Goal: Communication & Community: Answer question/provide support

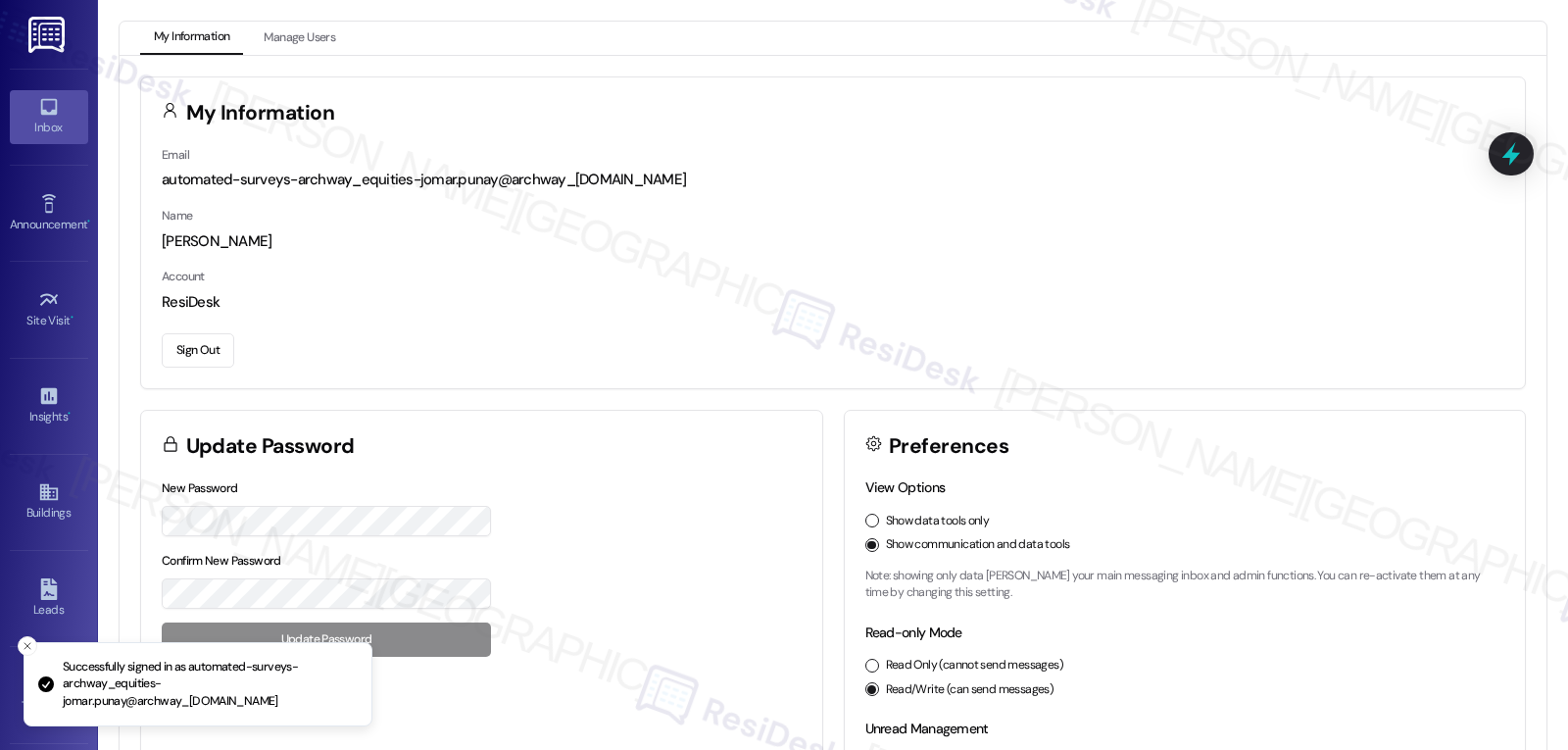
click at [44, 108] on icon at bounding box center [49, 107] width 22 height 22
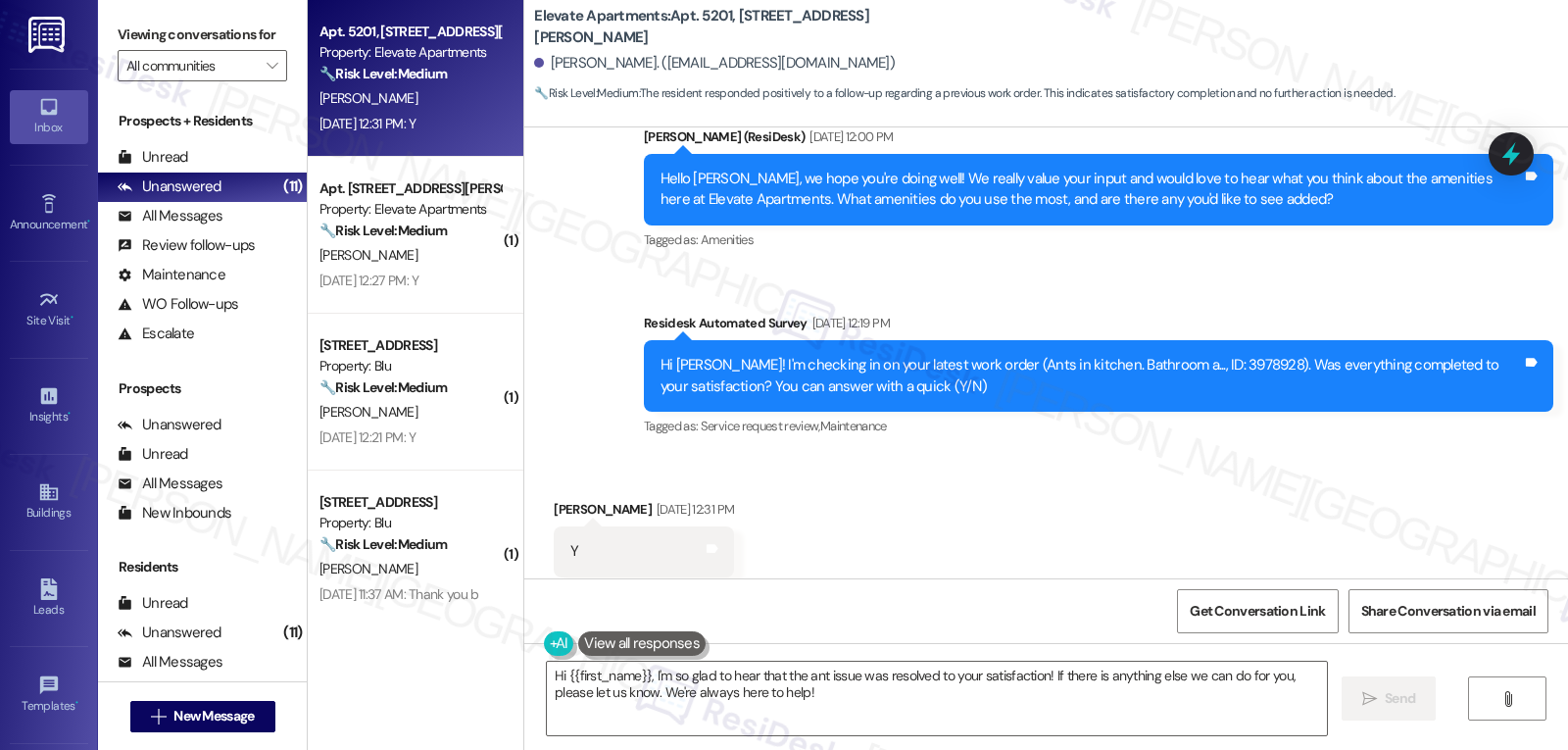
scroll to position [2859, 0]
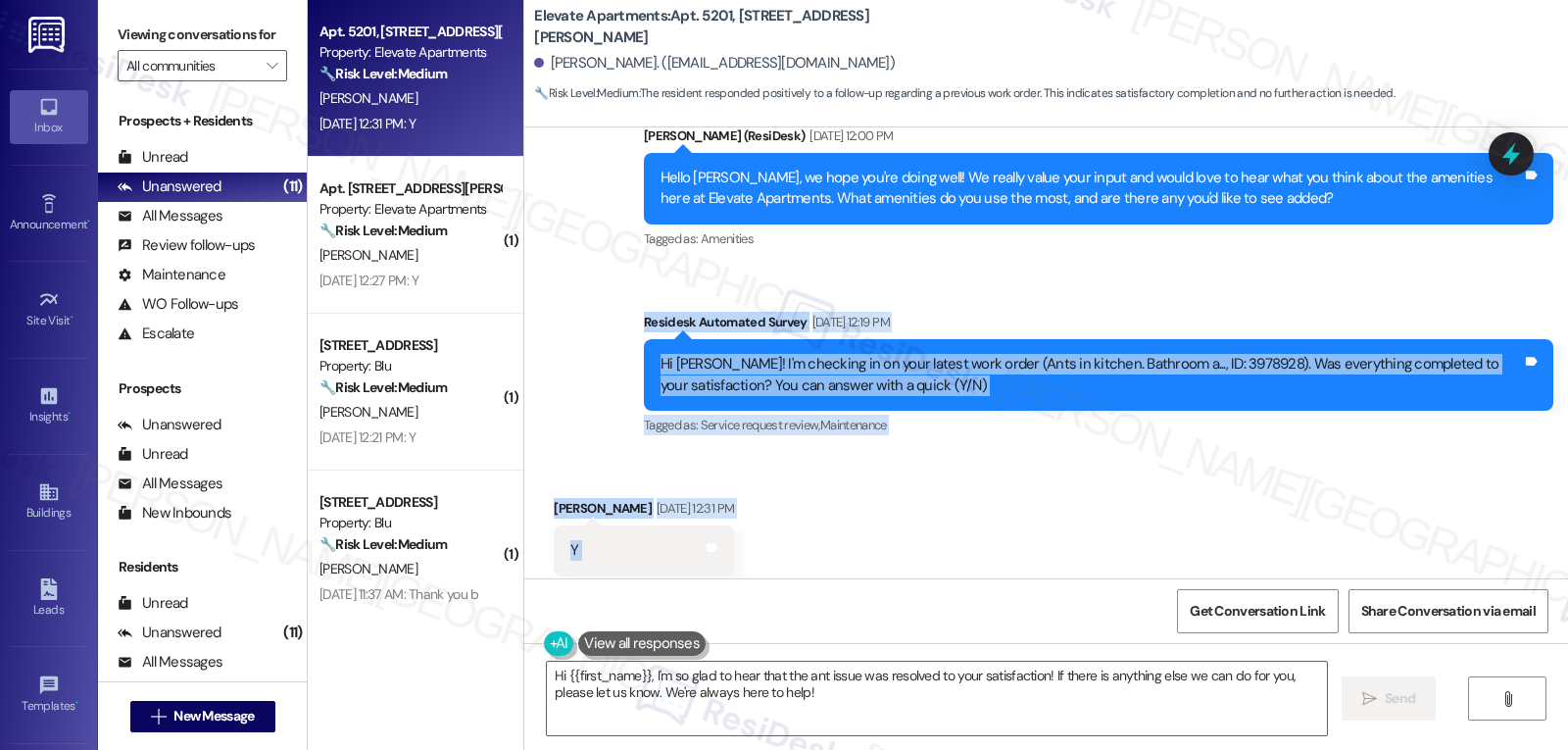
drag, startPoint x: 616, startPoint y: 286, endPoint x: 730, endPoint y: 497, distance: 239.8
click at [729, 497] on div "Lease started [DATE] 8:00 PM Survey, sent via SMS Residesk Automated Survey [DA…" at bounding box center [1046, 352] width 1044 height 451
copy div "Residesk Automated Survey [DATE] 12:19 PM Hi [PERSON_NAME]! I'm checking in on …"
click at [851, 710] on textarea "Hi {{first_name}}, I'm so glad to hear that the ant issue was resolved to your …" at bounding box center [937, 698] width 780 height 74
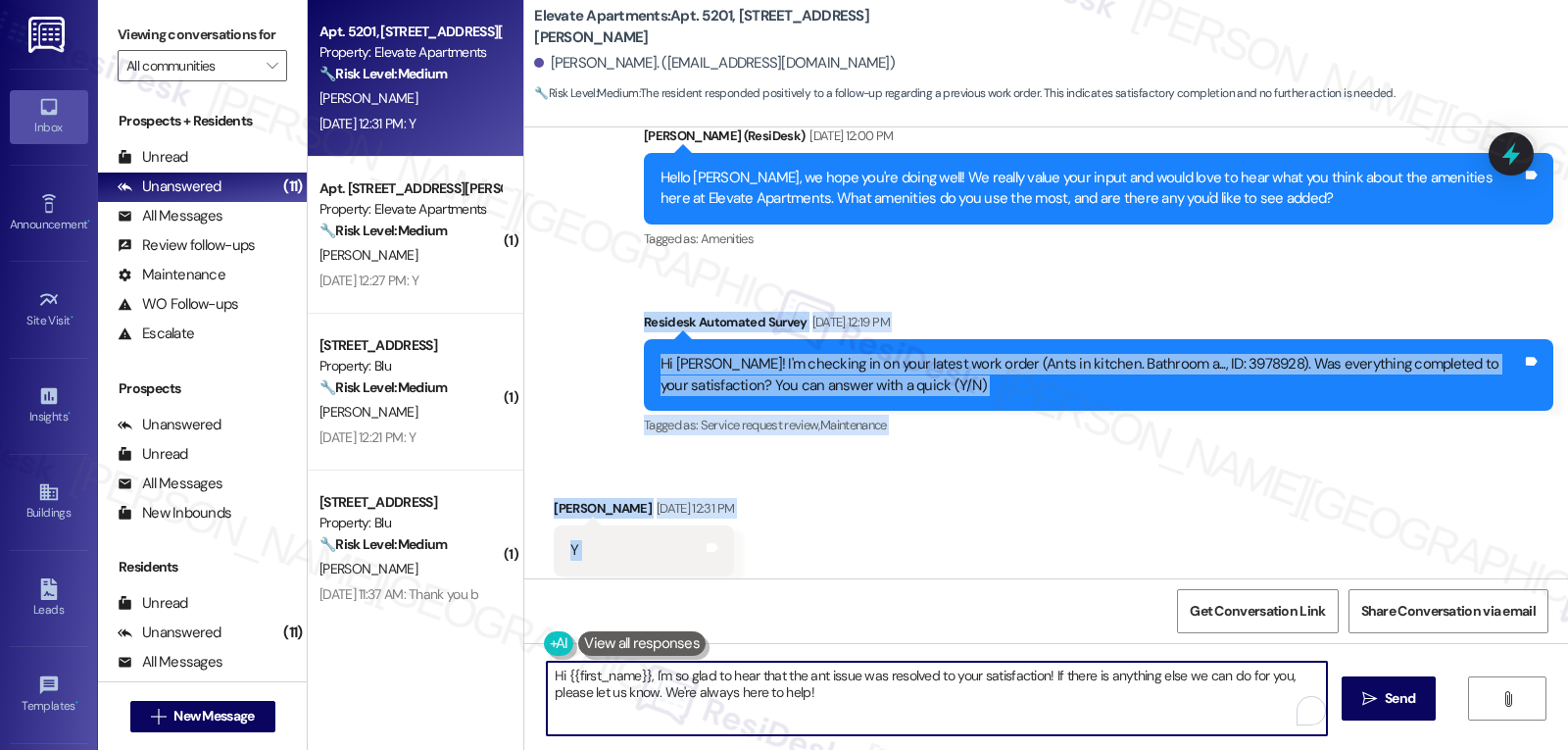
paste textarea "[PERSON_NAME], thanks for confirming! Glad to hear the ant issue got taken care…"
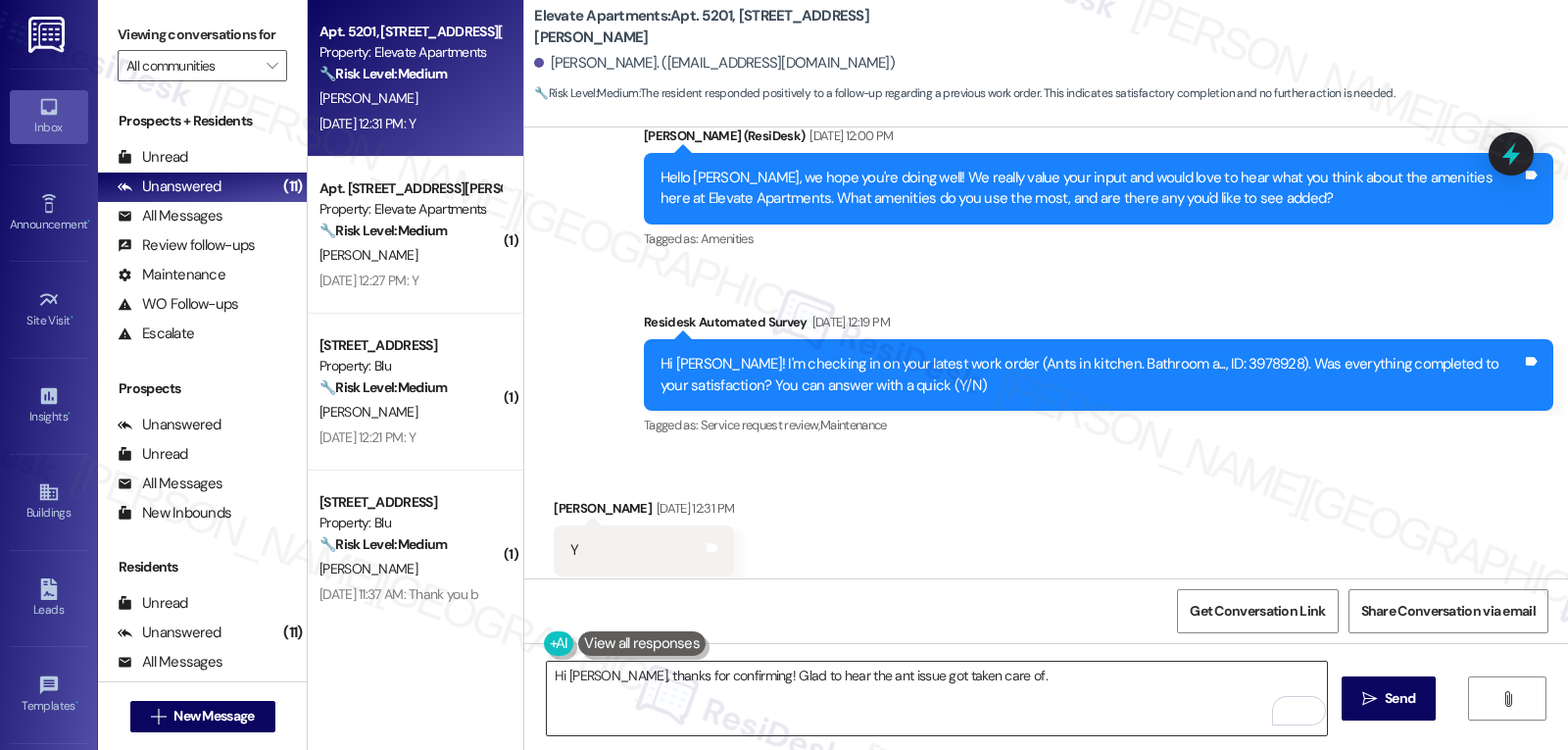
click at [1029, 700] on textarea "Hi [PERSON_NAME], thanks for confirming! Glad to hear the ant issue got taken c…" at bounding box center [937, 698] width 780 height 74
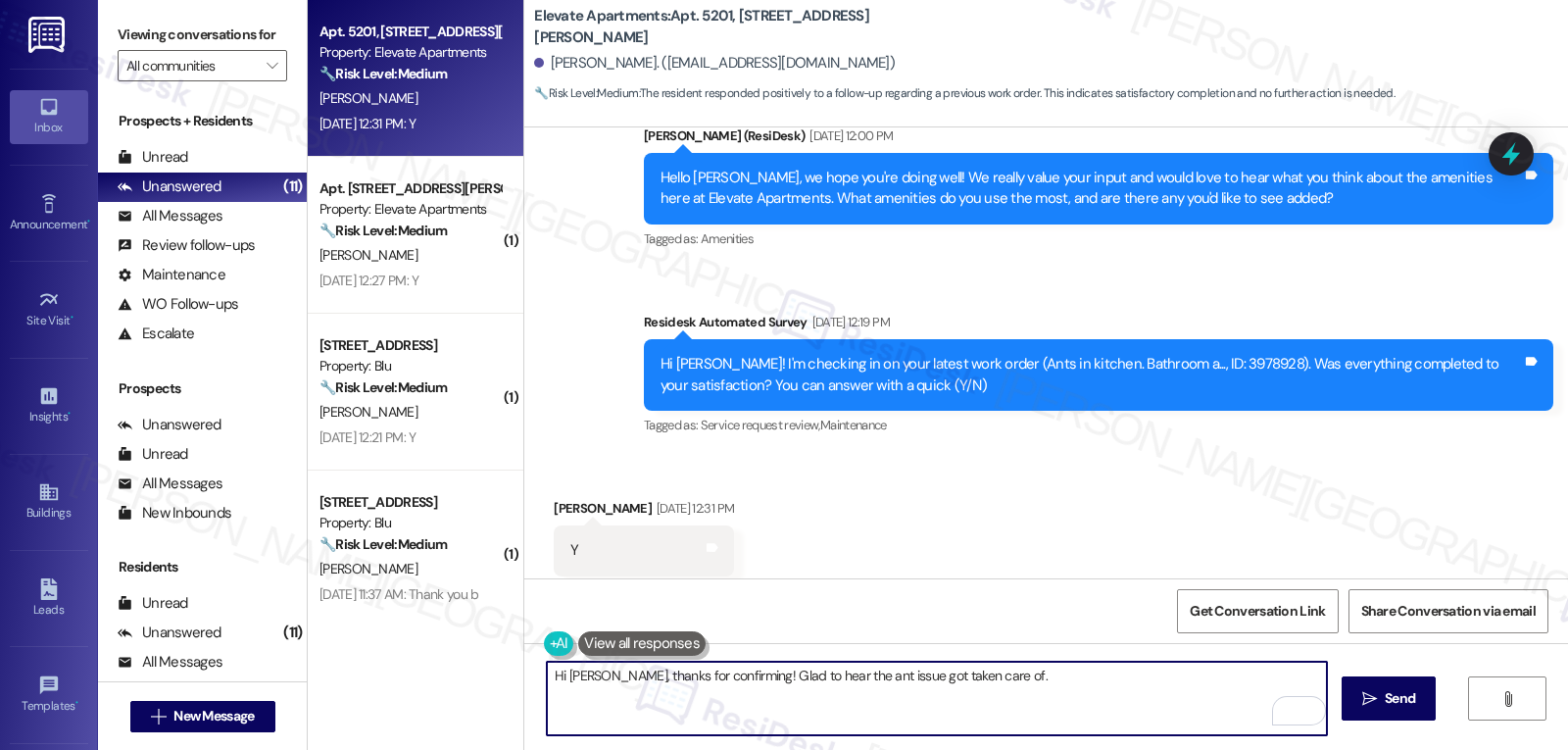
paste textarea "If anything pops up again, just reach out and we’ll get it handled right away."
type textarea "Hi [PERSON_NAME], thanks for confirming! Glad to hear the ant issue got taken c…"
click at [1399, 708] on span "Send" at bounding box center [1400, 698] width 31 height 21
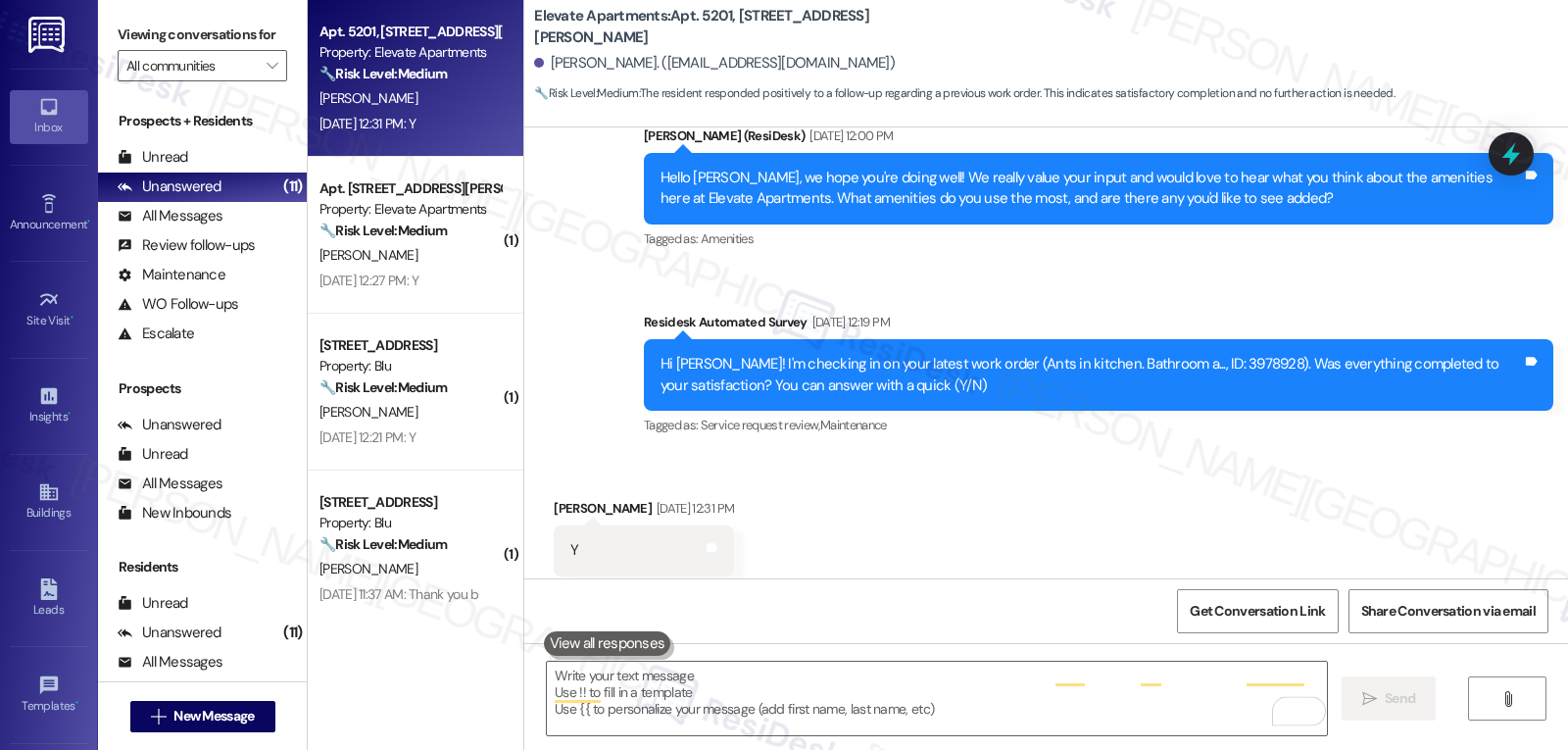
scroll to position [2858, 0]
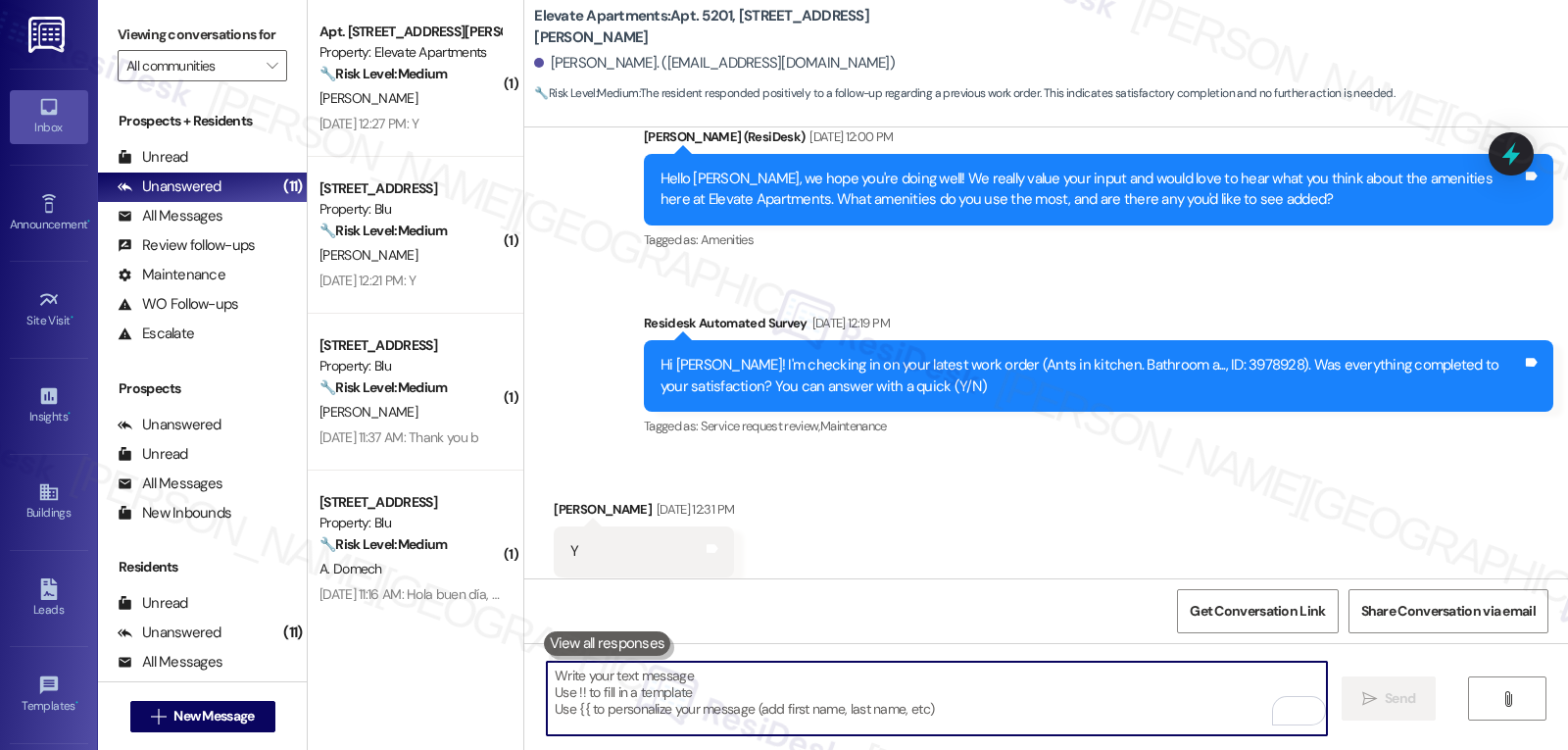
click at [604, 702] on textarea "To enrich screen reader interactions, please activate Accessibility in Grammarl…" at bounding box center [937, 698] width 780 height 74
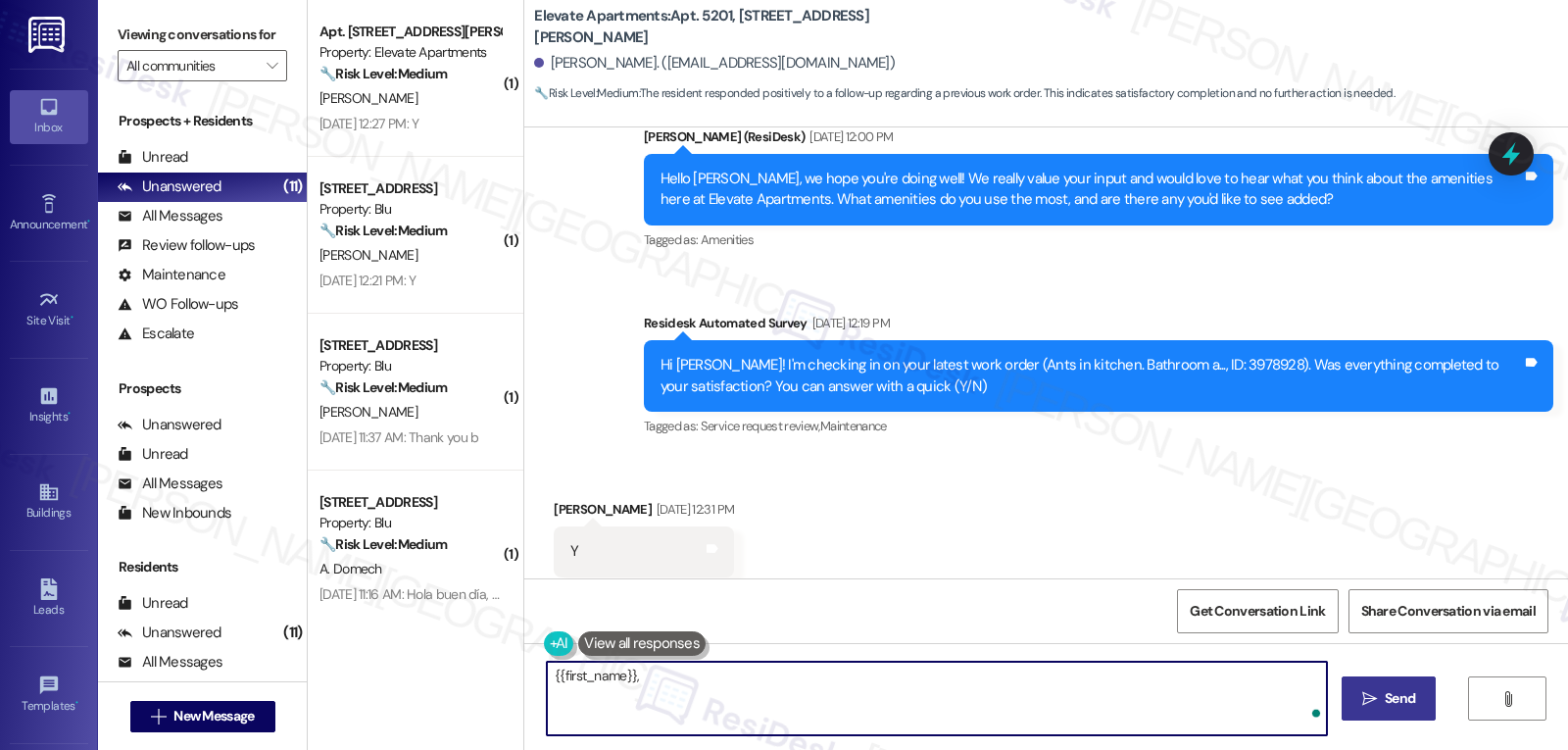
paste textarea "I hope you’re enjoying your time at {{property}}! Has it been meeting your expe…"
type textarea "{{first_name}}, I hope you’re enjoying your time at {{property}}! Has it been m…"
click at [1373, 702] on icon "" at bounding box center [1369, 698] width 15 height 16
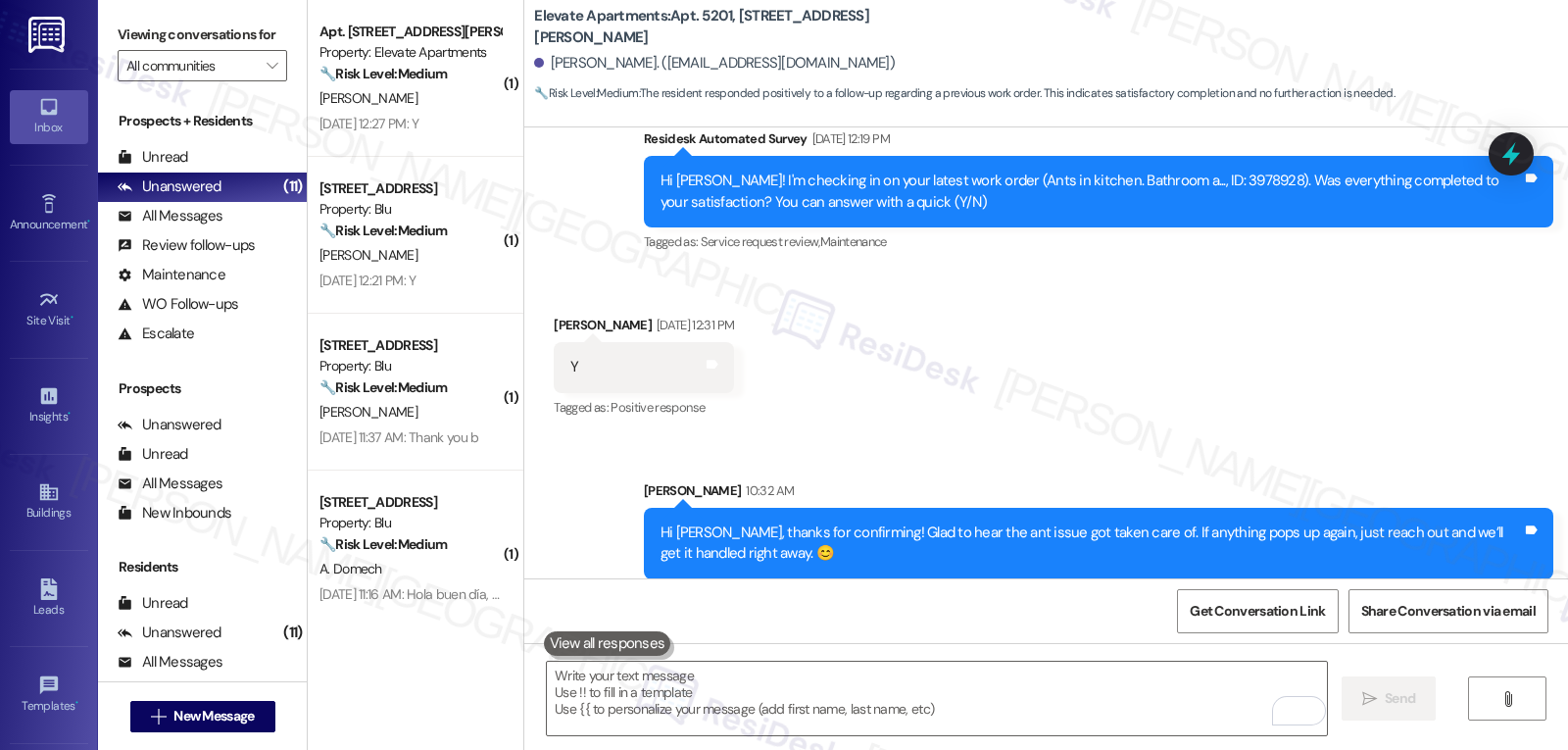
scroll to position [3175, 0]
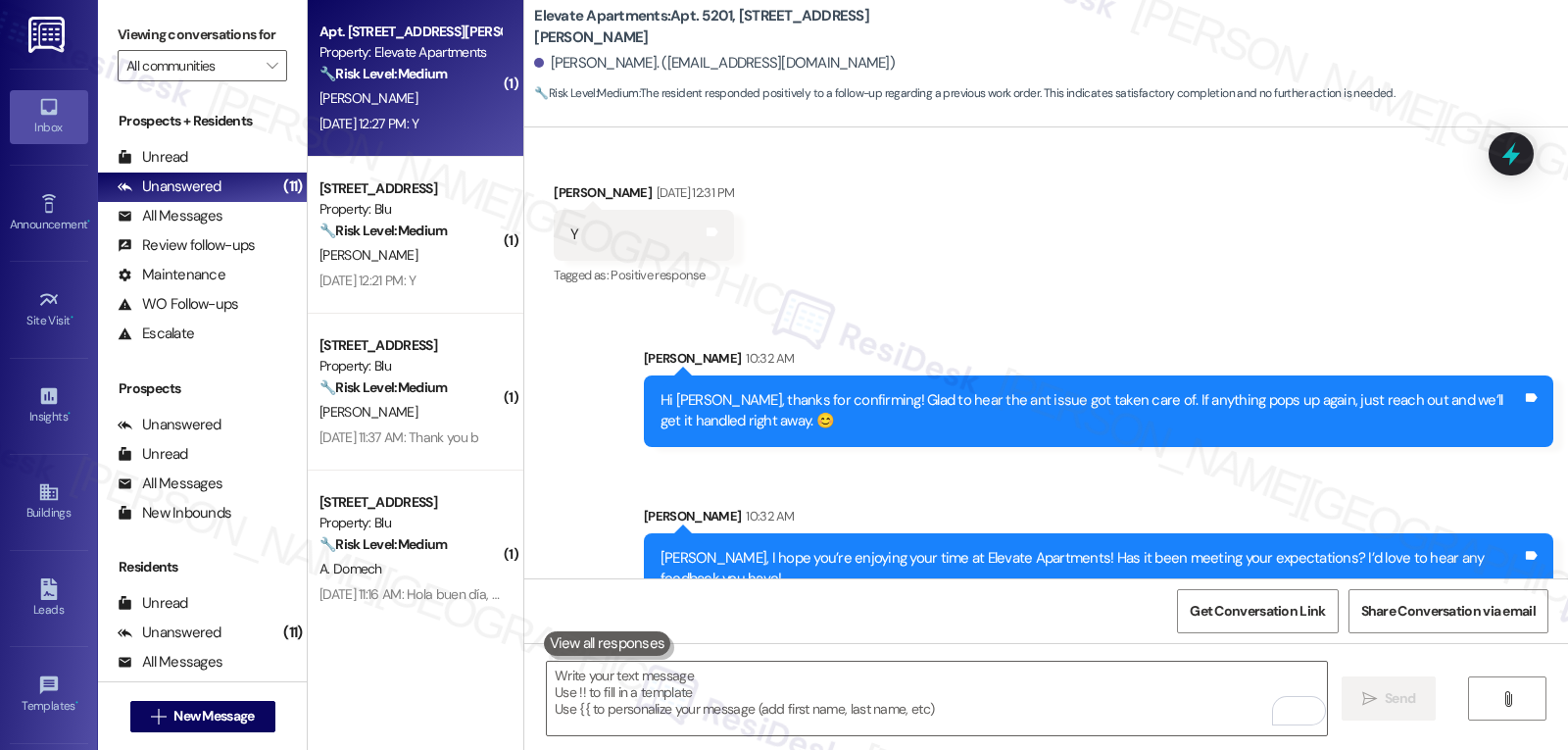
click at [400, 138] on div "Apt. [STREET_ADDRESS][PERSON_NAME] Property: Elevate Apartments 🔧 Risk Level: M…" at bounding box center [415, 79] width 216 height 157
type textarea "Fetching suggested responses. Please feel free to read through the conversation…"
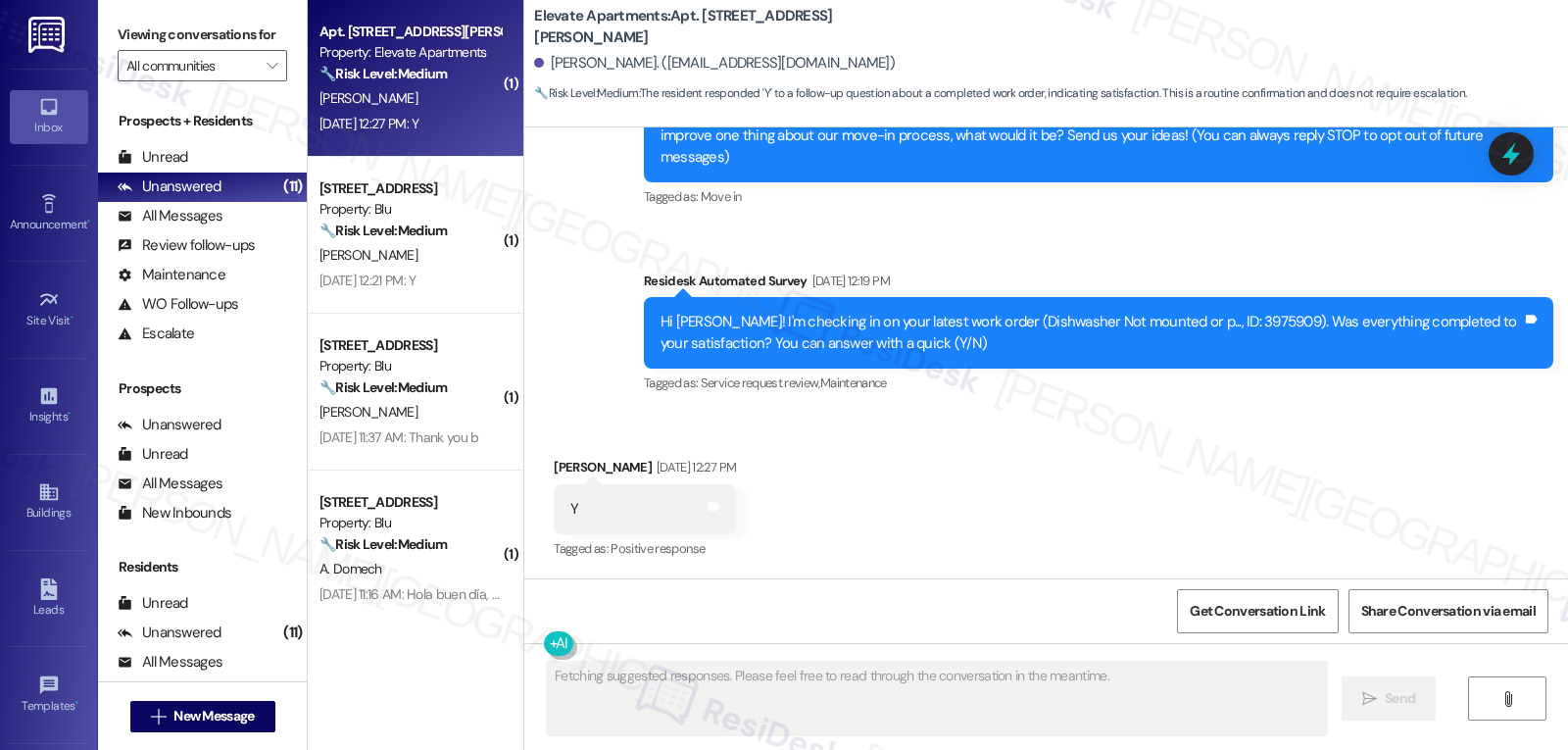
scroll to position [220, 0]
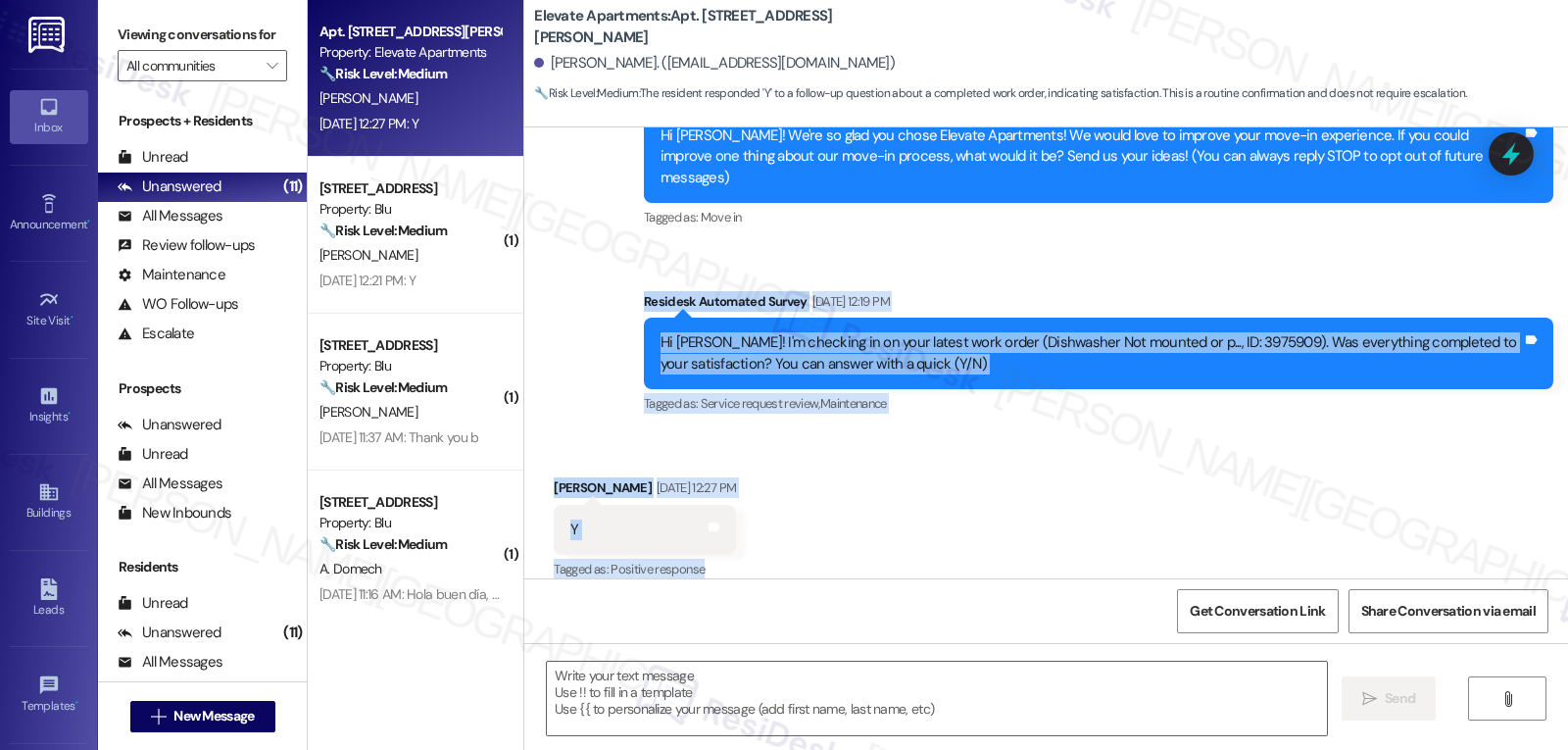
drag, startPoint x: 628, startPoint y: 282, endPoint x: 736, endPoint y: 551, distance: 289.9
click at [736, 551] on div "Lease started [DATE] 8:00 PM Survey, sent via SMS Residesk Automated Survey [DA…" at bounding box center [1046, 352] width 1044 height 451
copy div "Residesk Automated Survey [DATE] 12:19 PM Hi [PERSON_NAME]! I'm checking in on …"
click at [686, 696] on textarea at bounding box center [937, 698] width 780 height 74
paste textarea "Hi [PERSON_NAME], thanks for letting us know! Glad the dishwasher issue got sor…"
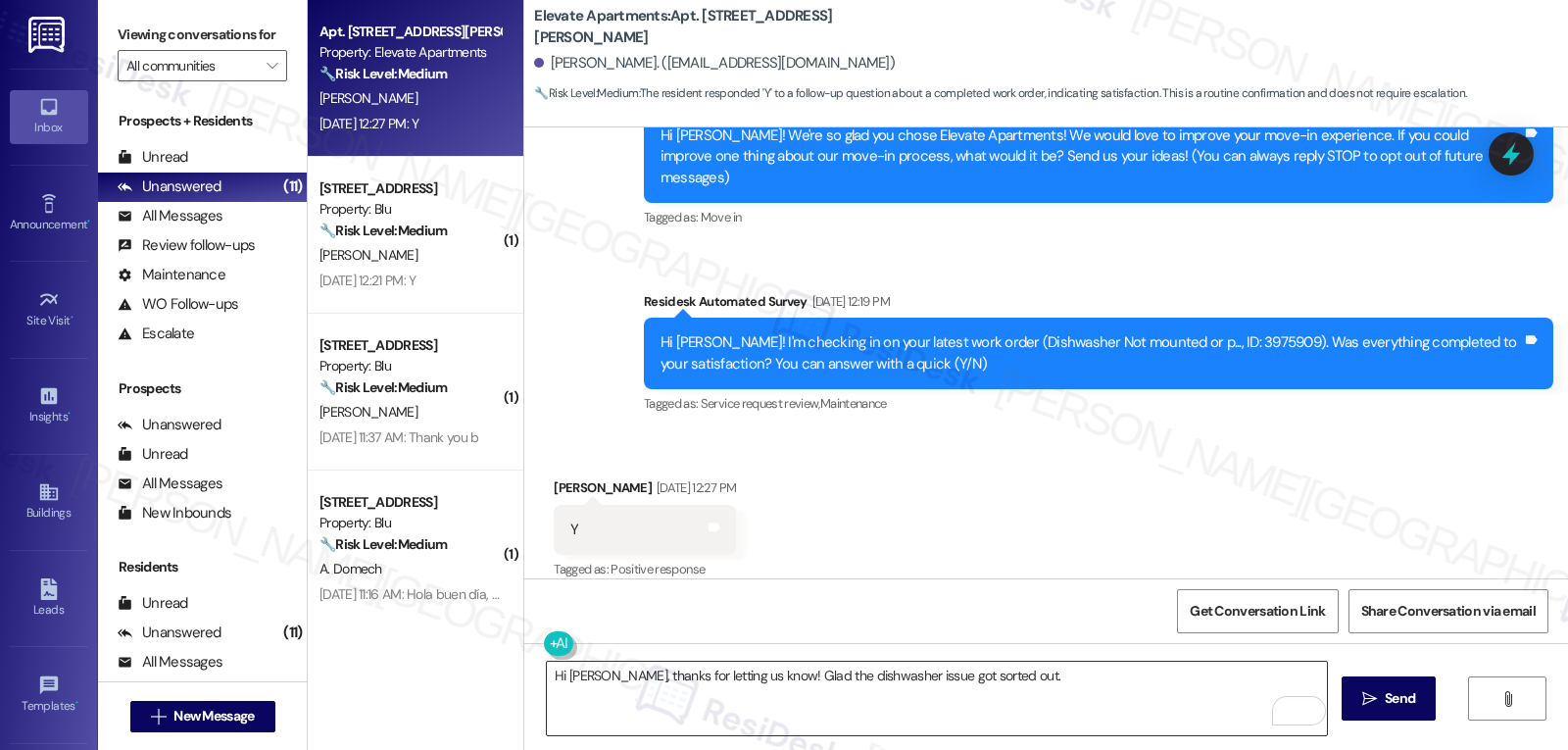
click at [1059, 705] on textarea "Hi [PERSON_NAME], thanks for letting us know! Glad the dishwasher issue got sor…" at bounding box center [937, 698] width 780 height 74
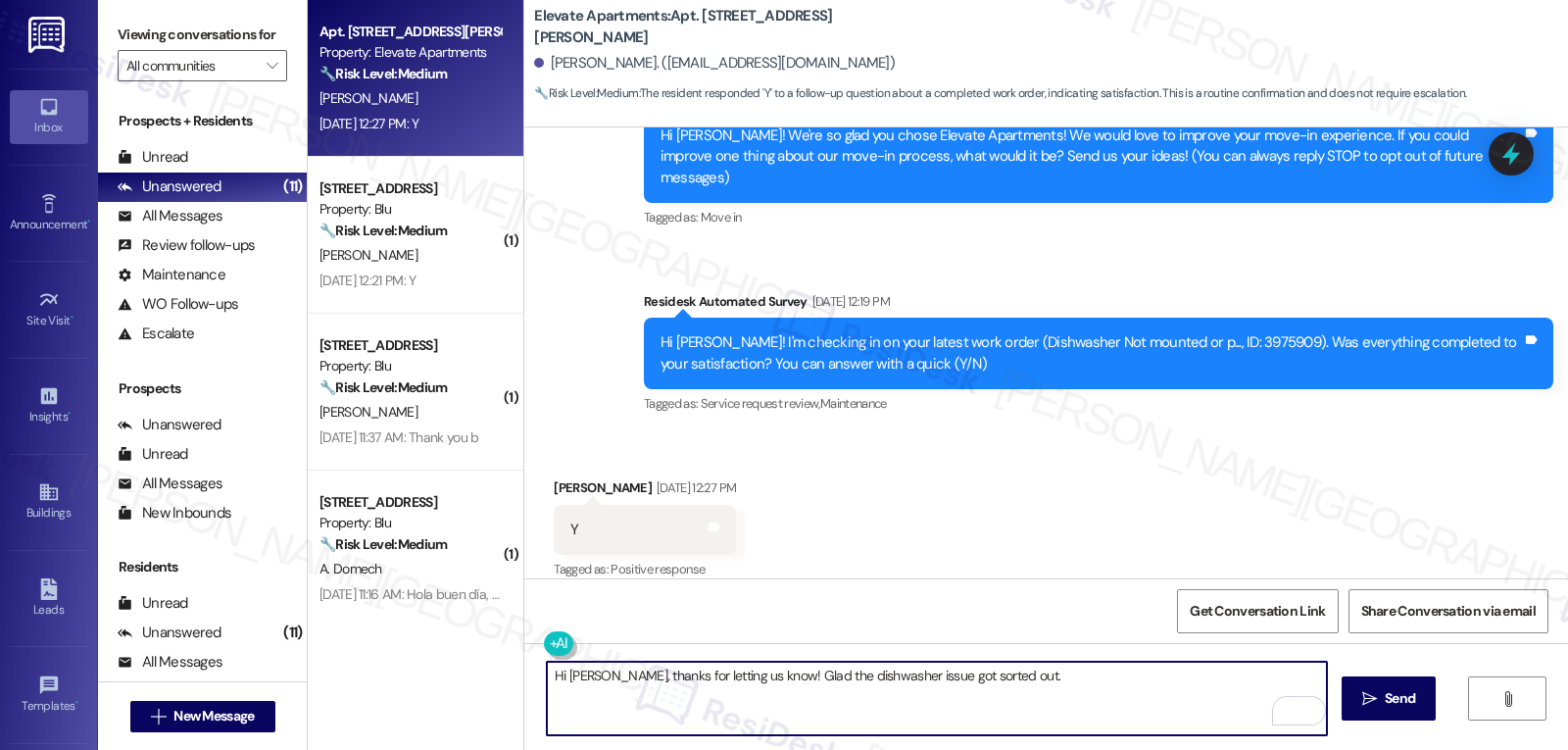
paste textarea "If you notice anything else, just let us know and we’ll take care of it."
click at [1178, 675] on textarea "Hi [PERSON_NAME], thanks for letting us know! Glad the dishwasher issue got sor…" at bounding box center [937, 698] width 780 height 74
click at [754, 704] on textarea "Hi [PERSON_NAME], thanks for letting us know! Glad the dishwasher issue got sor…" at bounding box center [937, 698] width 780 height 74
type textarea "Hi [PERSON_NAME], thanks for letting us know! Glad the dishwasher issue got sor…"
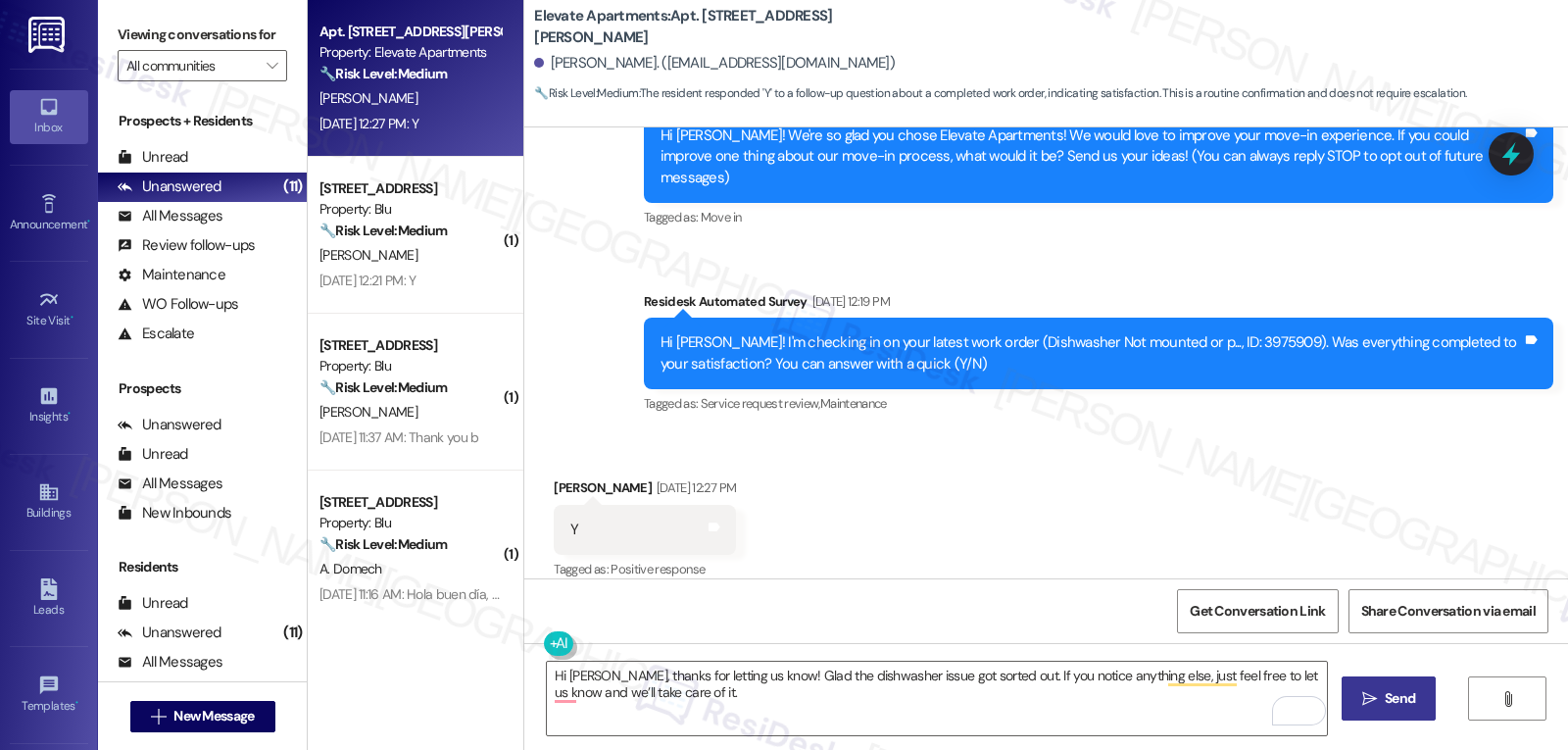
click at [1398, 702] on span "Send" at bounding box center [1400, 698] width 31 height 21
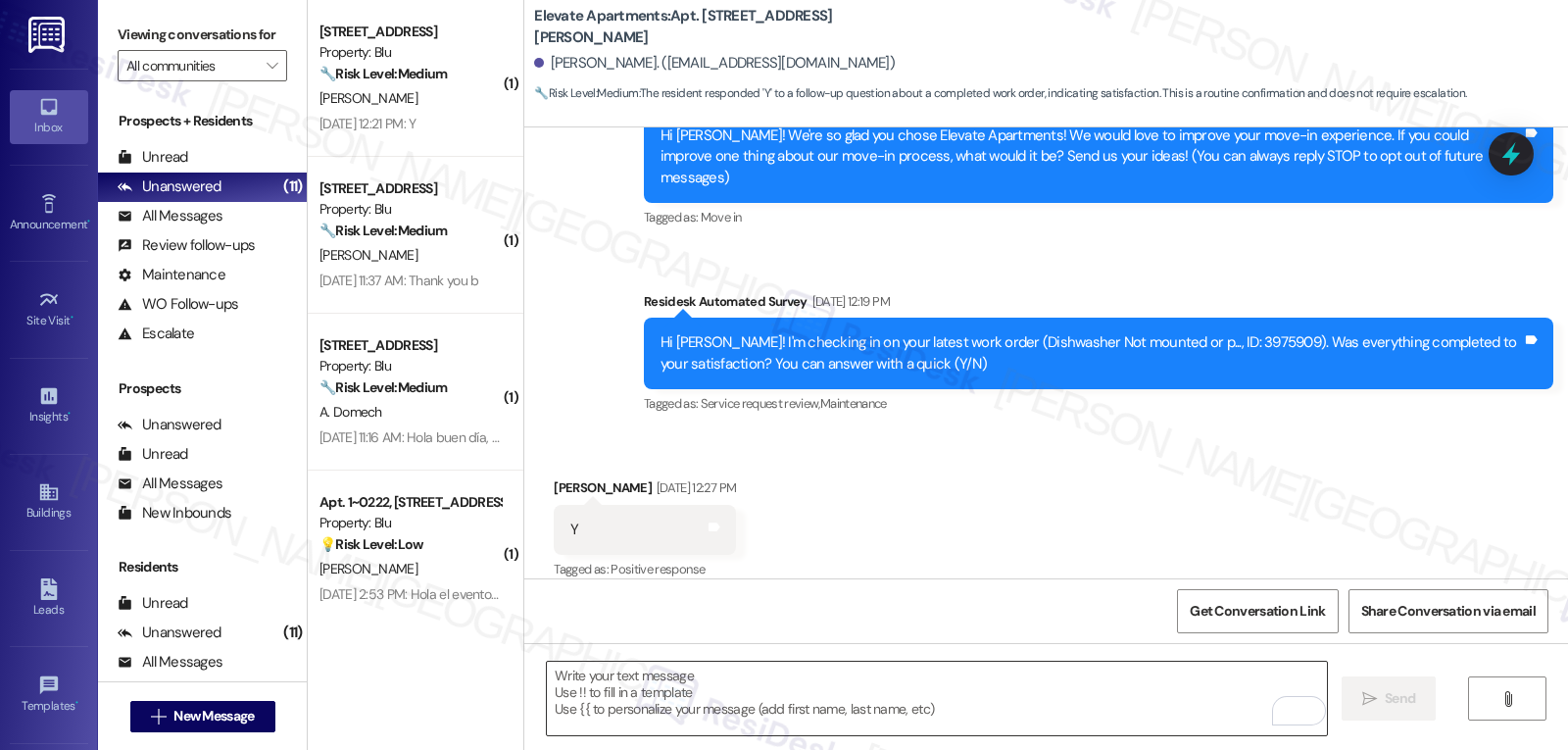
click at [816, 687] on textarea "To enrich screen reader interactions, please activate Accessibility in Grammarl…" at bounding box center [937, 698] width 780 height 74
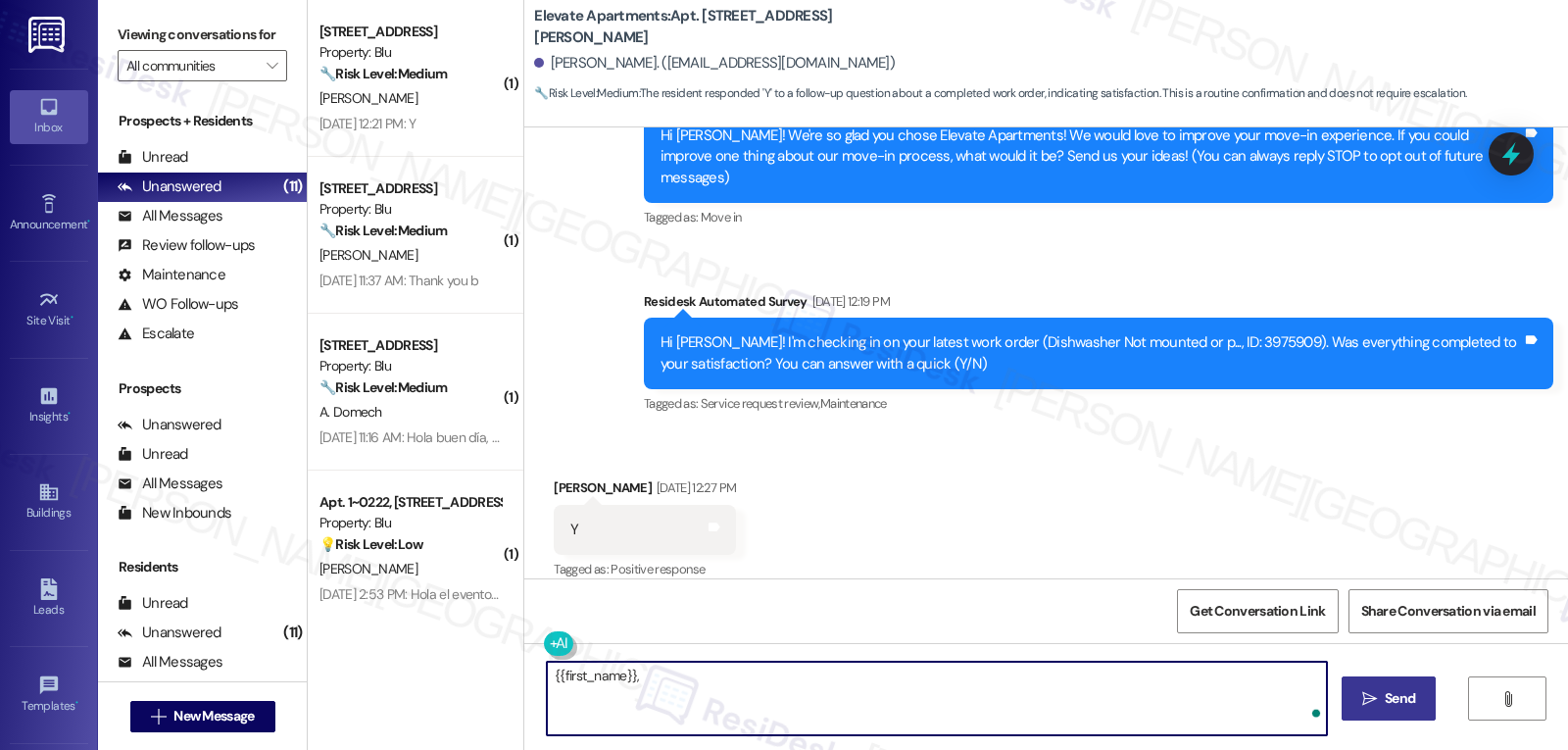
paste textarea "I’d love to know—has your experience at {{property}} been what you expected? Yo…"
type textarea "{{first_name}}, I’d love to know—has your experience at {{property}} been what …"
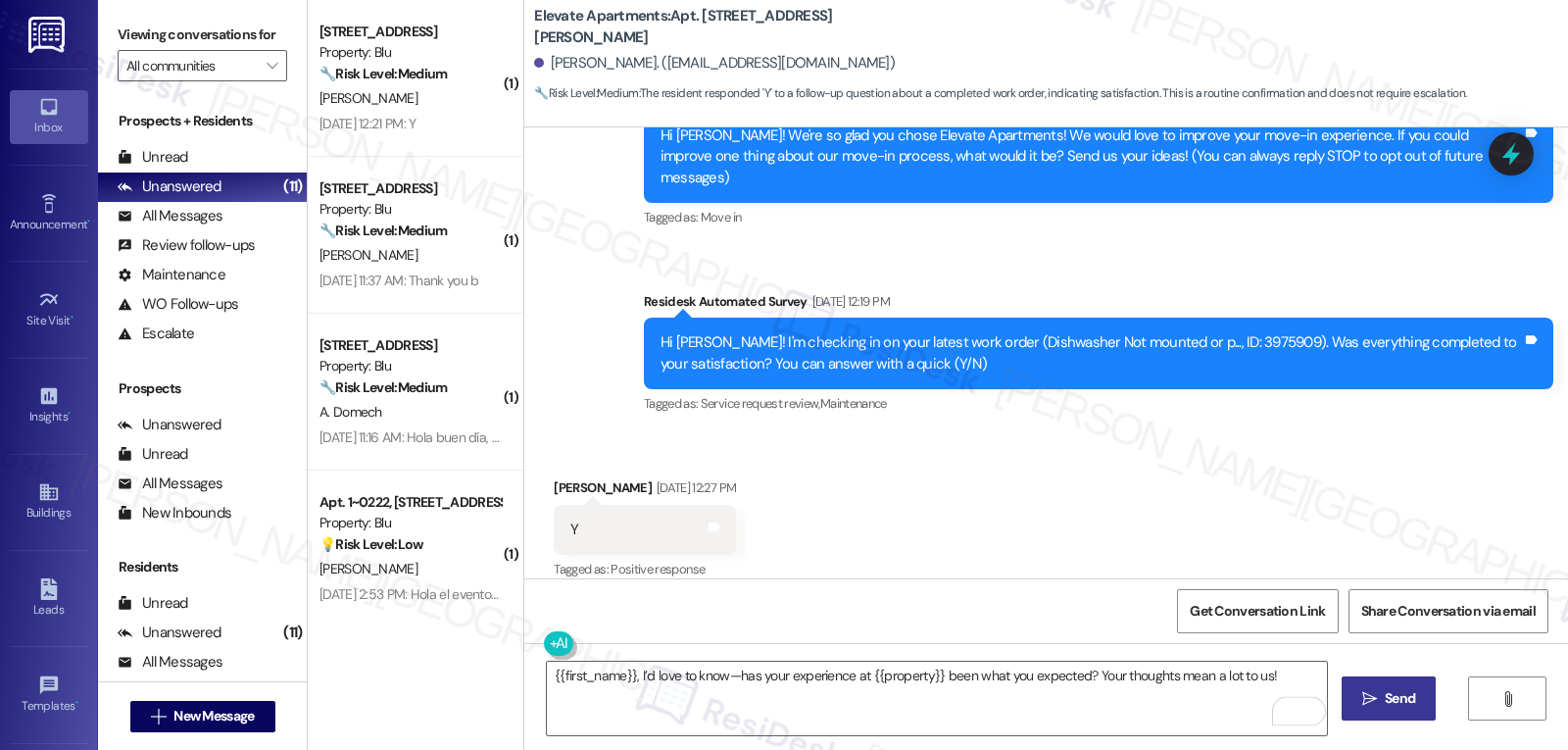
click at [1406, 689] on span "Send" at bounding box center [1400, 698] width 31 height 21
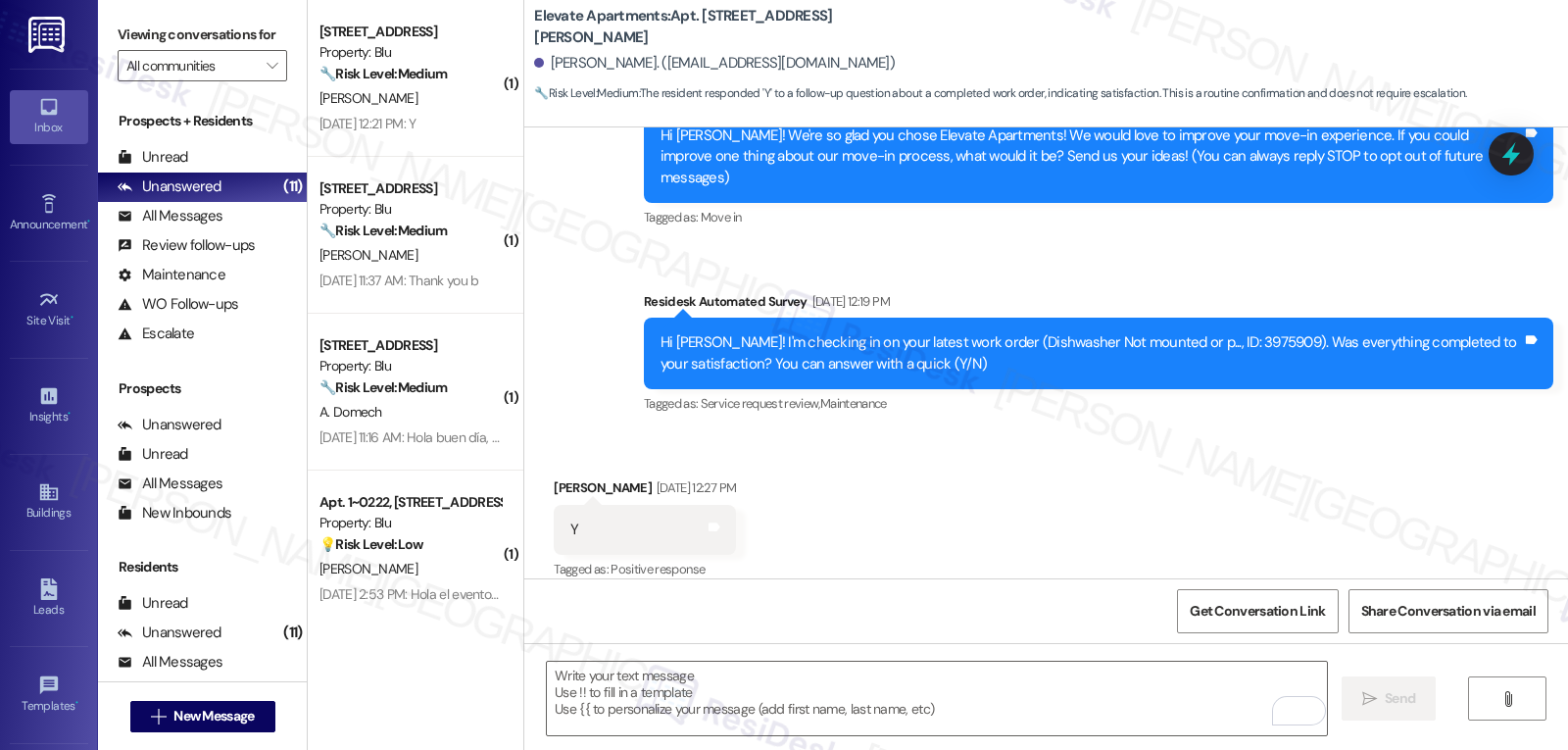
scroll to position [513, 0]
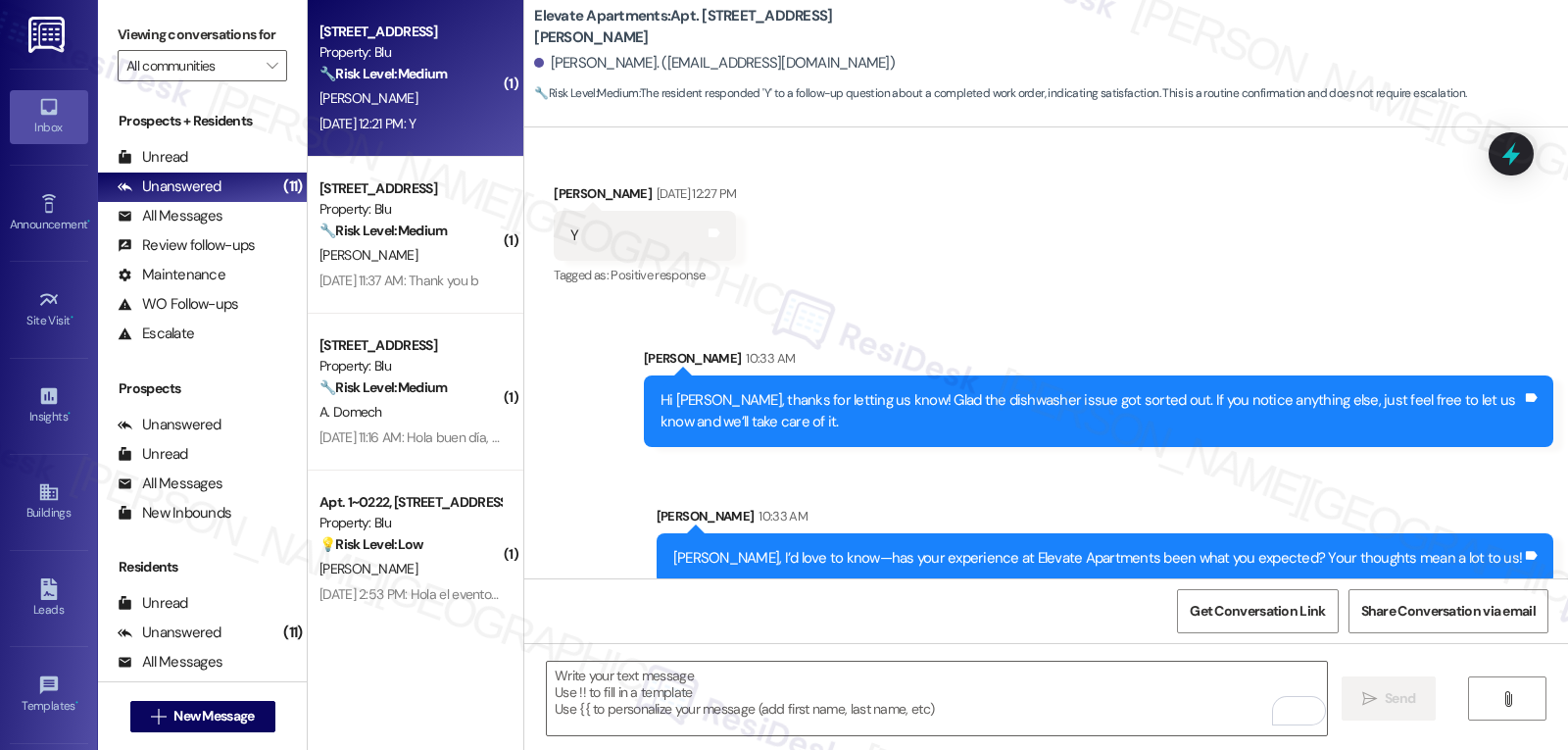
click at [458, 102] on div "[PERSON_NAME]" at bounding box center [410, 98] width 185 height 25
type textarea "Fetching suggested responses. Please feel free to read through the conversation…"
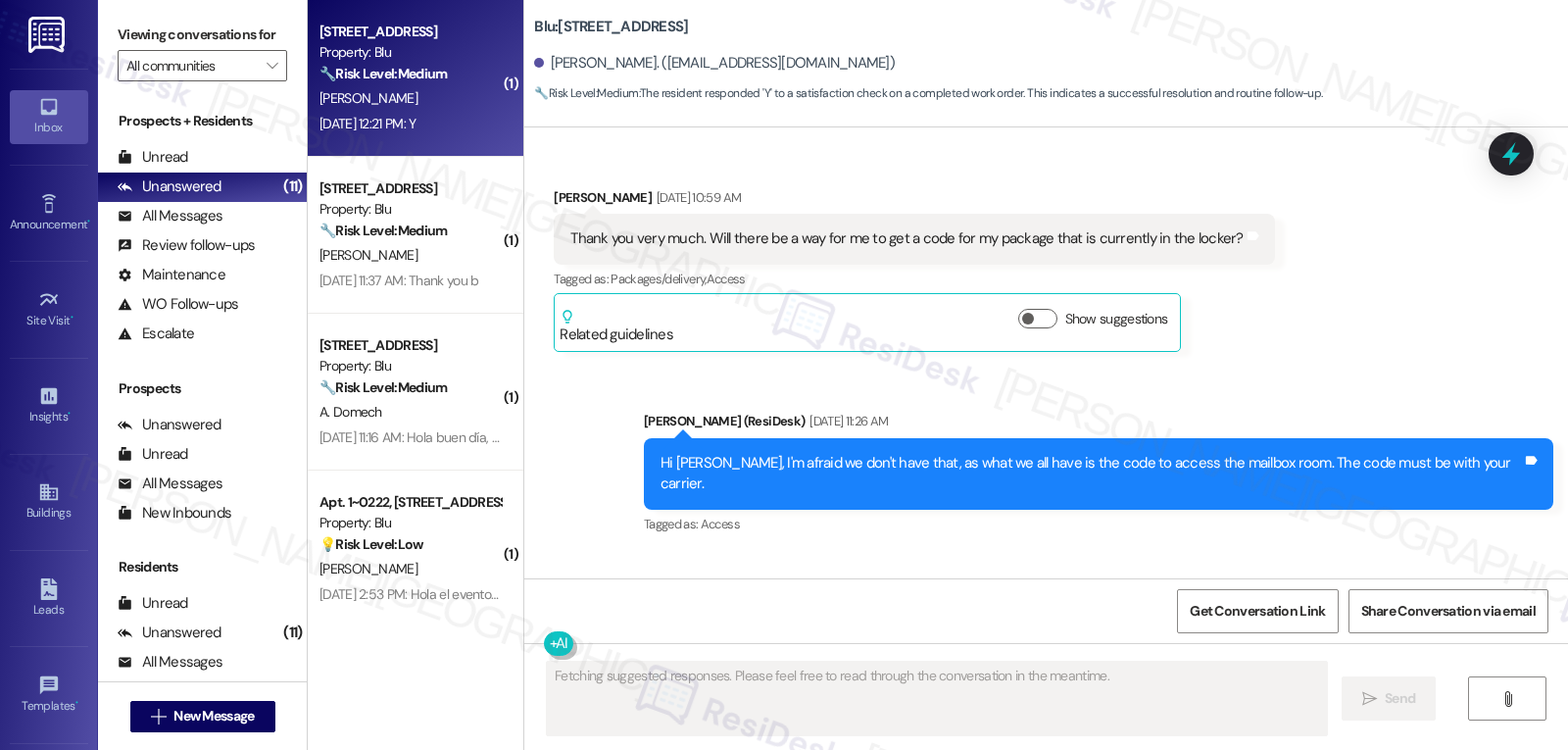
scroll to position [6860, 0]
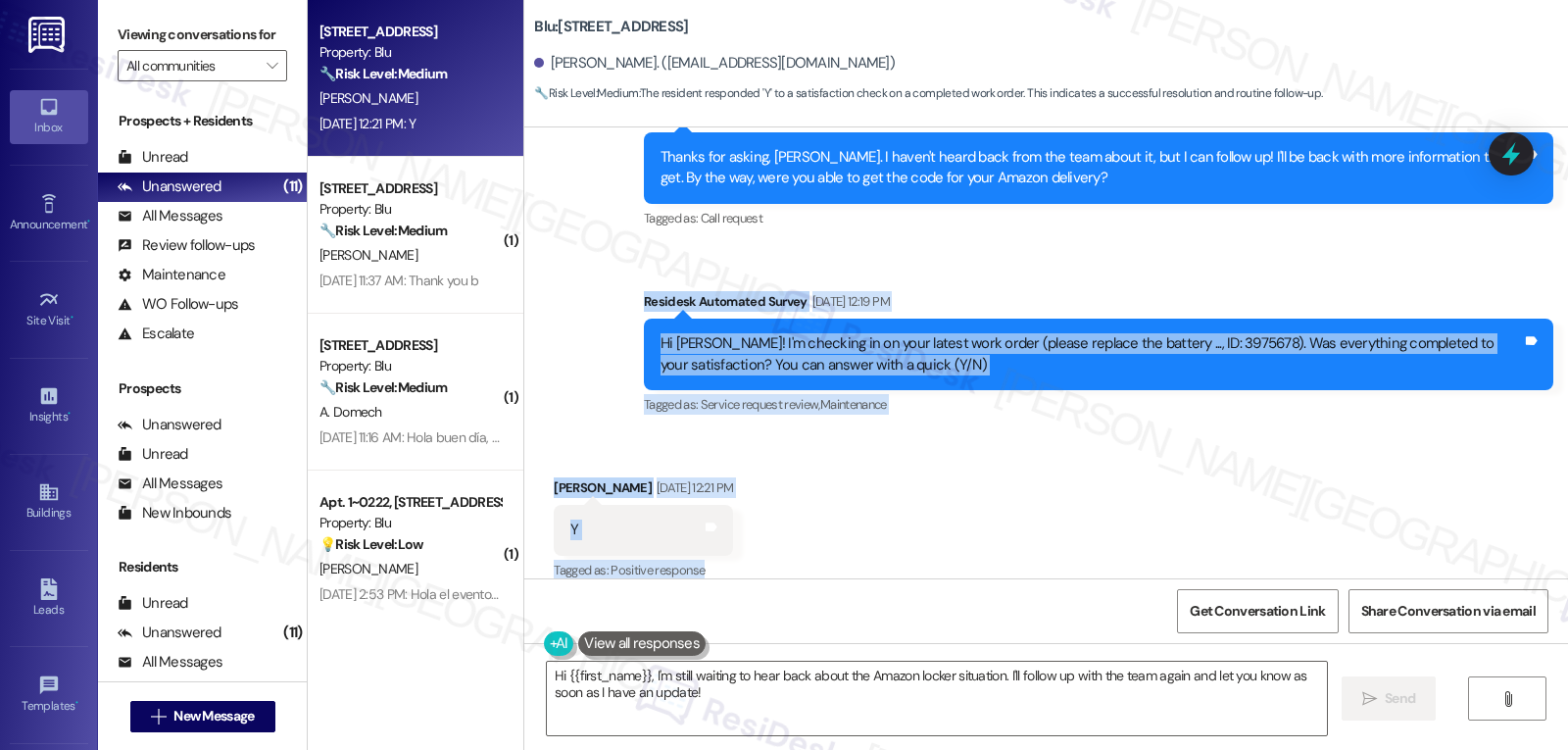
drag, startPoint x: 627, startPoint y: 280, endPoint x: 750, endPoint y: 554, distance: 300.3
click at [750, 554] on div "Lease started [DATE] 8:00 PM Survey, sent via SMS Residesk Automated Survey [DA…" at bounding box center [1046, 352] width 1044 height 451
copy div "Residesk Automated Survey [DATE] 12:19 PM Hi [PERSON_NAME]! I'm checking in on …"
click at [785, 702] on textarea "Hi {{first_name}}, I'm still waiting to hear back about the Amazon locker situa…" at bounding box center [937, 698] width 780 height 74
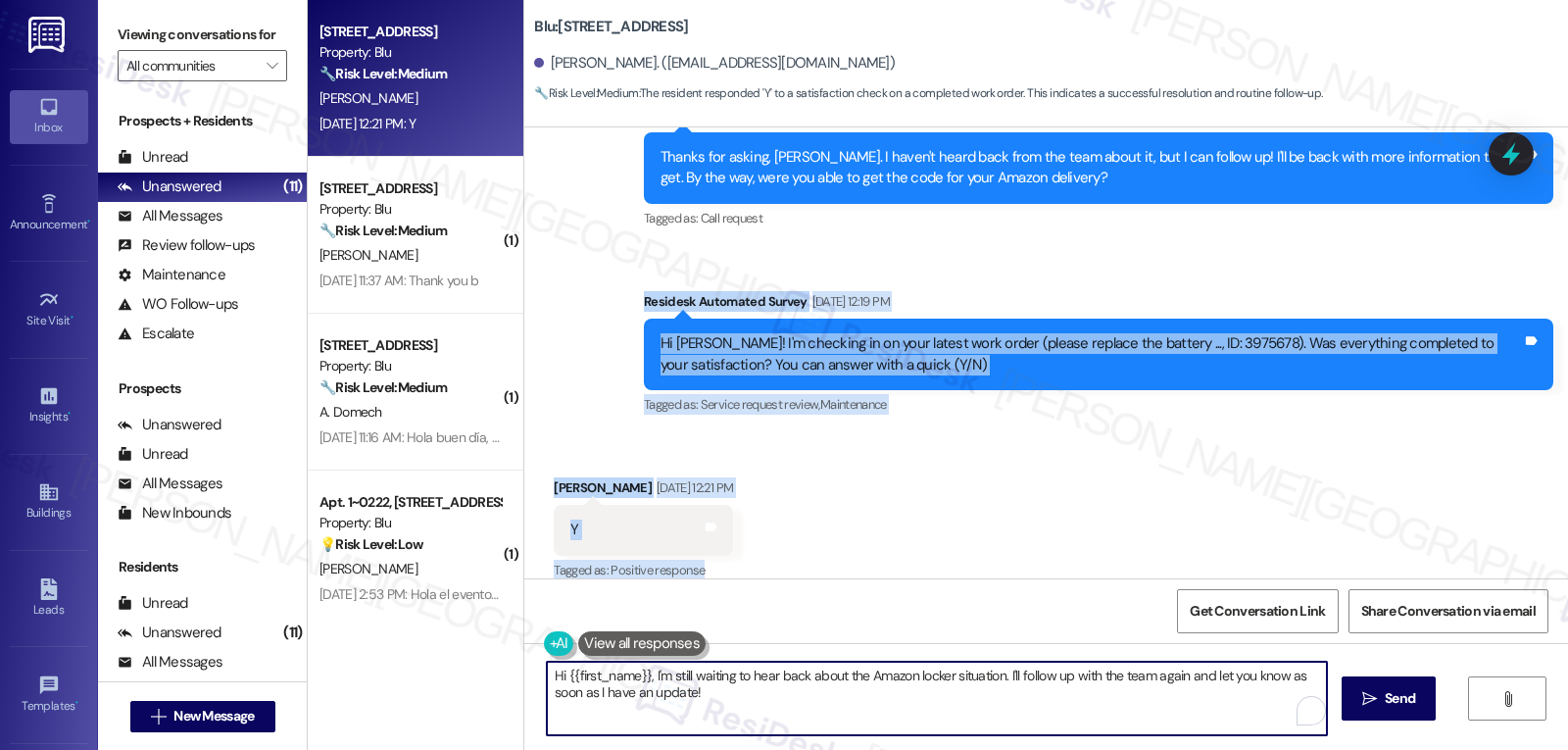
paste textarea "[PERSON_NAME], thanks for confirming! Glad the battery replacement got taken ca…"
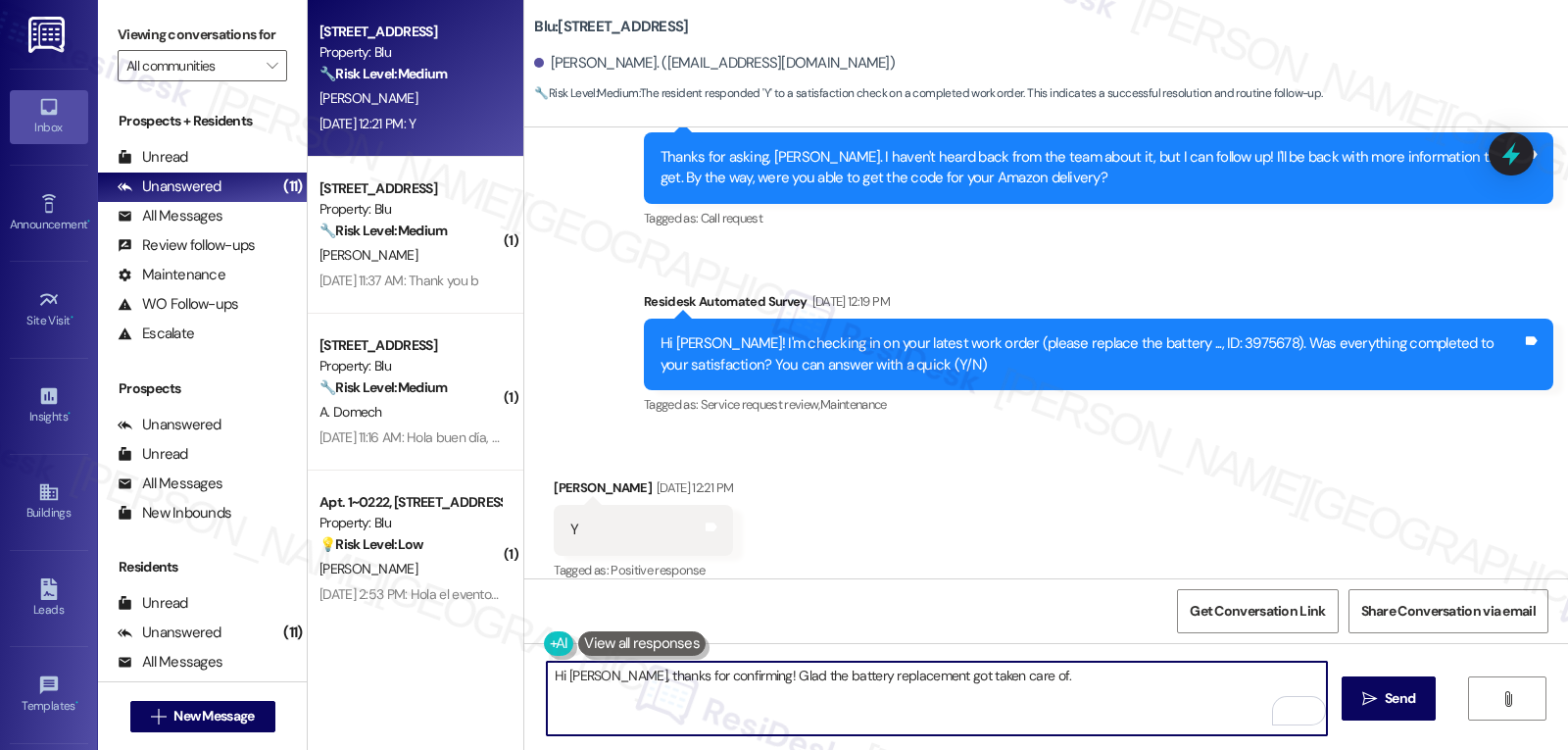
click at [1077, 675] on textarea "Hi [PERSON_NAME], thanks for confirming! Glad the battery replacement got taken…" at bounding box center [937, 698] width 780 height 74
click at [1045, 710] on textarea "Hi [PERSON_NAME], thanks for confirming! Glad the battery replacement got taken…" at bounding box center [937, 698] width 780 height 74
type textarea "Hi [PERSON_NAME], thanks for confirming! Glad the battery replacement got taken…"
click at [1388, 709] on button " Send" at bounding box center [1390, 698] width 96 height 44
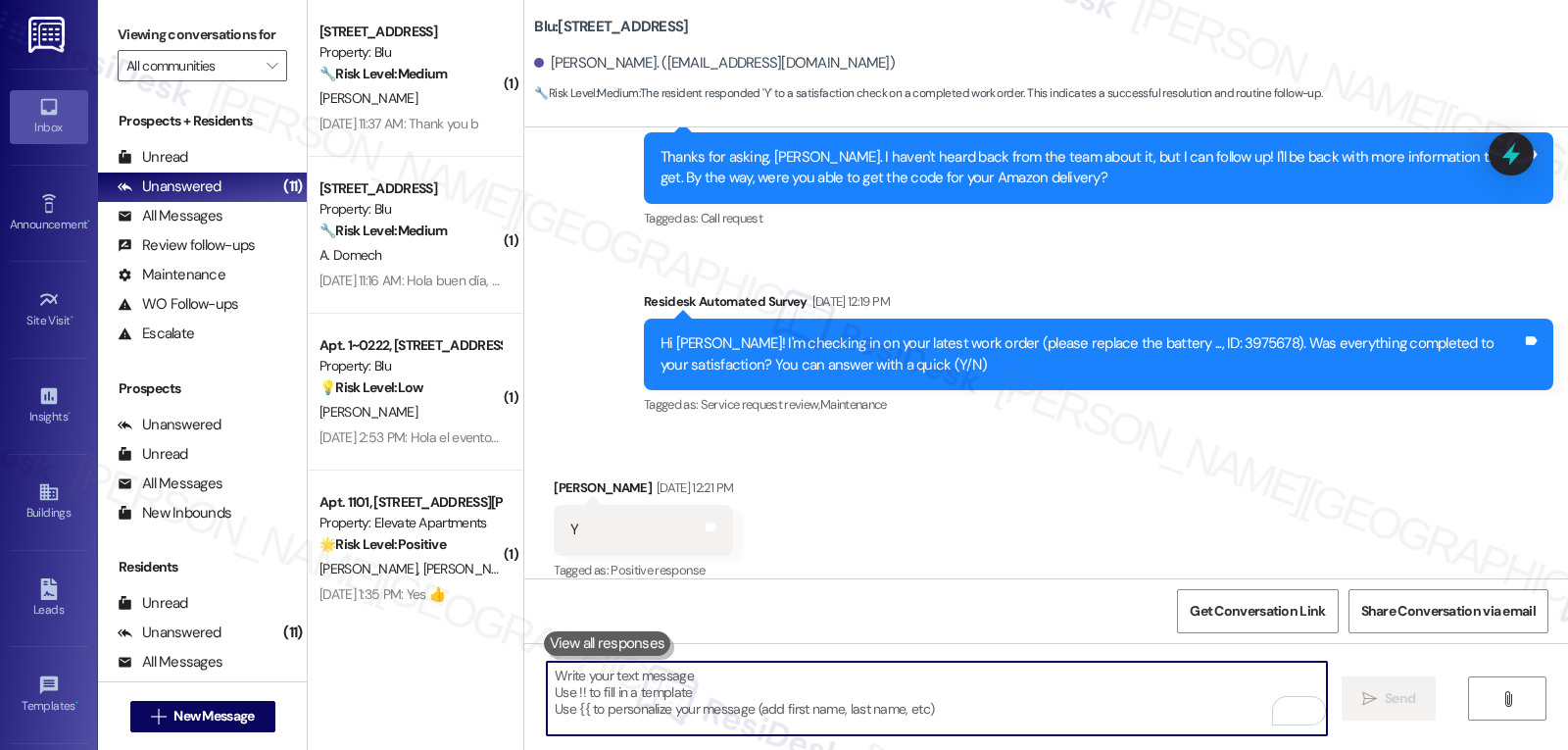
click at [940, 701] on textarea "To enrich screen reader interactions, please activate Accessibility in Grammarl…" at bounding box center [937, 698] width 780 height 74
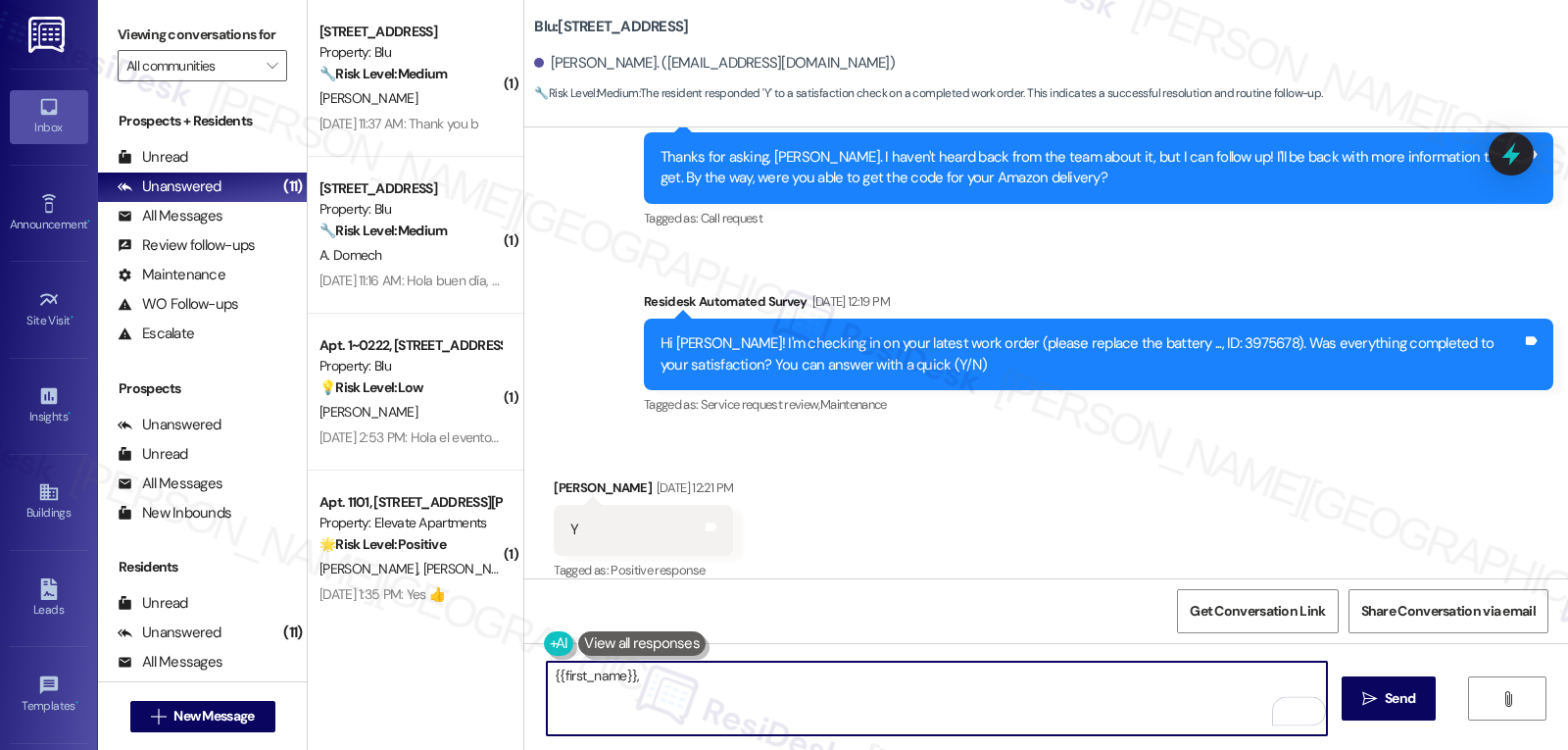
paste textarea "how are things going at {{property}}? Has it been everything you were looking f…"
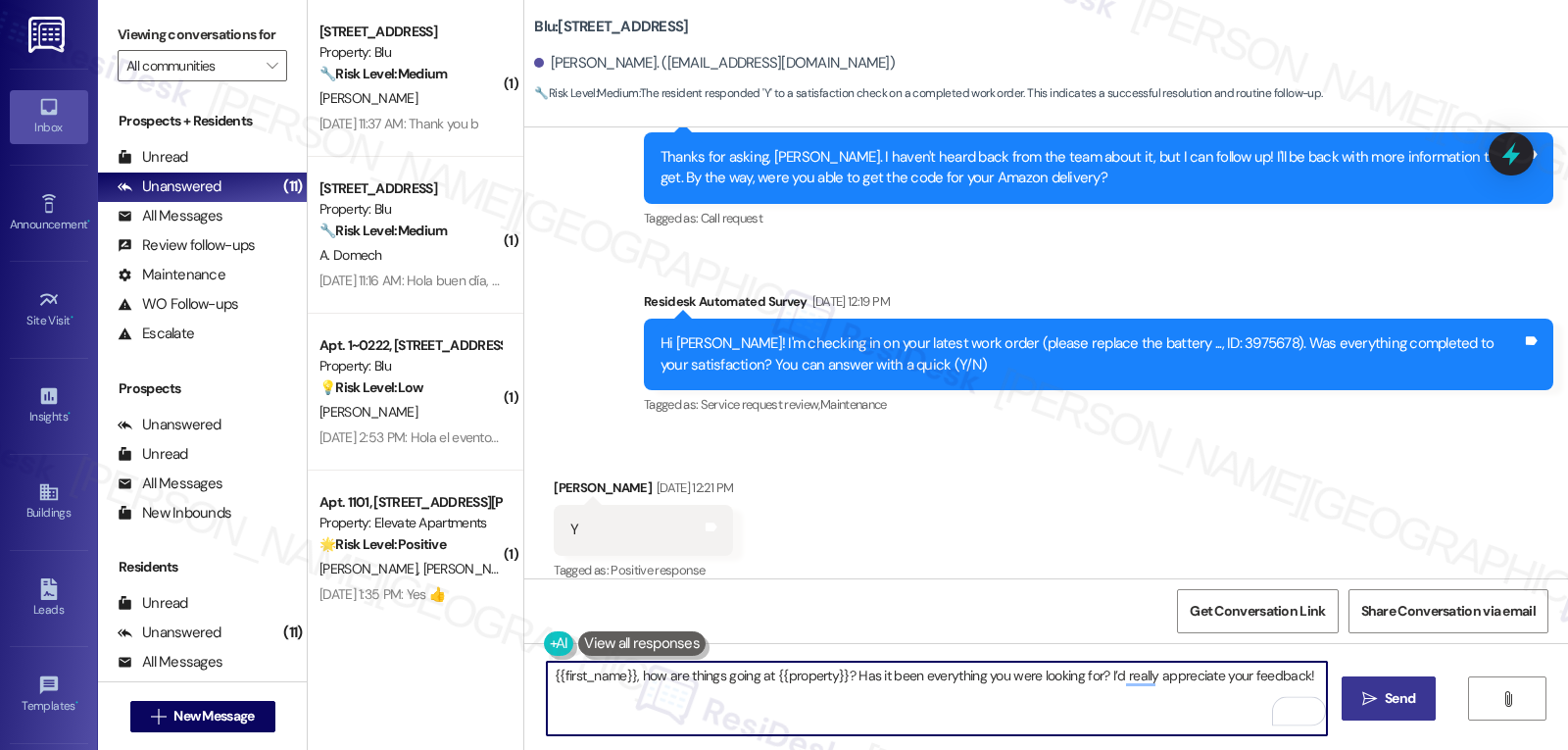
type textarea "{{first_name}}, how are things going at {{property}}? Has it been everything yo…"
click at [1381, 693] on span "Send" at bounding box center [1400, 698] width 38 height 21
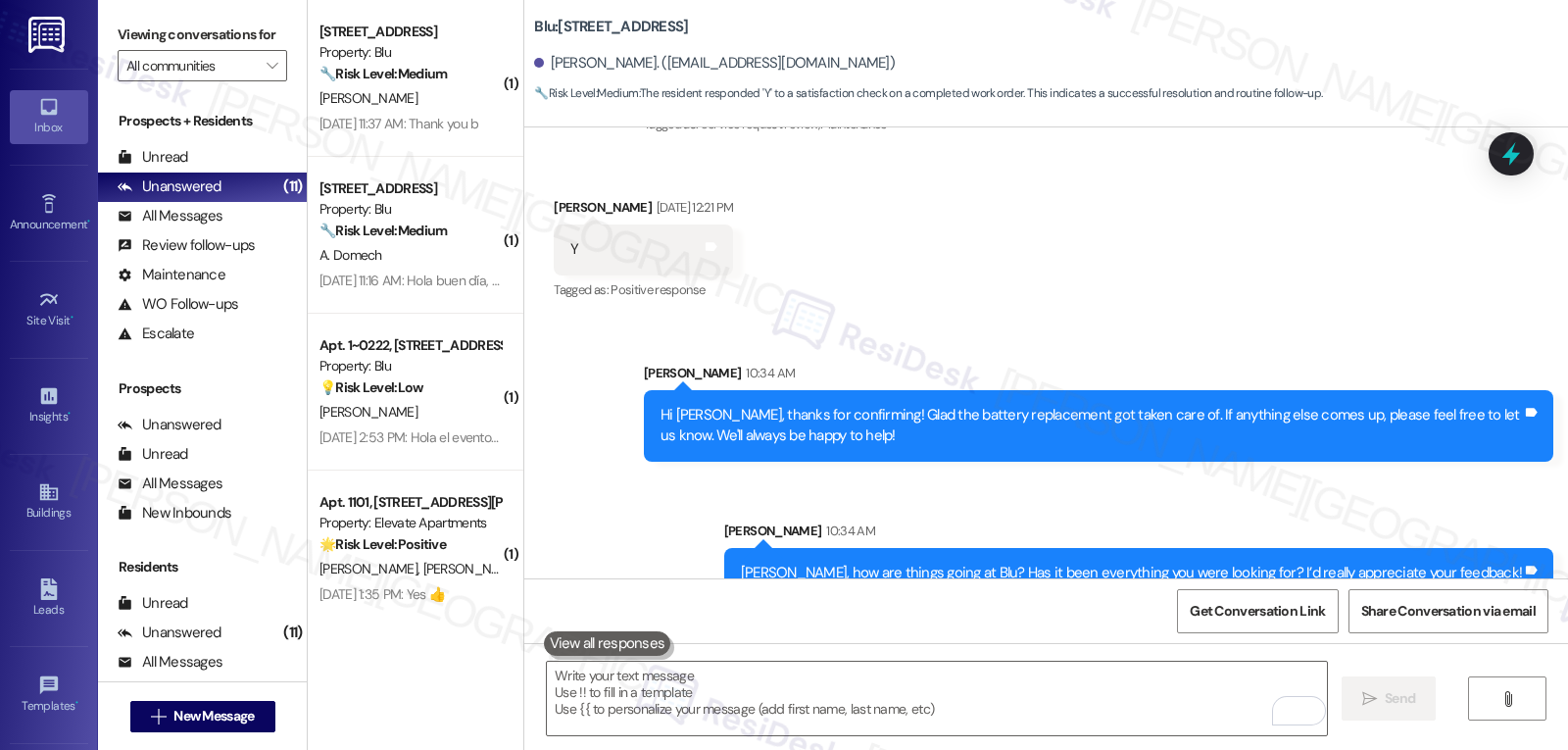
scroll to position [7155, 0]
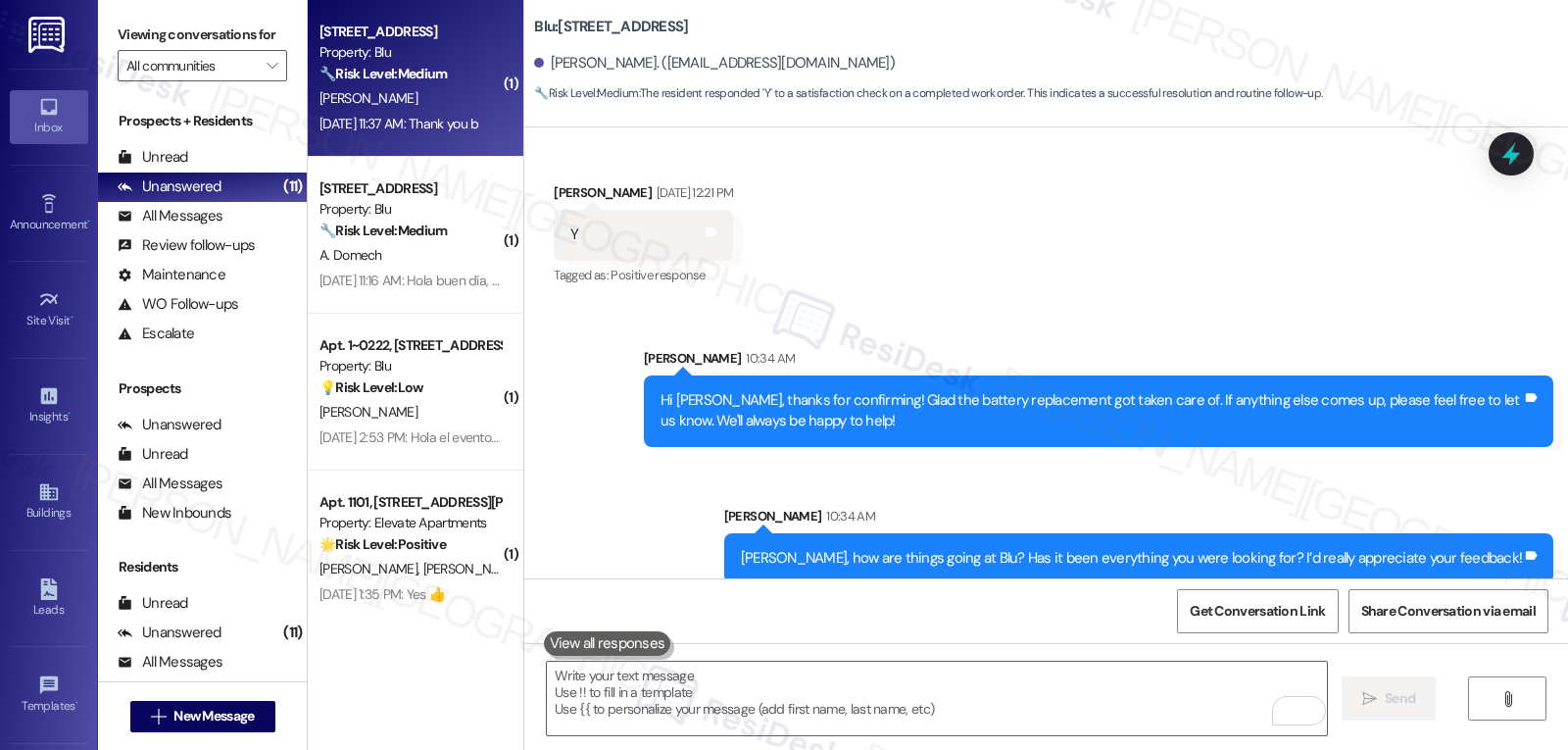
click at [415, 104] on div "[PERSON_NAME]" at bounding box center [410, 98] width 185 height 25
type textarea "Fetching suggested responses. Please feel free to read through the conversation…"
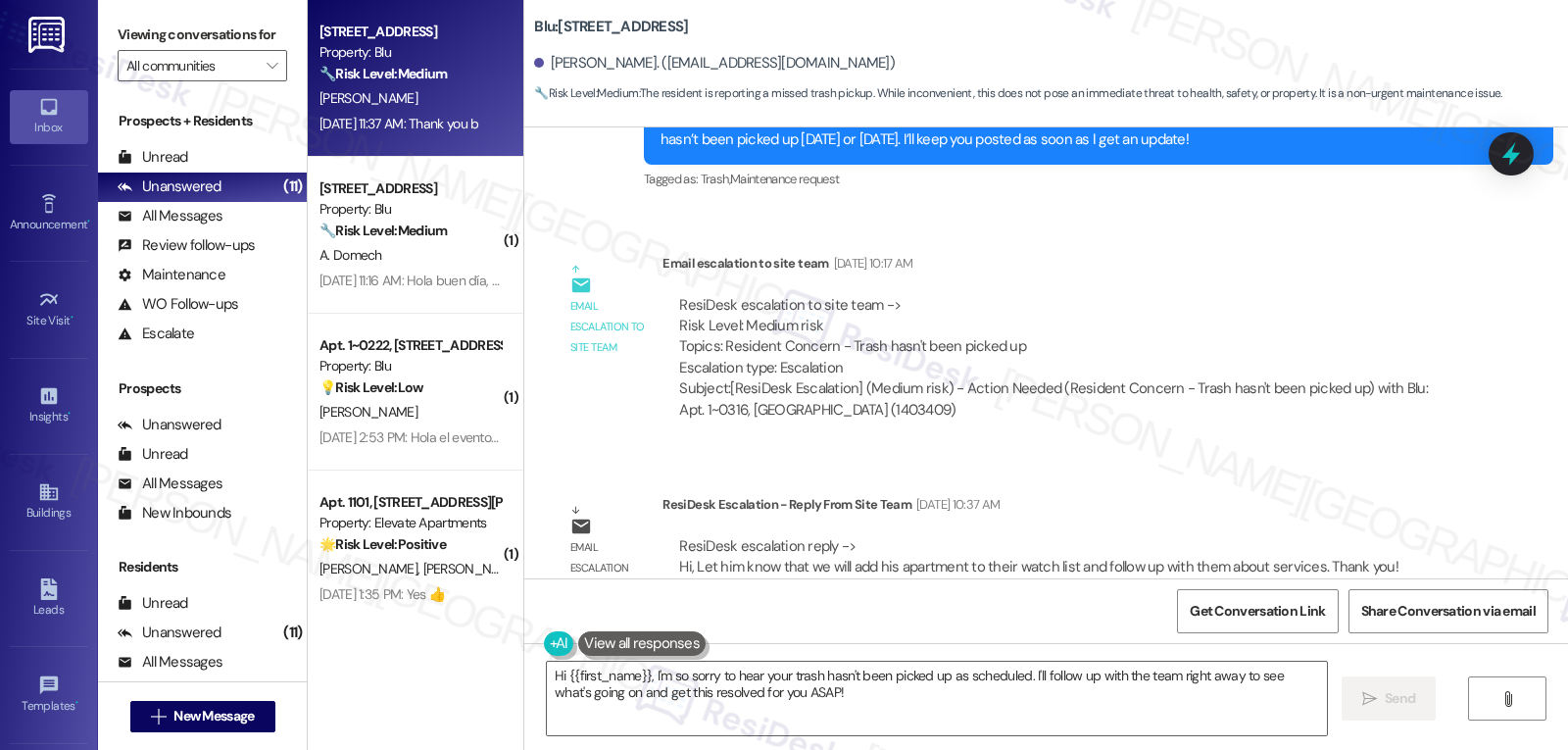
scroll to position [8622, 0]
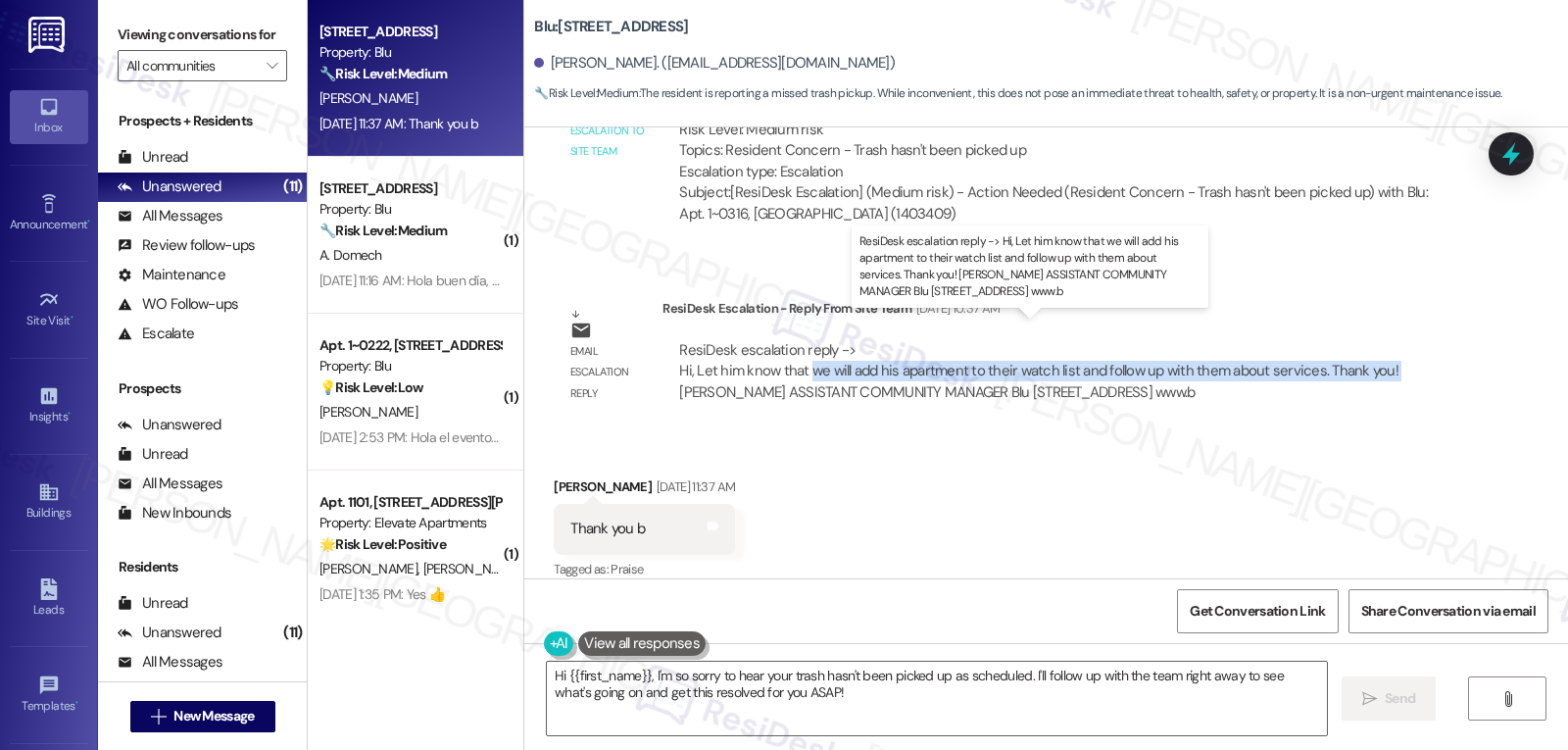
drag, startPoint x: 798, startPoint y: 347, endPoint x: 1376, endPoint y: 348, distance: 578.0
click at [1376, 348] on div "ResiDesk escalation reply -> Hi, Let him know that we will add his apartment to…" at bounding box center [1039, 371] width 719 height 62
copy div "we will add his apartment to their watch list and follow up with them about ser…"
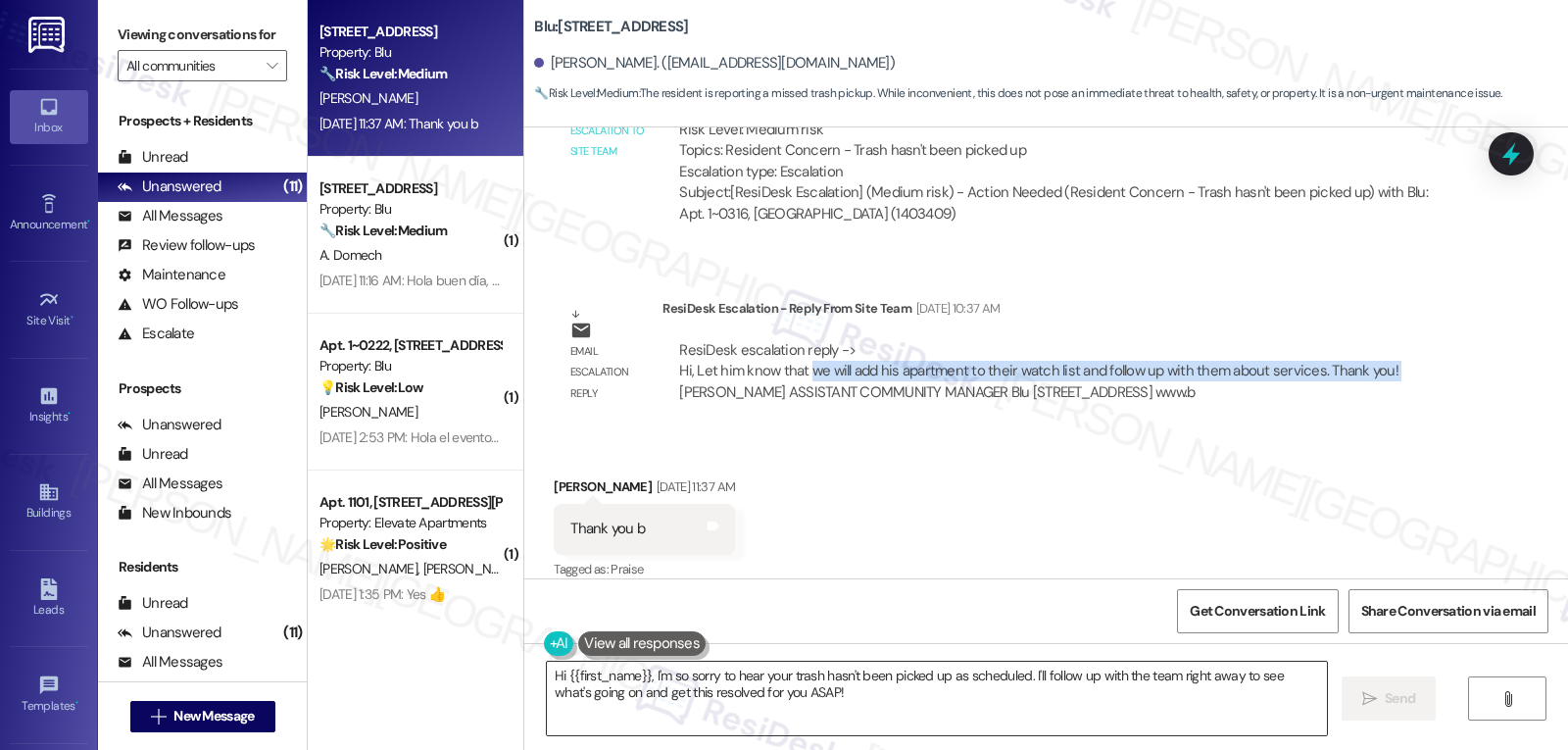
click at [931, 716] on textarea "Hi {{first_name}}, I'm so sorry to hear your trash hasn't been picked up as sch…" at bounding box center [937, 698] width 780 height 74
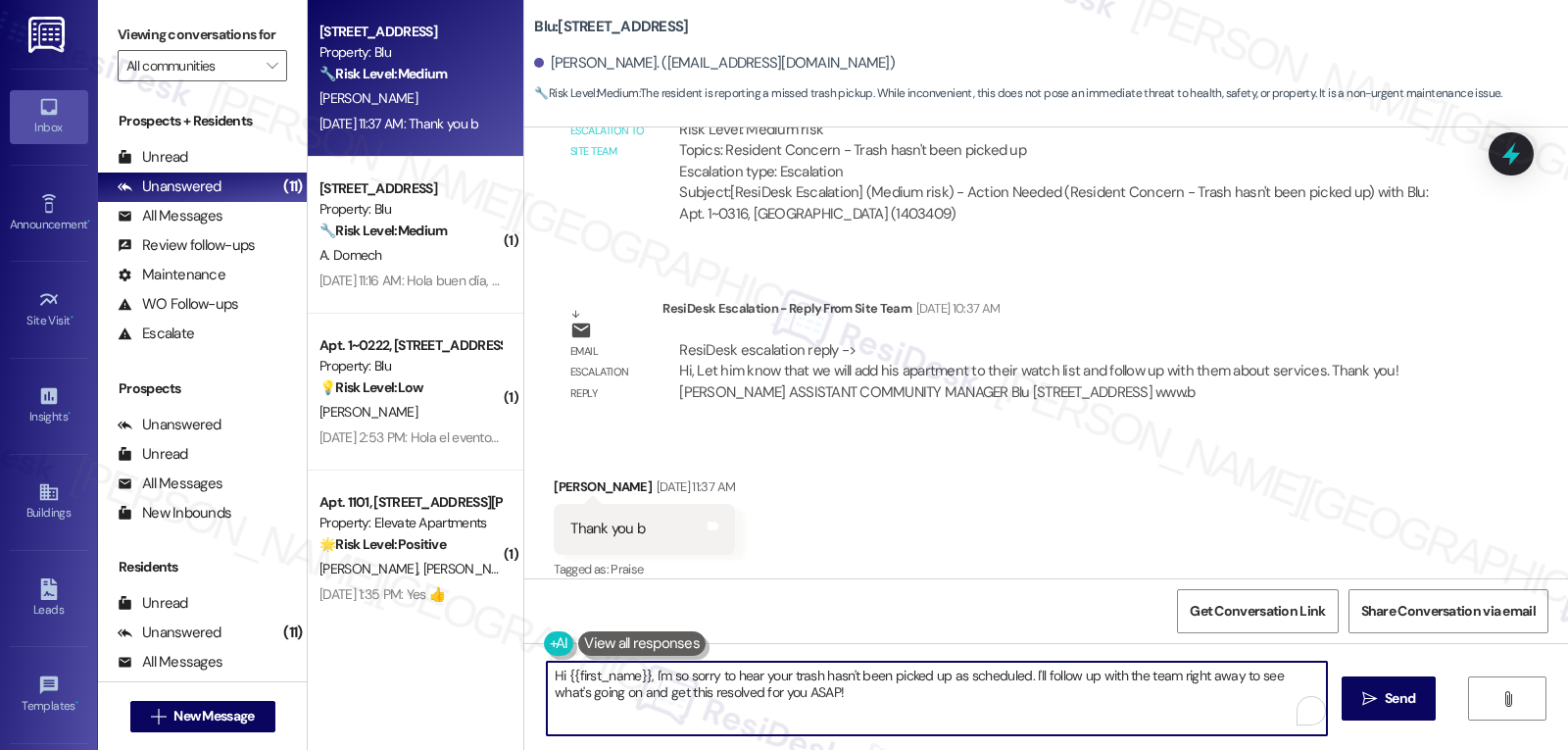
paste textarea "We’ll make sure his apartment is added to their watch list and follow up with t…"
click at [554, 476] on div "[PERSON_NAME] [DATE] 11:37 AM" at bounding box center [645, 490] width 181 height 28
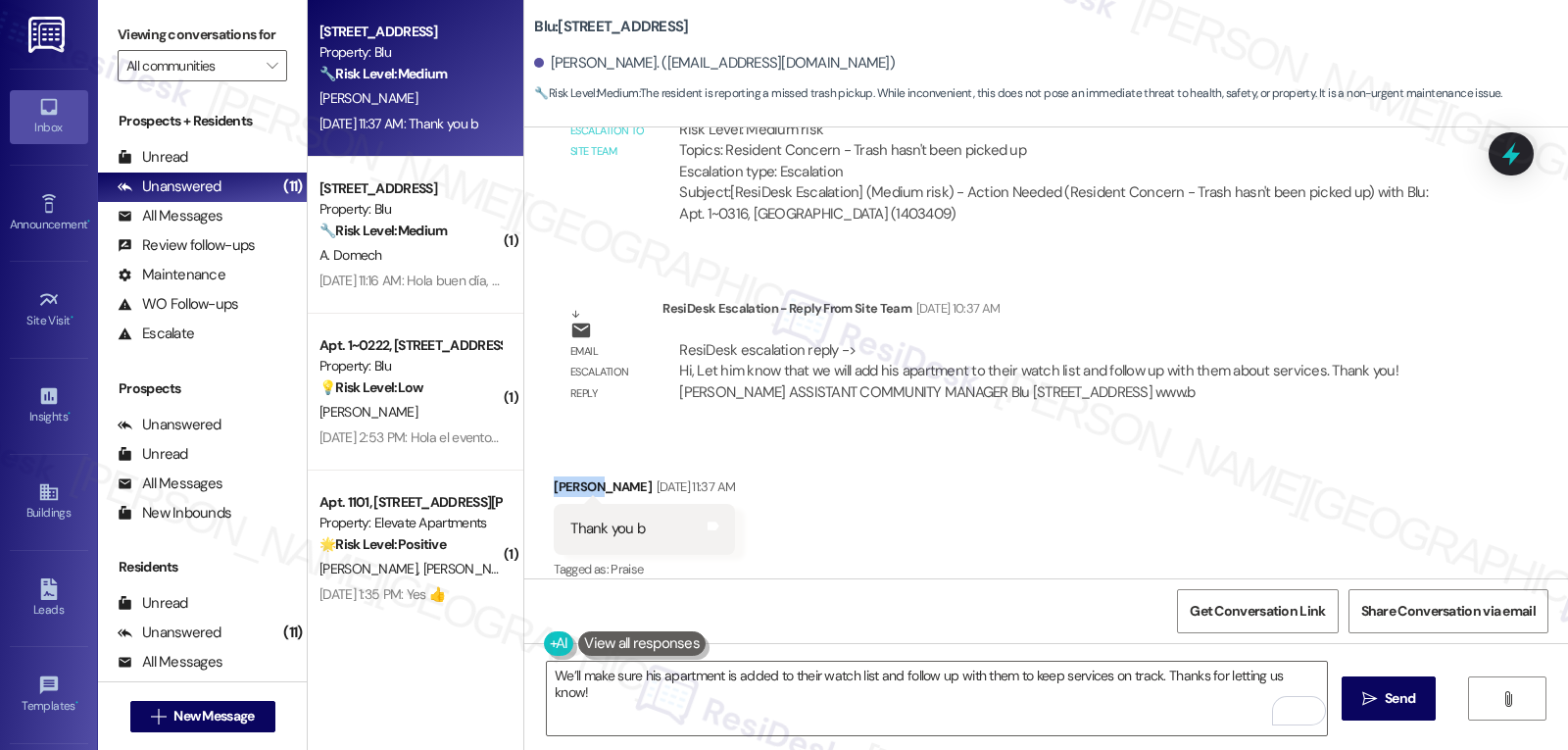
click at [554, 476] on div "[PERSON_NAME] [DATE] 11:37 AM" at bounding box center [645, 490] width 181 height 28
copy div "[PERSON_NAME]"
click at [593, 666] on textarea "We’ll make sure his apartment is added to their watch list and follow up with t…" at bounding box center [937, 698] width 780 height 74
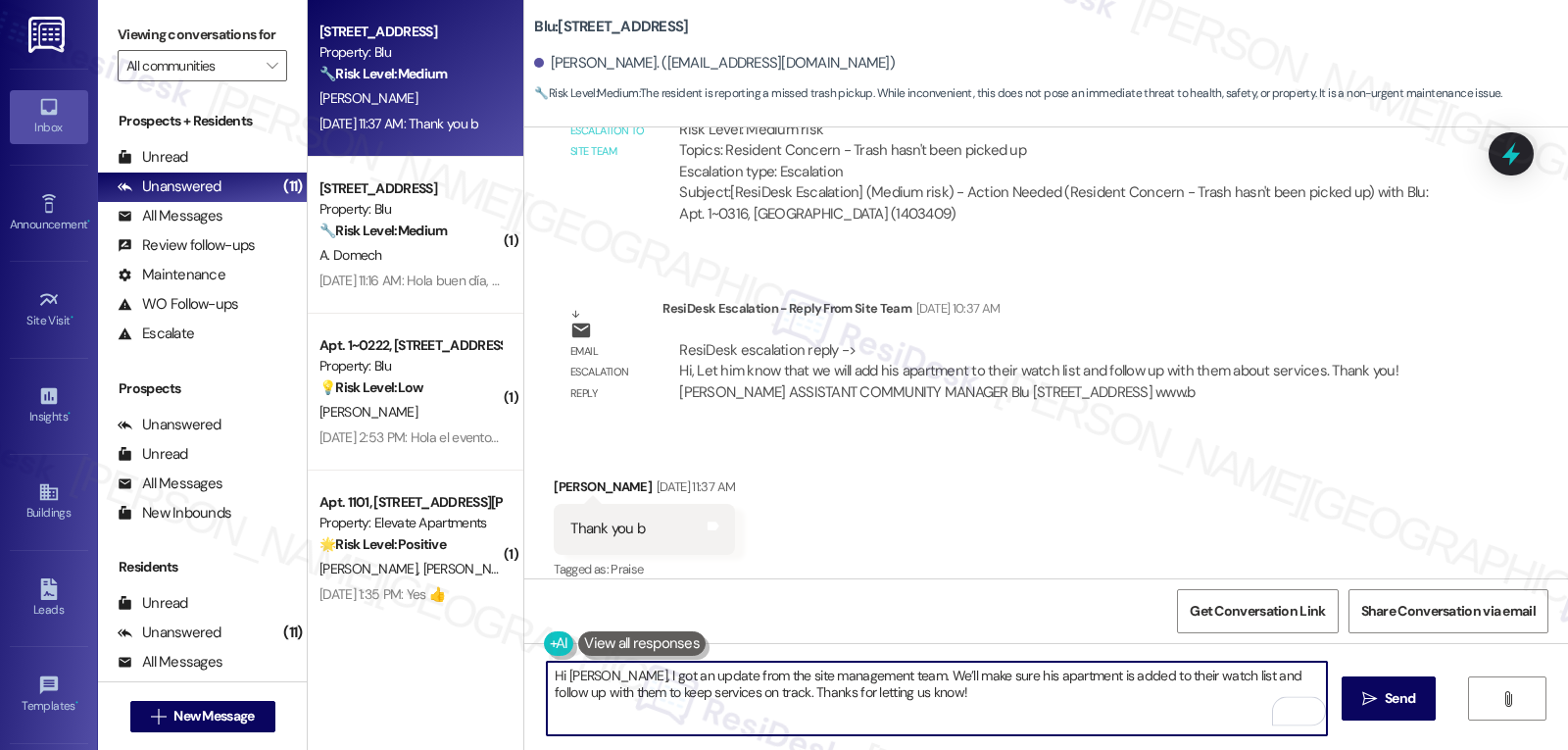
click at [976, 676] on textarea "Hi [PERSON_NAME], I got an update from the site management team. We’ll make sur…" at bounding box center [937, 698] width 780 height 74
click at [1152, 678] on textarea "Hi [PERSON_NAME], I got an update from the site management team. We’ll make sur…" at bounding box center [937, 698] width 780 height 74
click at [1064, 700] on textarea "Hi [PERSON_NAME], I got an update from the site management team. We’ll make sur…" at bounding box center [937, 698] width 780 height 74
type textarea "Hi [PERSON_NAME], I got an update from the site management team. We’ll make sur…"
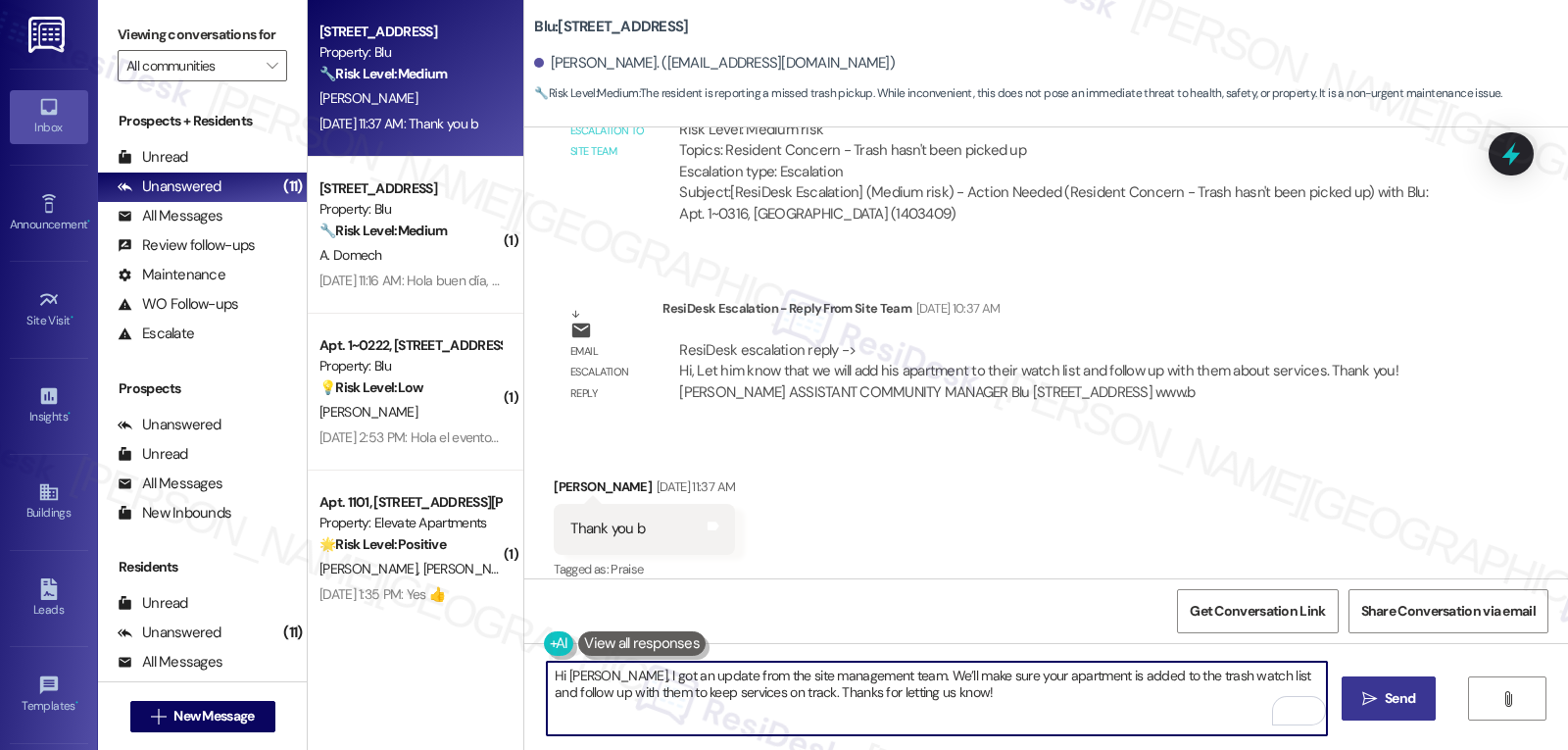
click at [1412, 709] on button " Send" at bounding box center [1390, 698] width 96 height 44
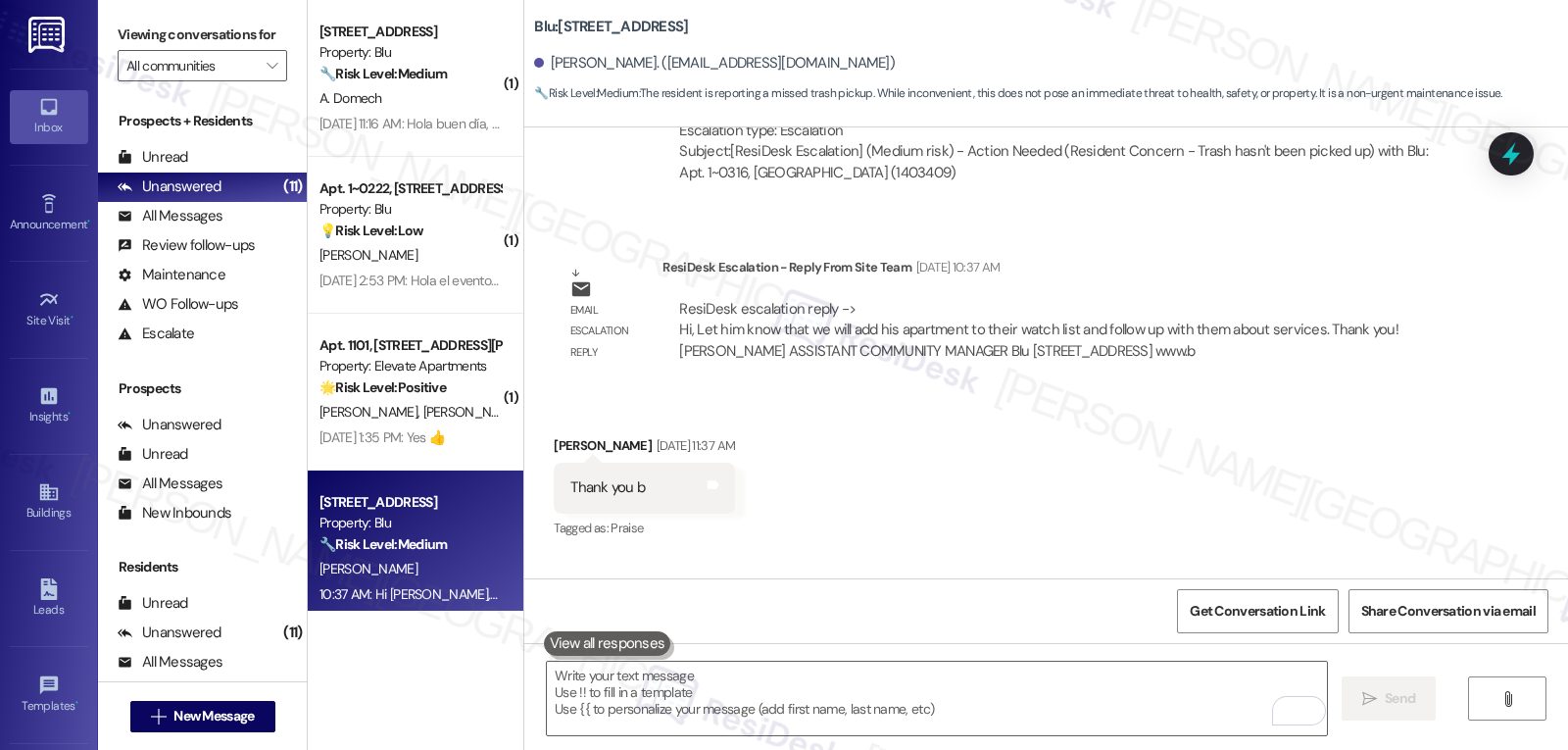
scroll to position [8778, 0]
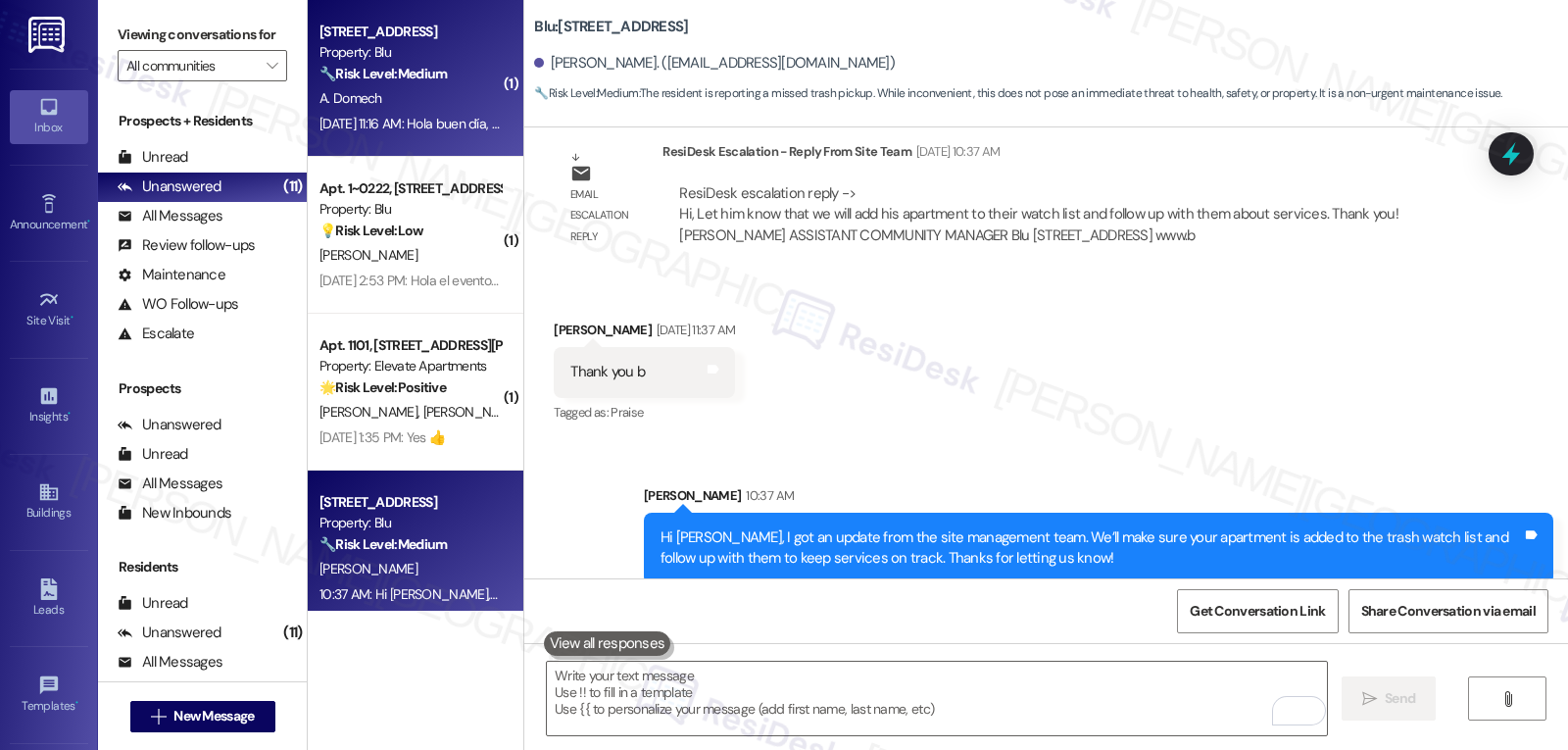
click at [472, 111] on div "[DATE] 11:16 AM: Hola buen día, quería pedirles una orden para las baterías de …" at bounding box center [410, 123] width 185 height 25
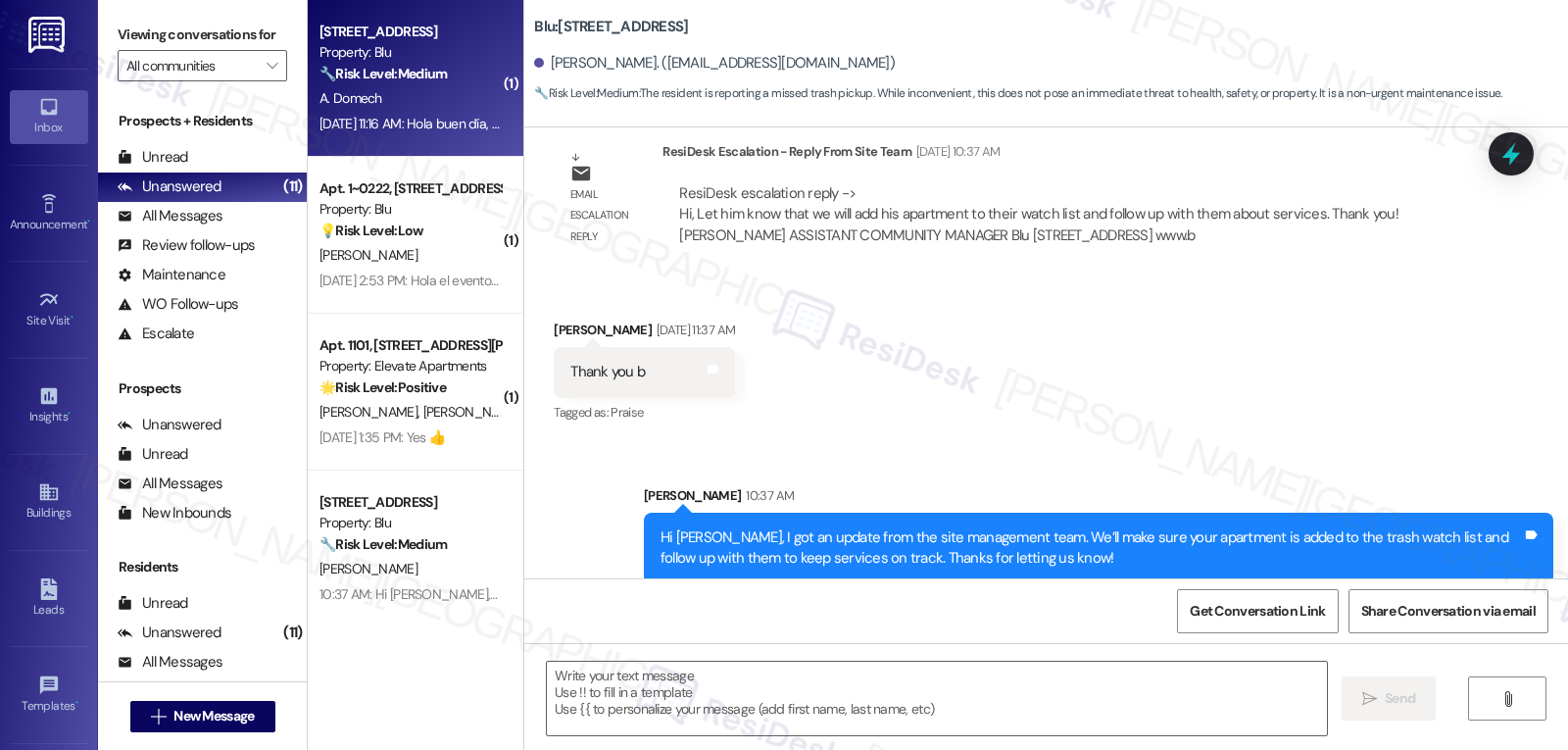
type textarea "Fetching suggested responses. Please feel free to read through the conversation…"
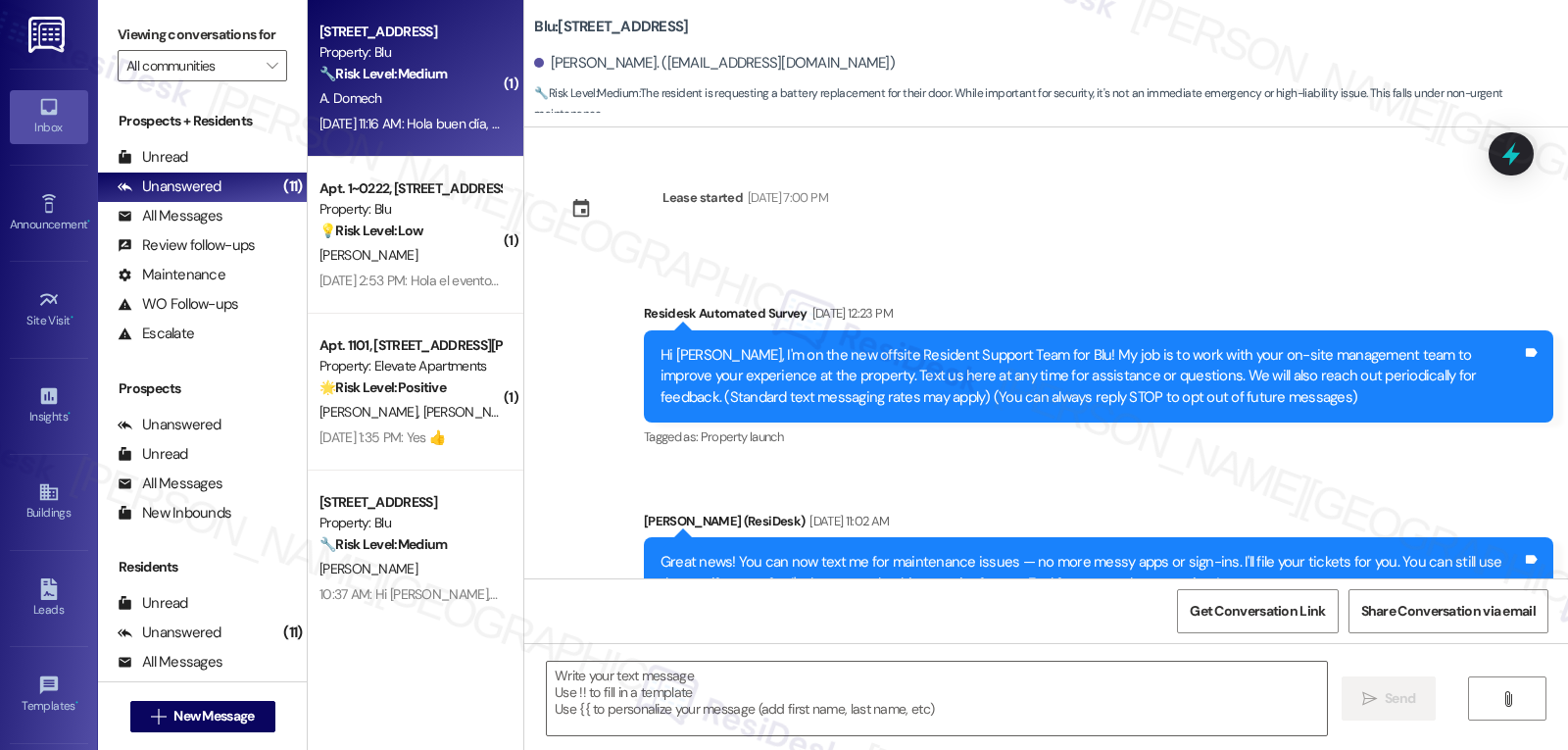
type textarea "Fetching suggested responses. Please feel free to read through the conversation…"
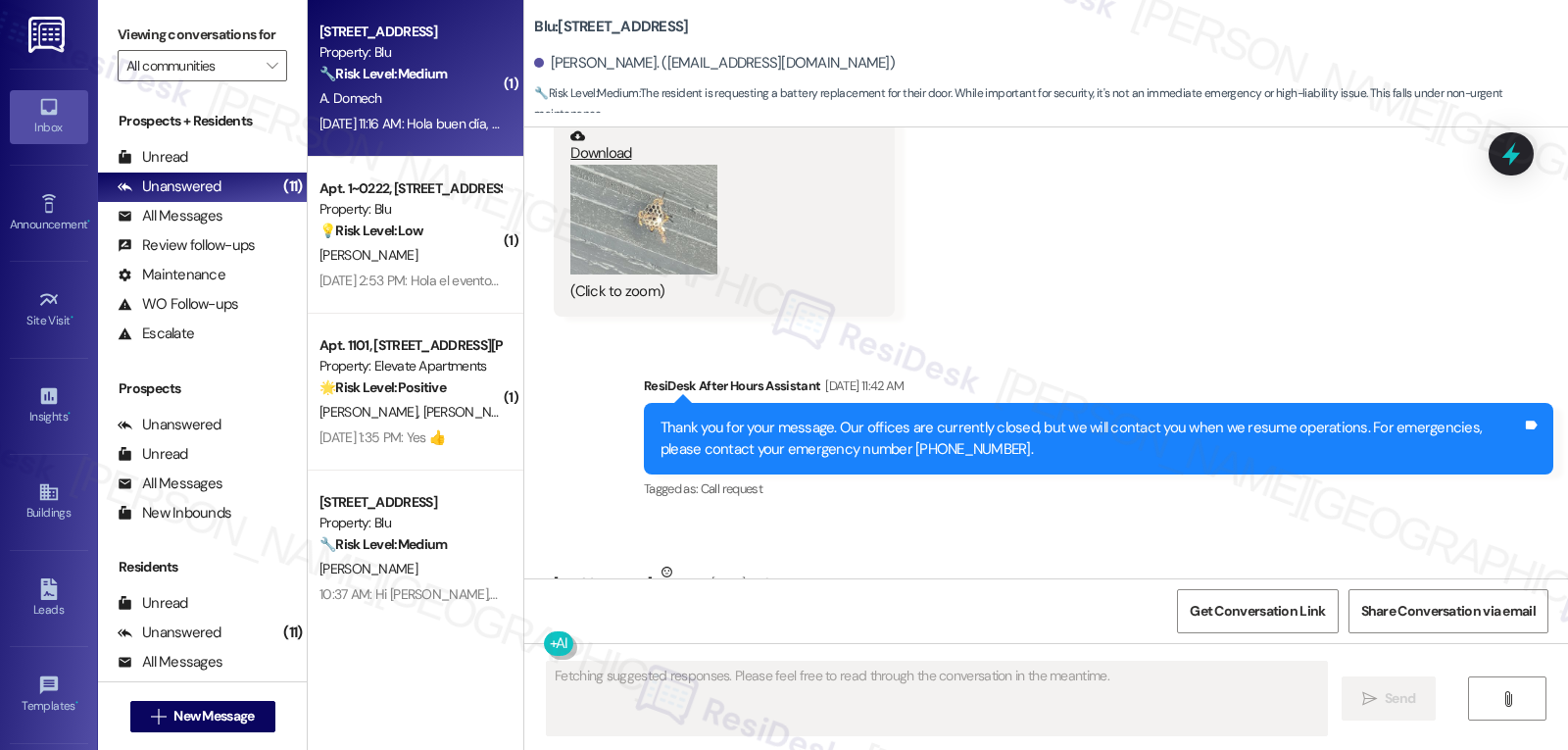
scroll to position [10782, 0]
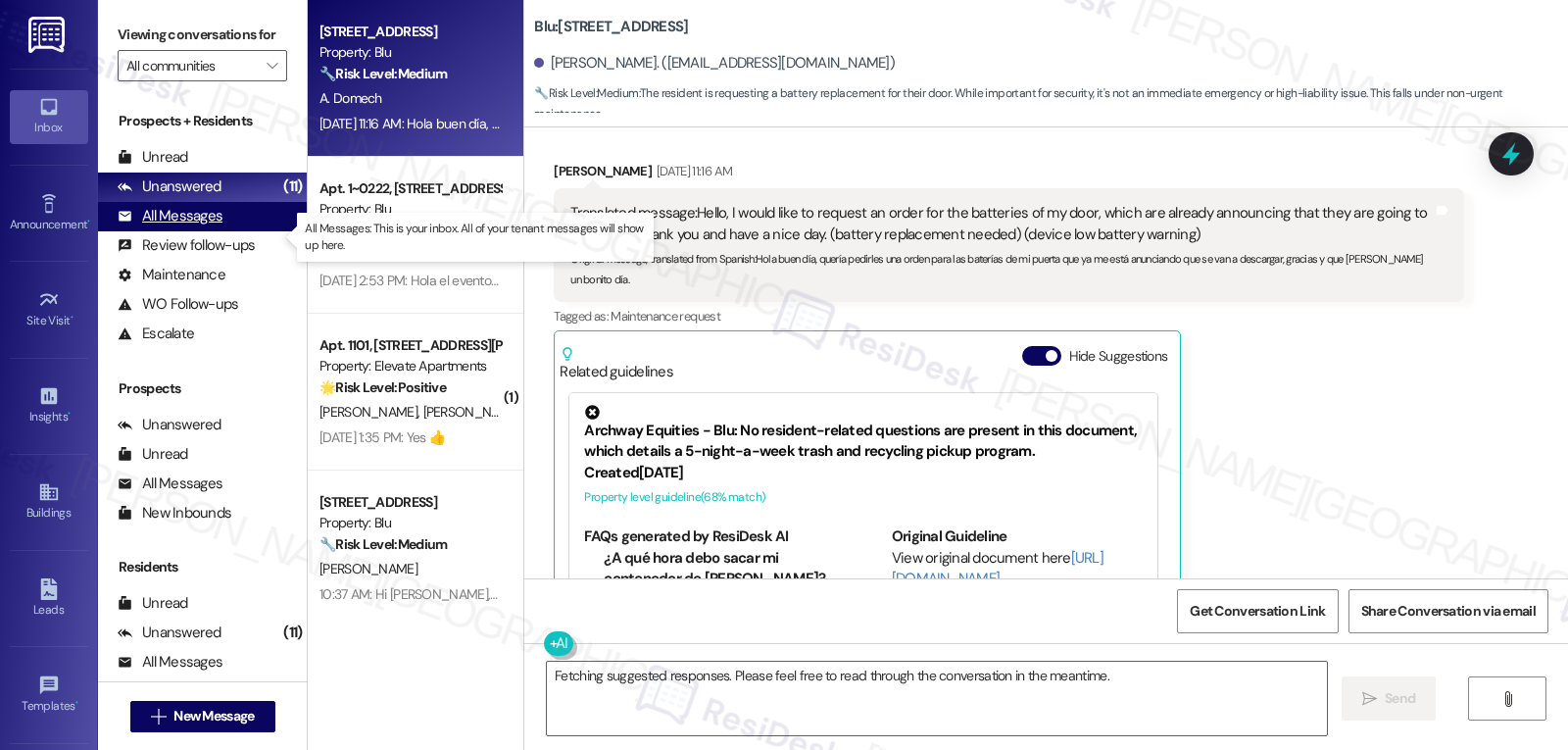
click at [205, 227] on div "All Messages" at bounding box center [169, 216] width 104 height 21
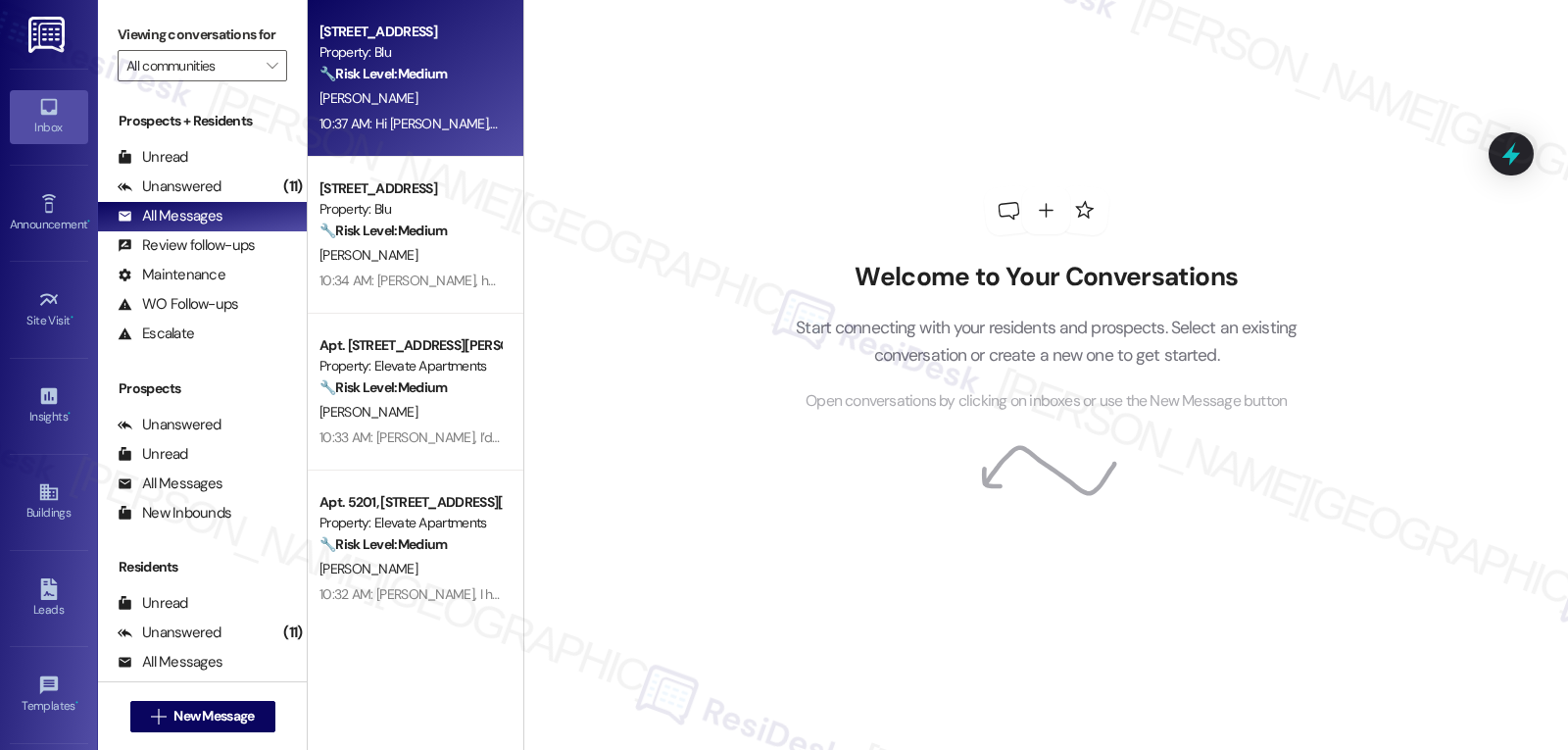
click at [366, 134] on div "10:37 AM: Hi [PERSON_NAME], I got an update from the site management team. We’l…" at bounding box center [410, 123] width 185 height 25
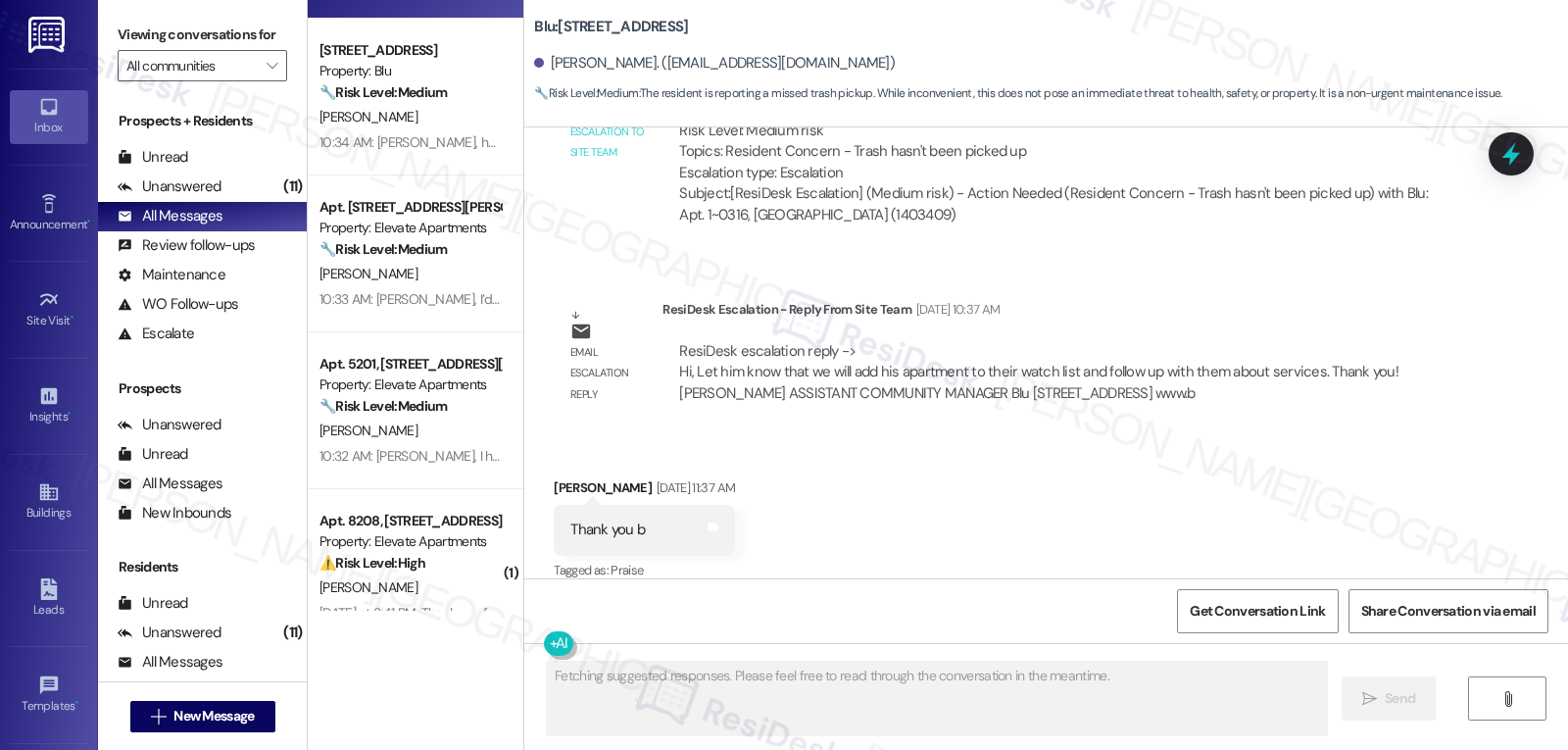
scroll to position [76, 0]
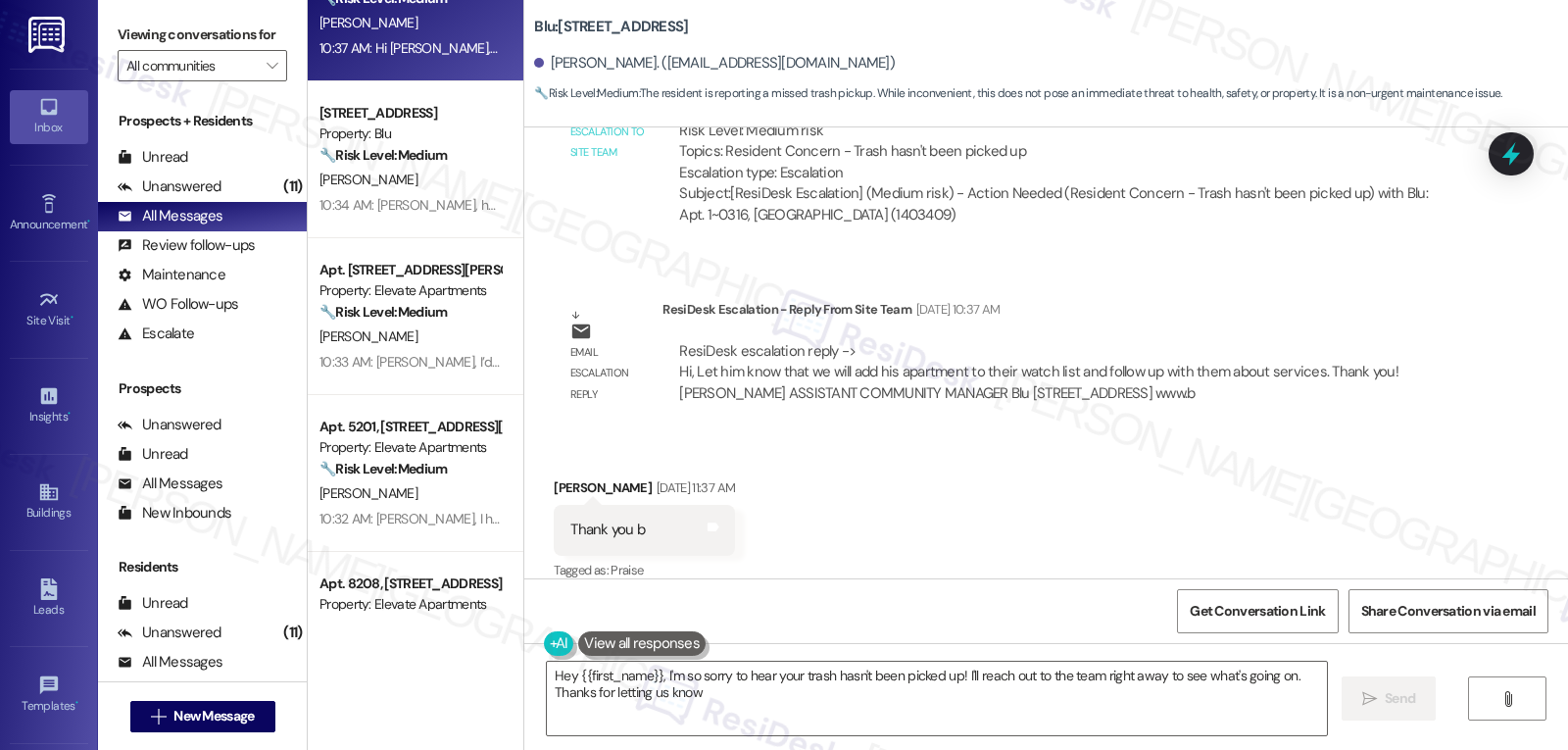
type textarea "Hey {{first_name}}, I'm so sorry to hear your trash hasn't been picked up! I'll…"
drag, startPoint x: 519, startPoint y: 27, endPoint x: 619, endPoint y: 22, distance: 100.1
click at [619, 22] on div "Blu: Apt. 1~0316, [STREET_ADDRESS] Aleman. ([EMAIL_ADDRESS][DOMAIN_NAME]) 🔧 Ris…" at bounding box center [1046, 54] width 1044 height 98
copy b "Blu: Apt. 1~0316"
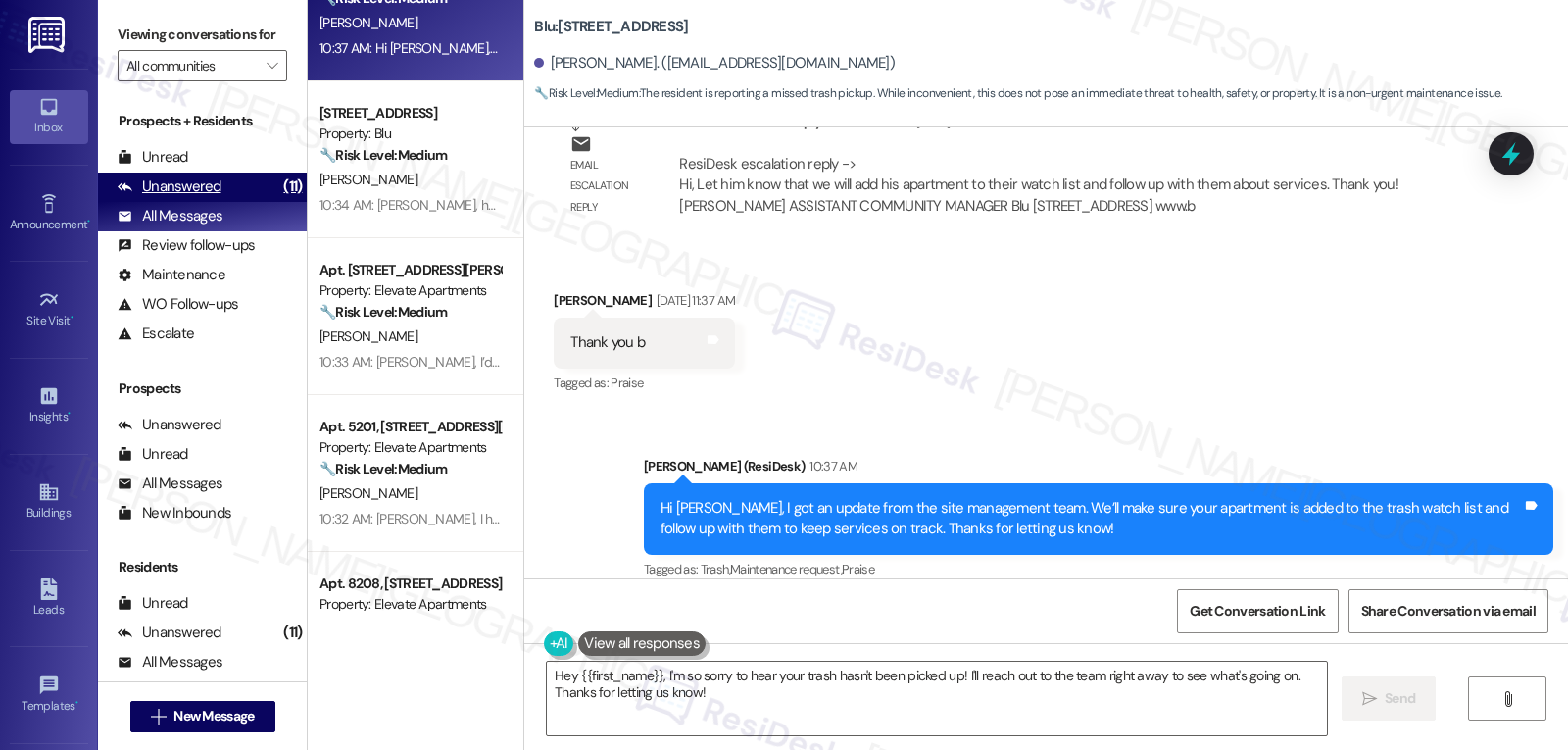
click at [219, 202] on div "Unanswered (11)" at bounding box center [203, 187] width 209 height 30
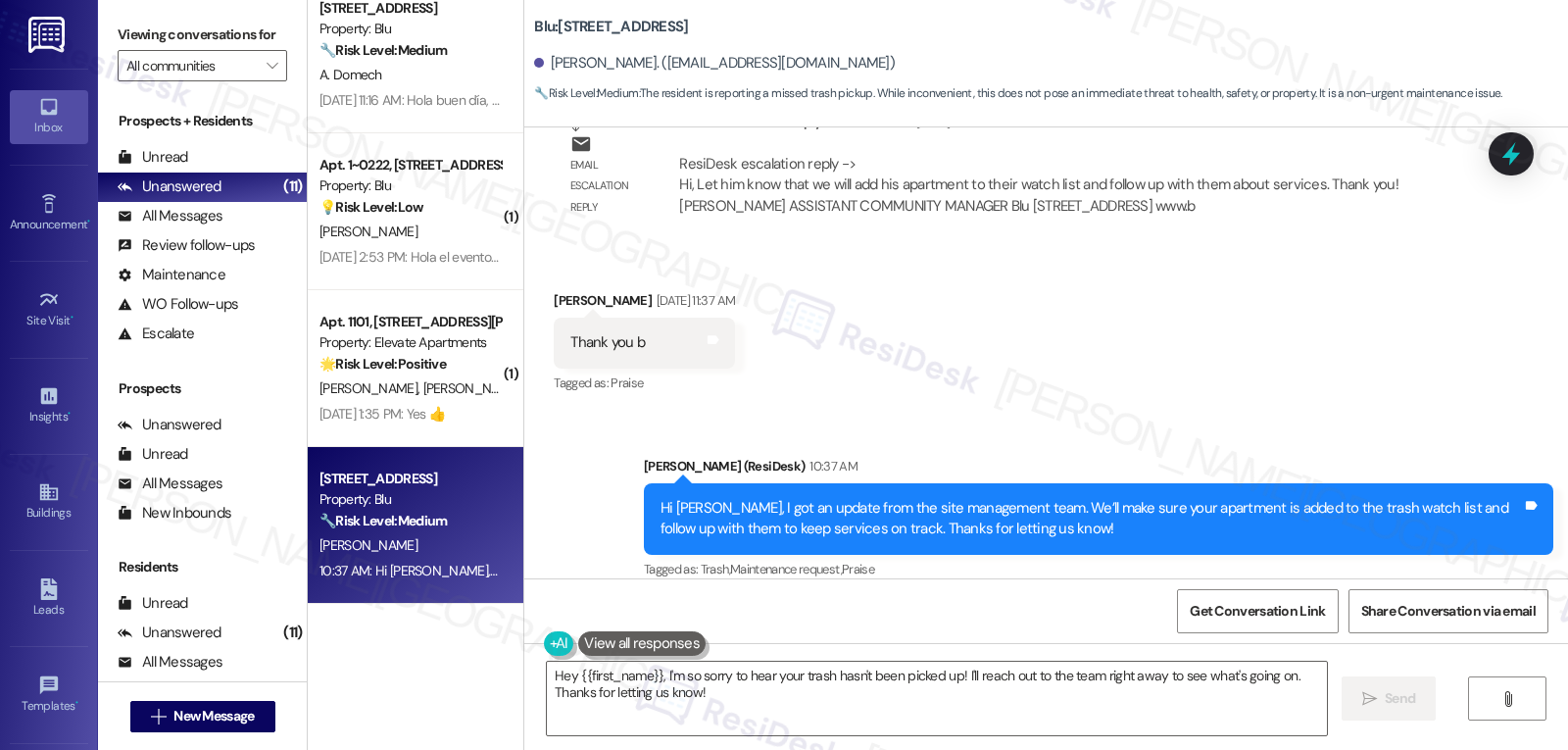
scroll to position [0, 0]
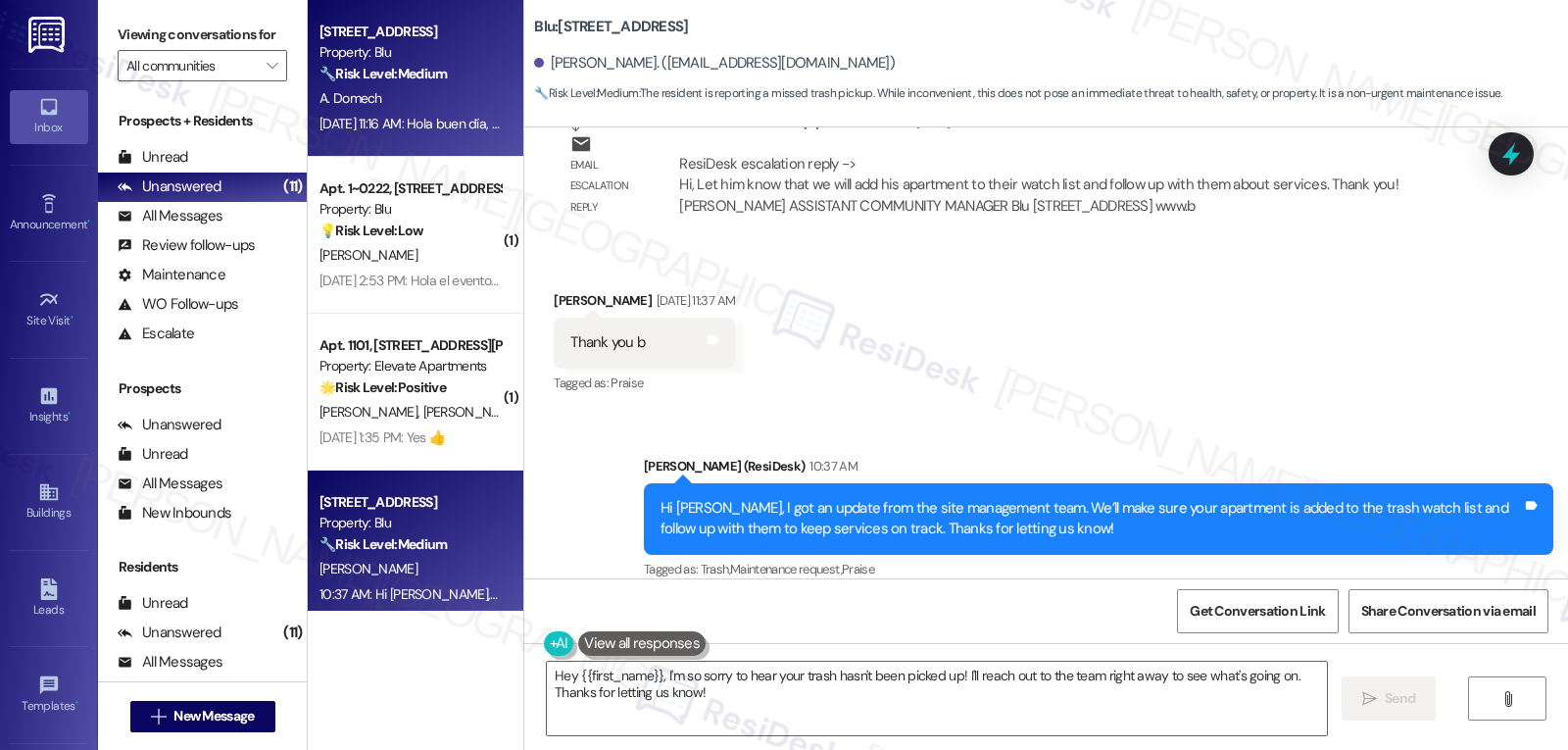
click at [454, 71] on div "🔧 Risk Level: Medium The resident is requesting a battery replacement for their…" at bounding box center [410, 74] width 181 height 21
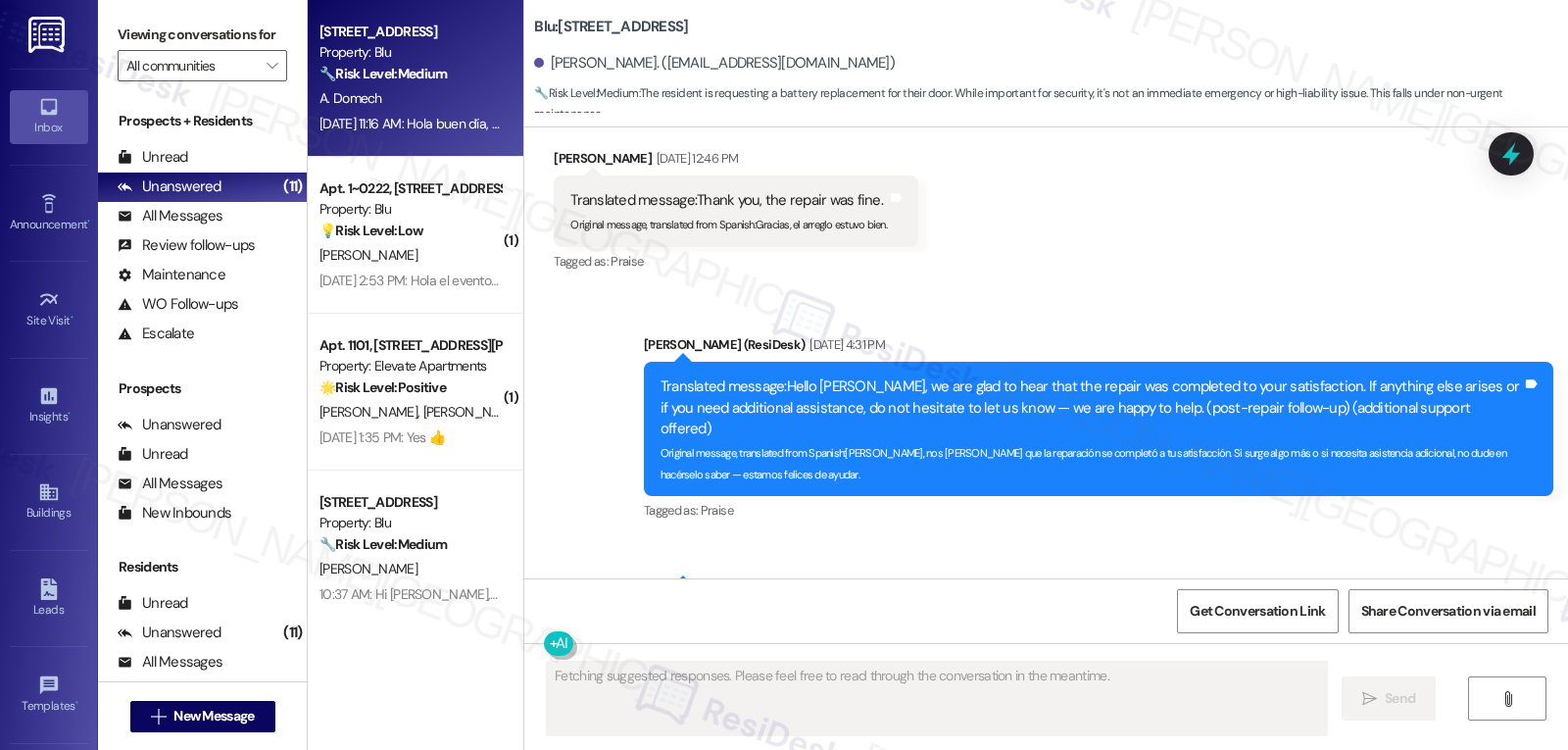
scroll to position [10391, 0]
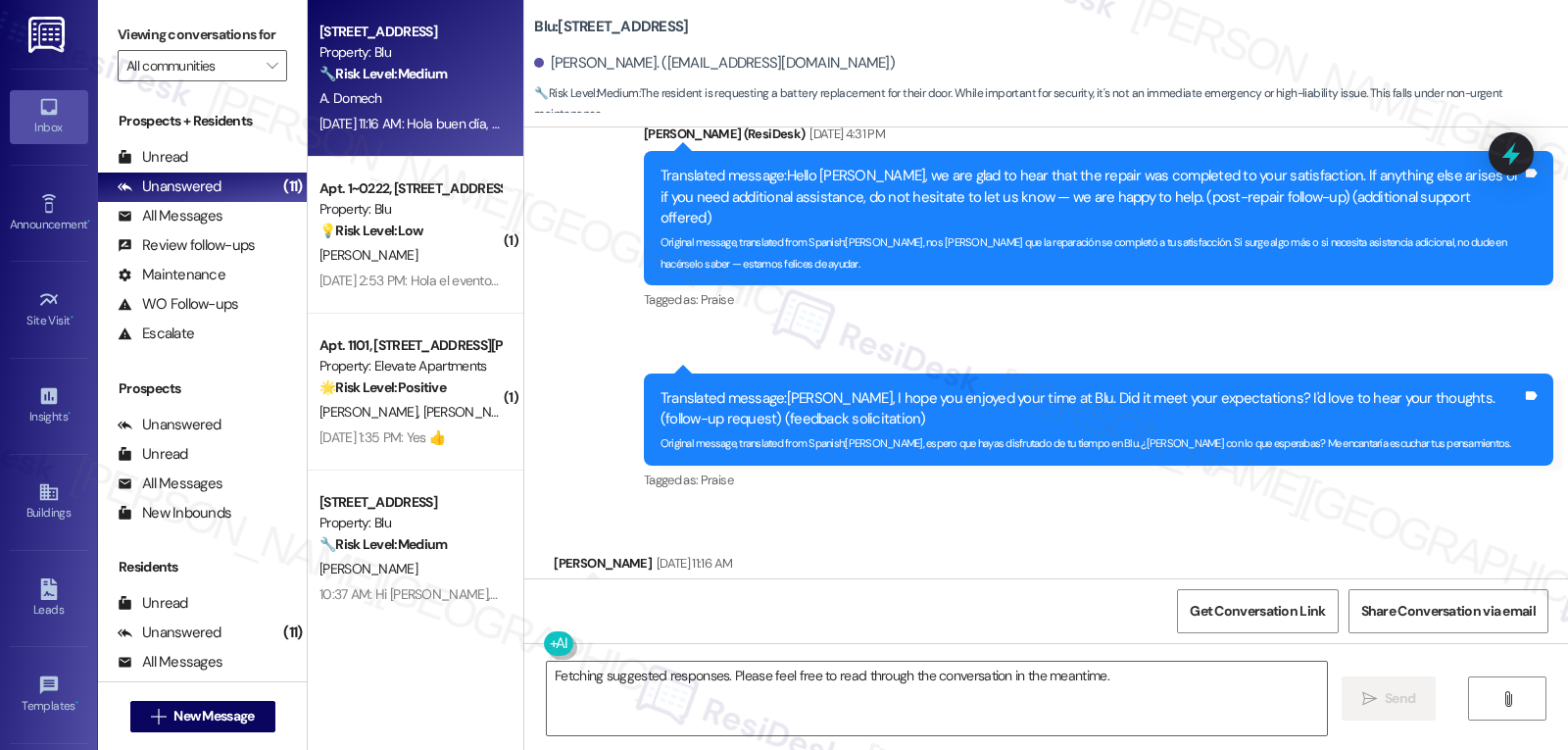
drag, startPoint x: 743, startPoint y: 524, endPoint x: 1449, endPoint y: 536, distance: 706.1
click at [1449, 580] on div "Translated message: Hello, I would like to request an order for the batteries o…" at bounding box center [1009, 637] width 909 height 113
copy div "Hola buen día, quería pedirles una orden para las baterías de mi puerta que ya …"
click at [613, 688] on textarea "Fetching suggested responses. Please feel free to read through the conversation…" at bounding box center [937, 698] width 780 height 74
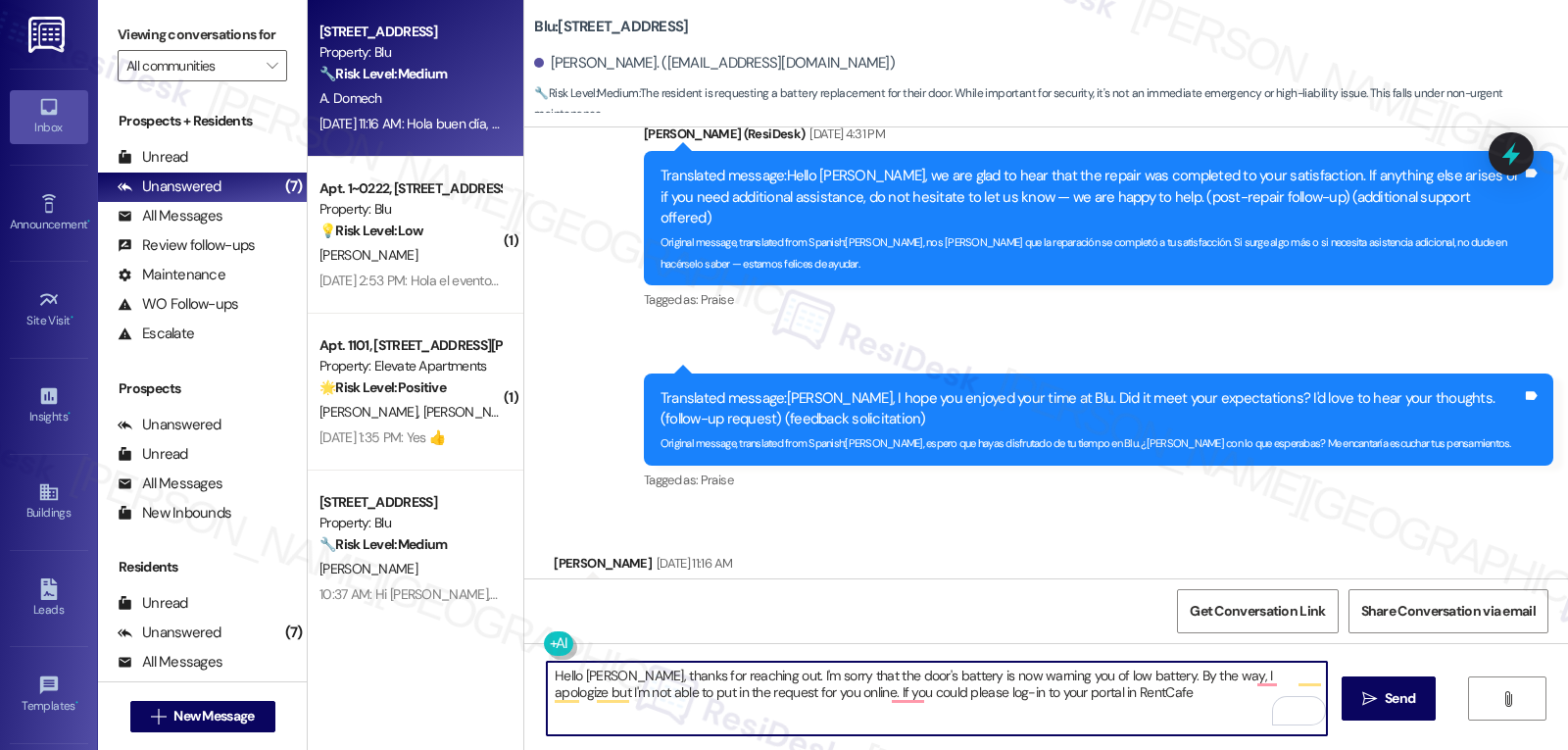
click at [1068, 697] on textarea "Hello [PERSON_NAME], thanks for reaching out. I'm sorry that the door's battery…" at bounding box center [937, 698] width 780 height 74
click at [1112, 691] on textarea "Hello [PERSON_NAME], thanks for reaching out. I'm sorry that the door's battery…" at bounding box center [937, 698] width 780 height 74
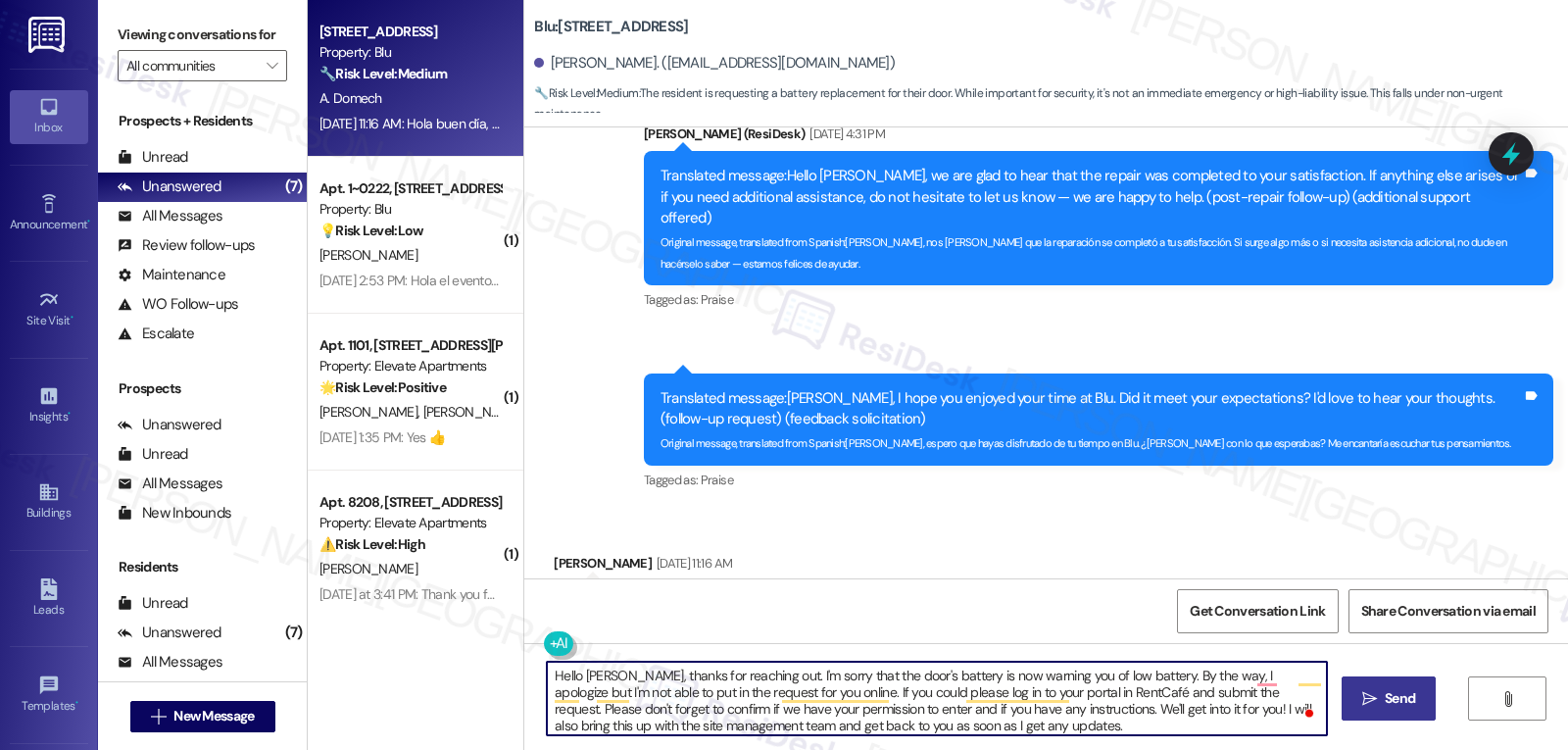
type textarea "Hello [PERSON_NAME], thanks for reaching out. I'm sorry that the door's battery…"
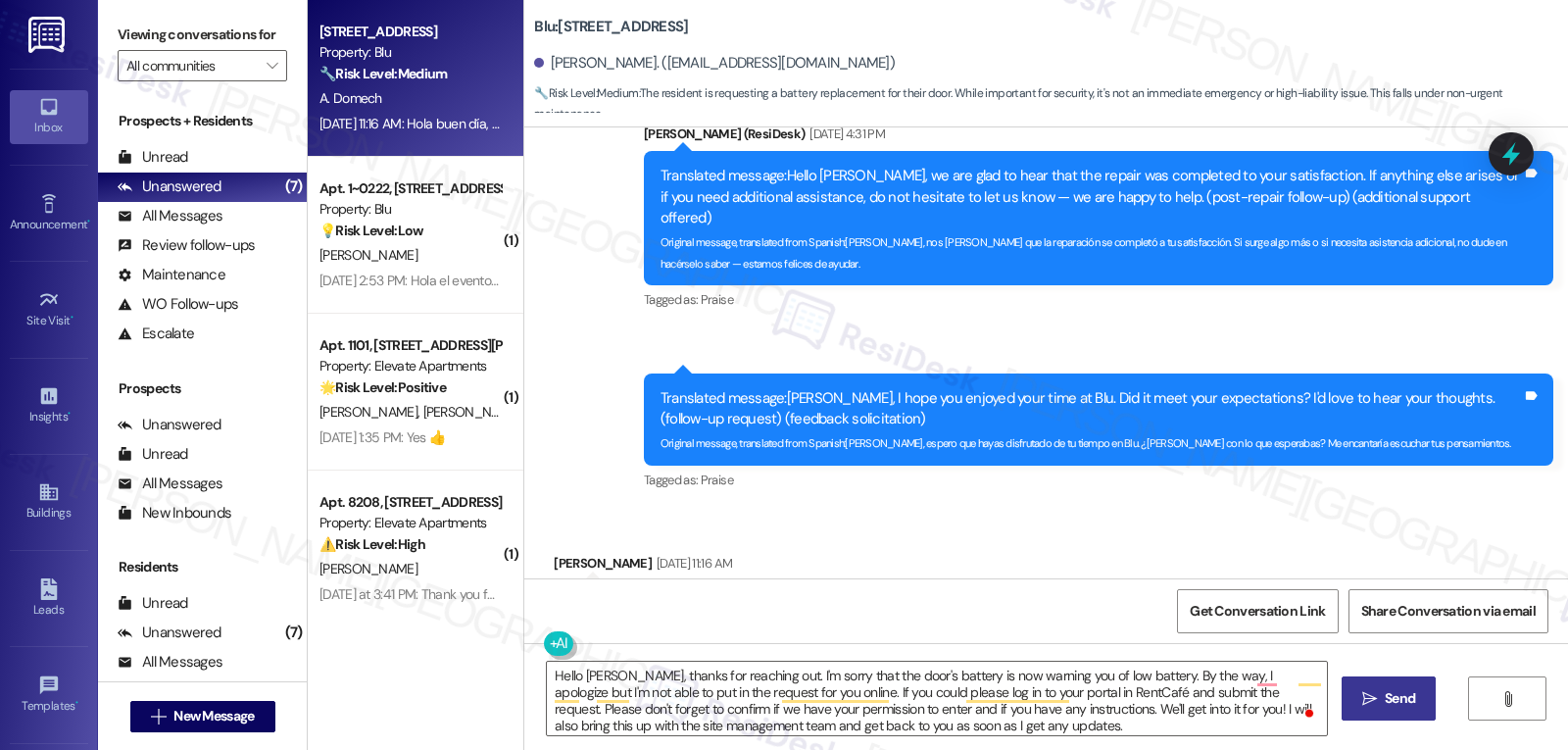
click at [1377, 709] on button " Send" at bounding box center [1390, 698] width 96 height 44
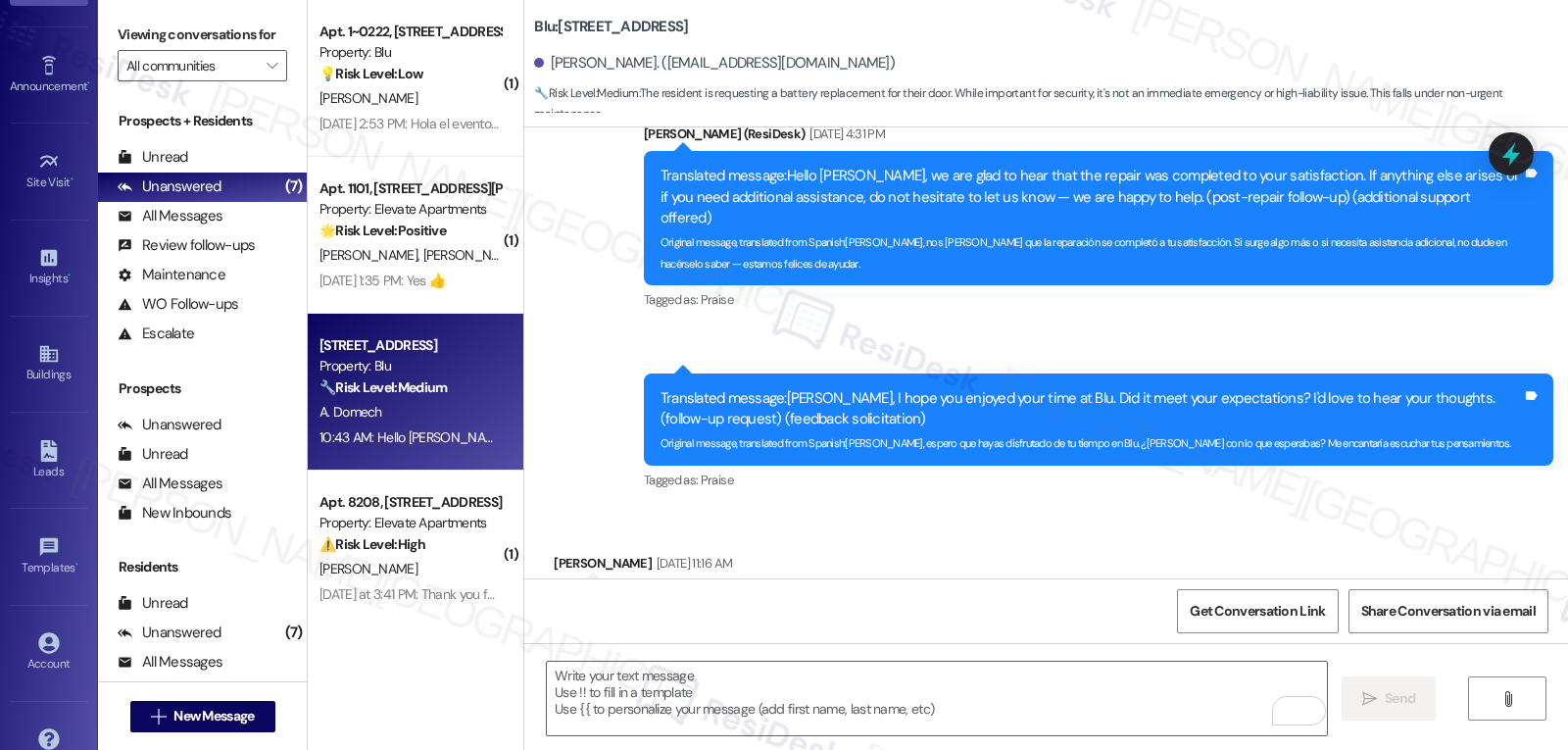
scroll to position [185, 0]
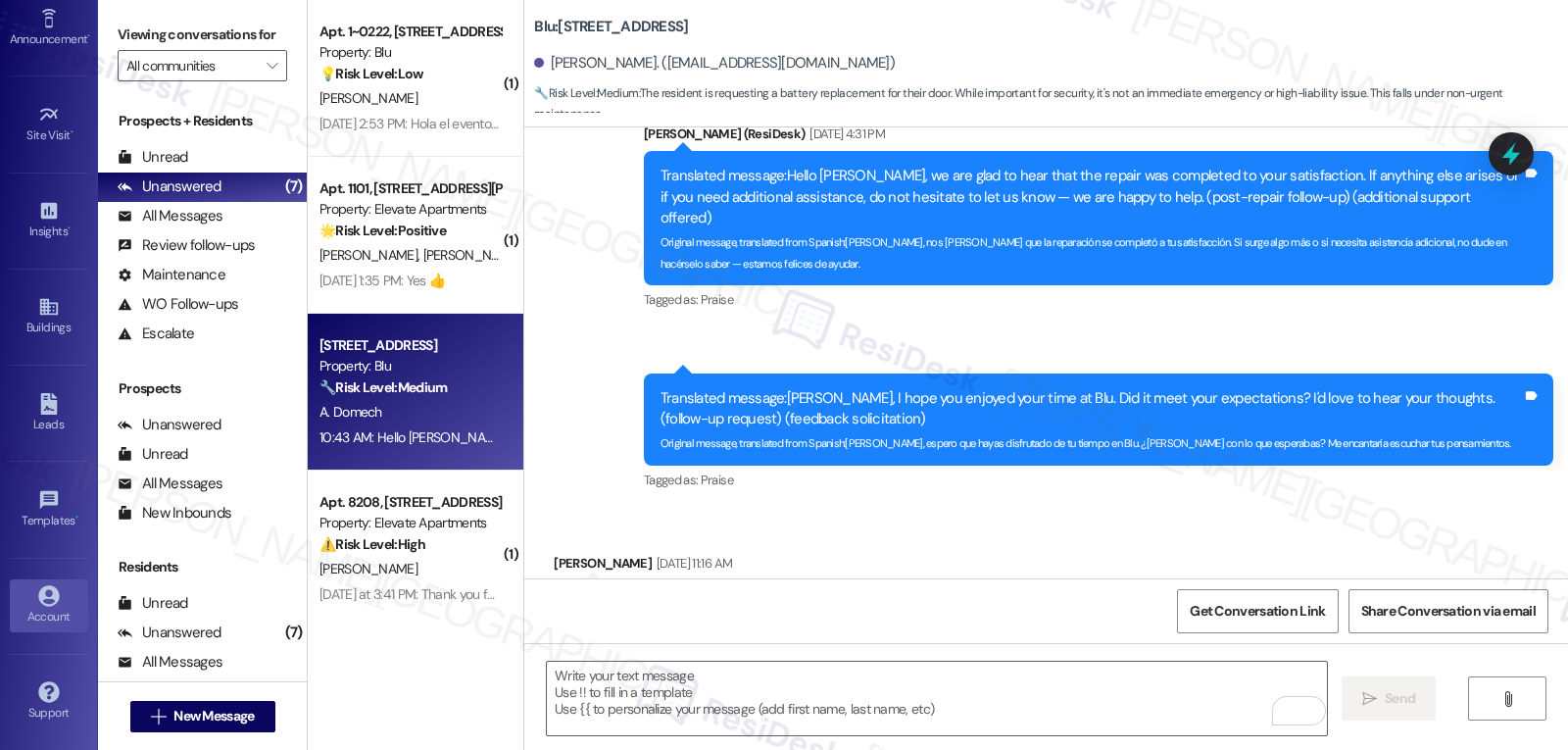
click at [43, 622] on div "Account" at bounding box center [49, 617] width 98 height 20
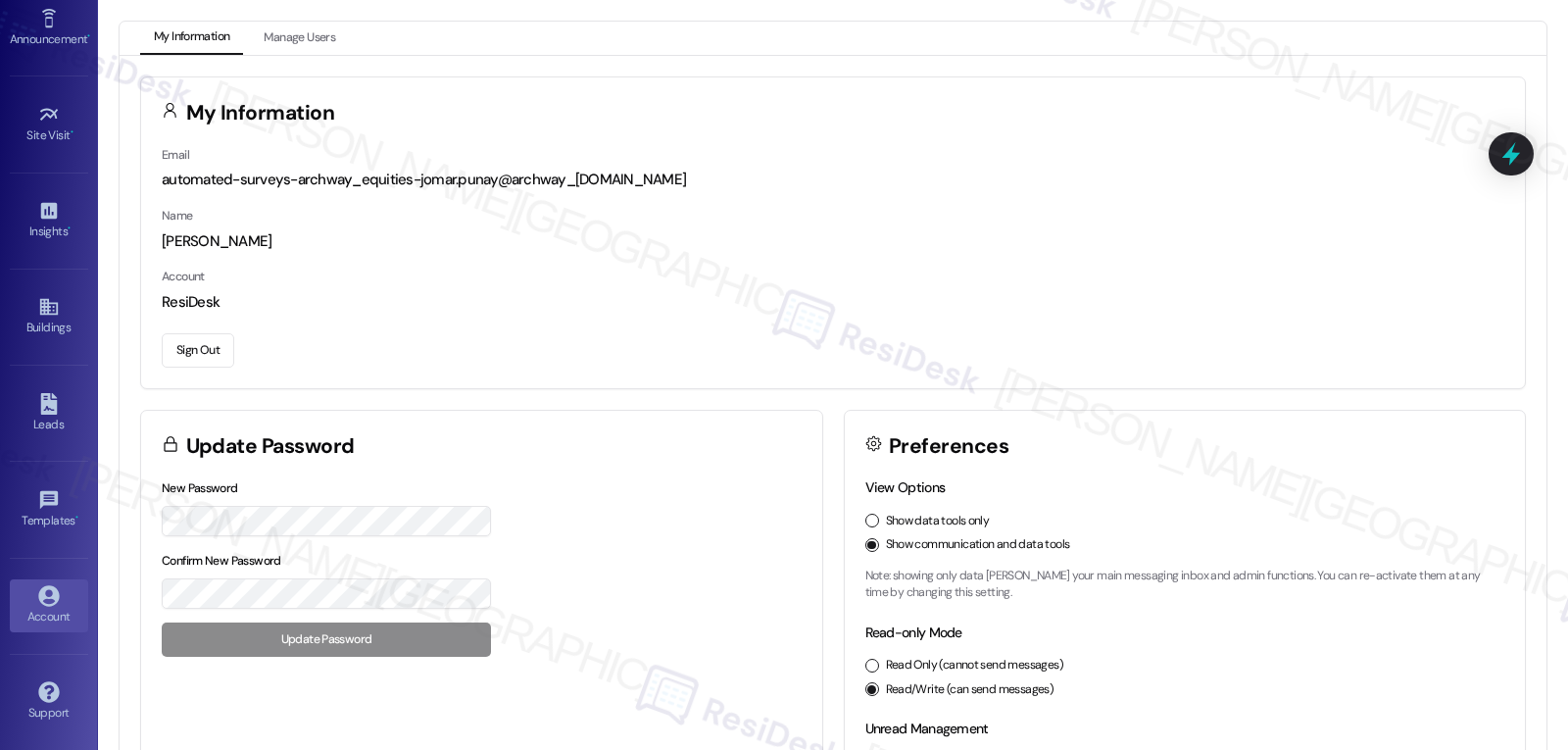
click at [200, 344] on button "Sign Out" at bounding box center [198, 350] width 73 height 34
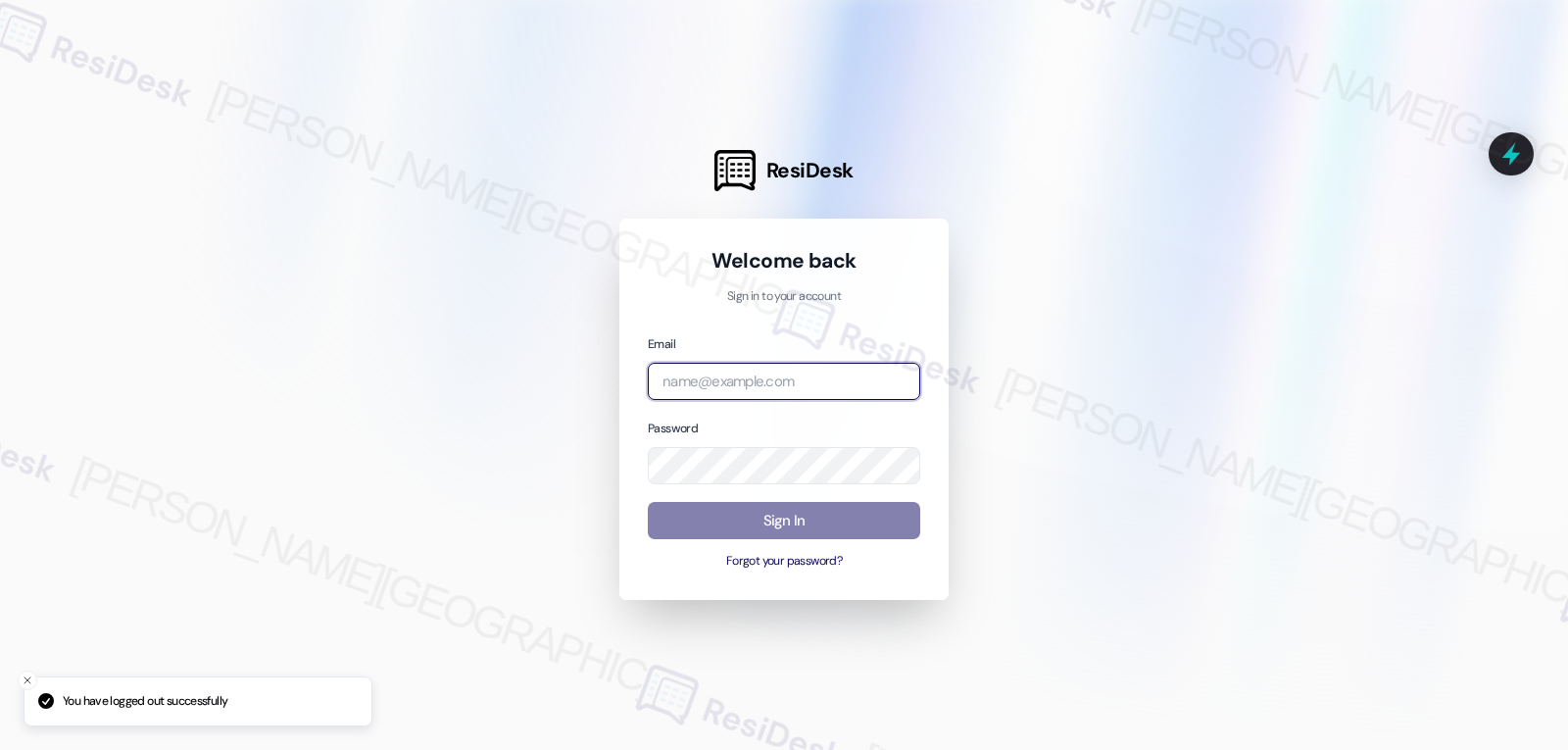
click at [746, 388] on input "email" at bounding box center [784, 381] width 273 height 38
click at [775, 395] on input "email" at bounding box center [784, 381] width 273 height 38
paste input "[EMAIL_ADDRESS][DOMAIN_NAME]"
type input "[EMAIL_ADDRESS][DOMAIN_NAME]"
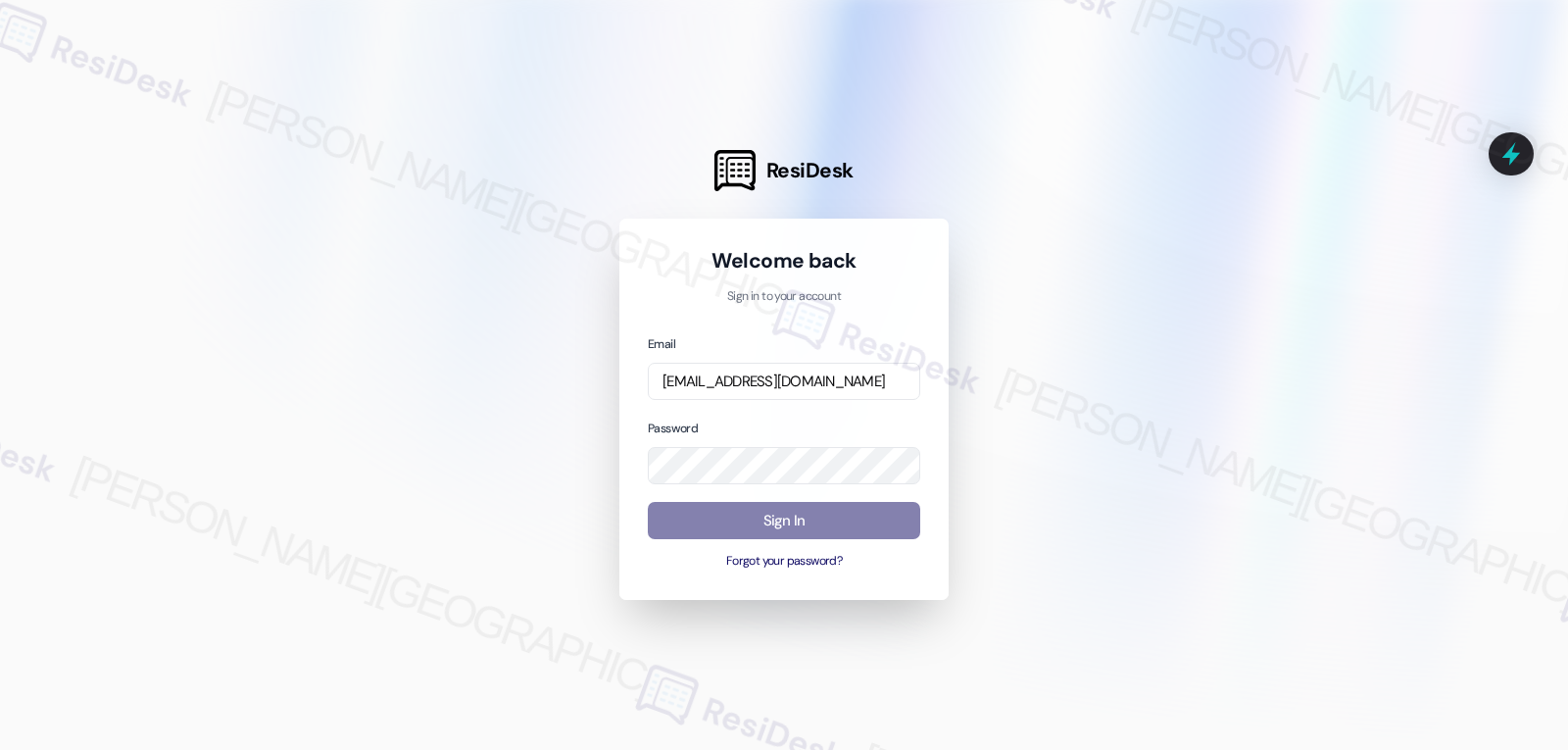
scroll to position [0, 0]
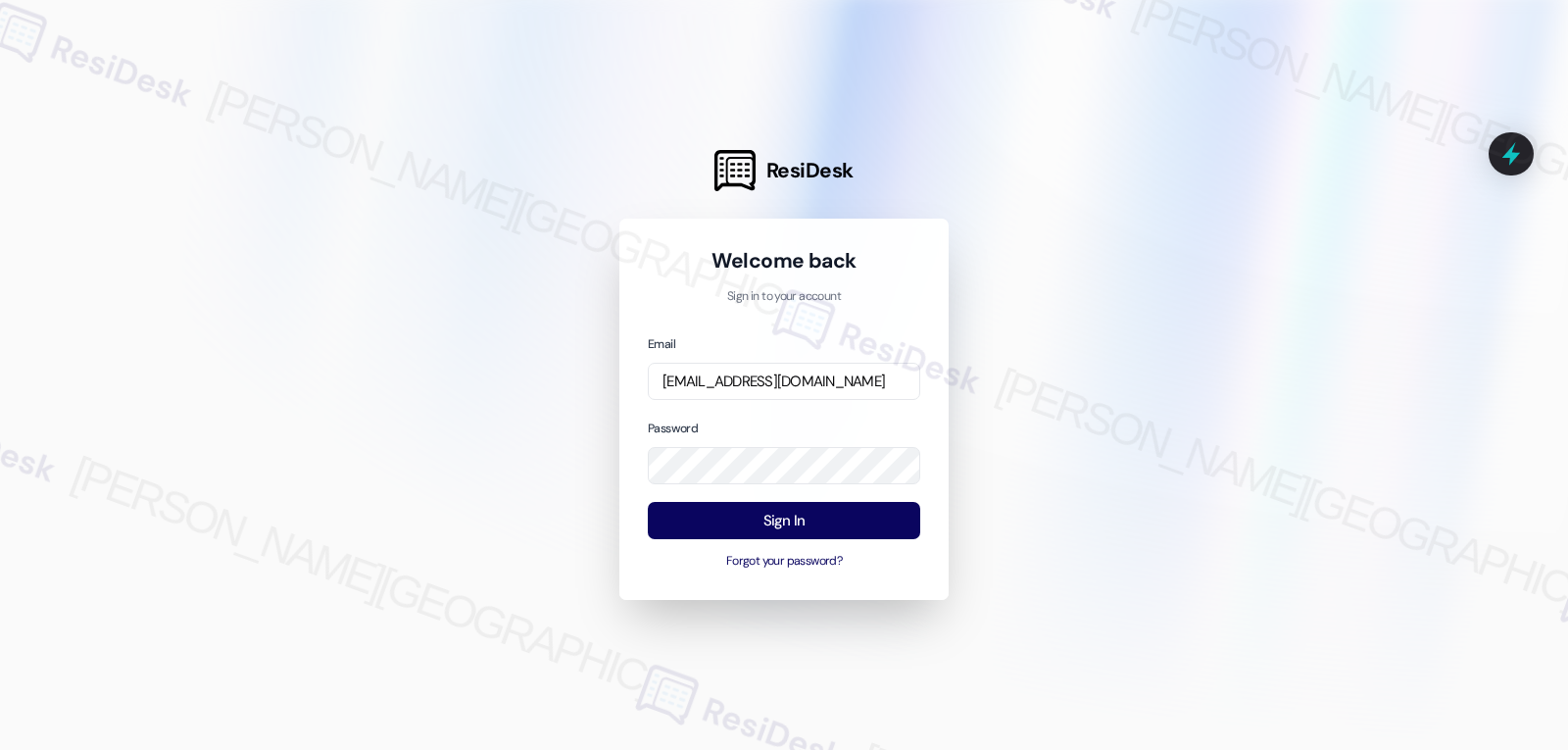
click at [1187, 526] on div at bounding box center [784, 375] width 1568 height 750
click at [880, 524] on button "Sign In" at bounding box center [784, 520] width 273 height 38
